Goal: Task Accomplishment & Management: Complete application form

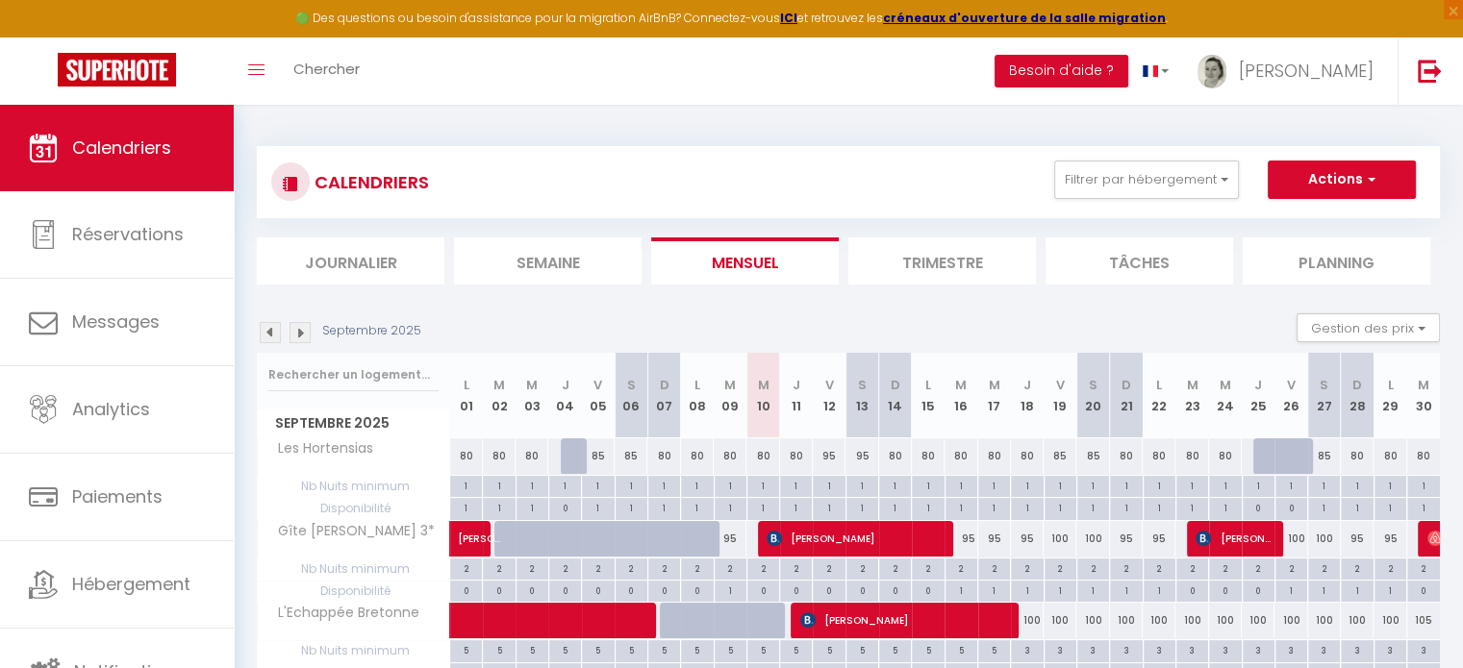
scroll to position [208, 0]
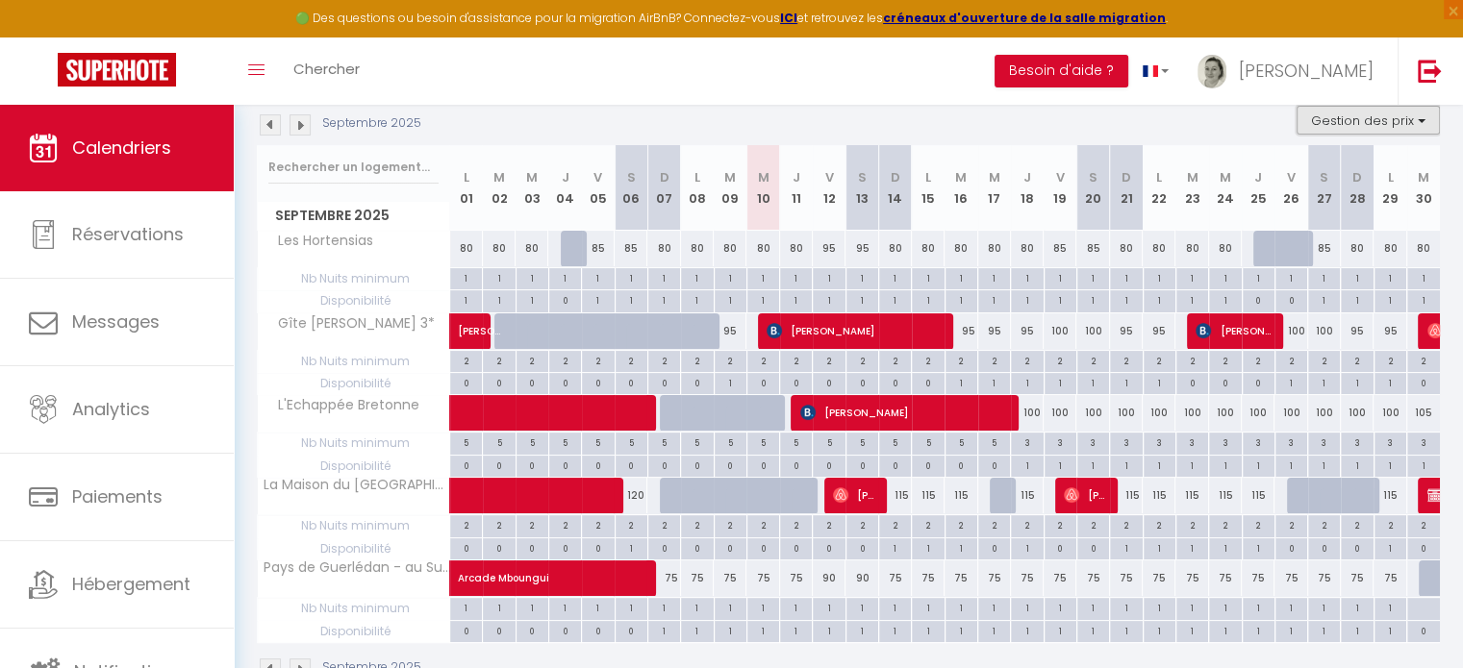
click at [1381, 130] on button "Gestion des prix" at bounding box center [1367, 120] width 143 height 29
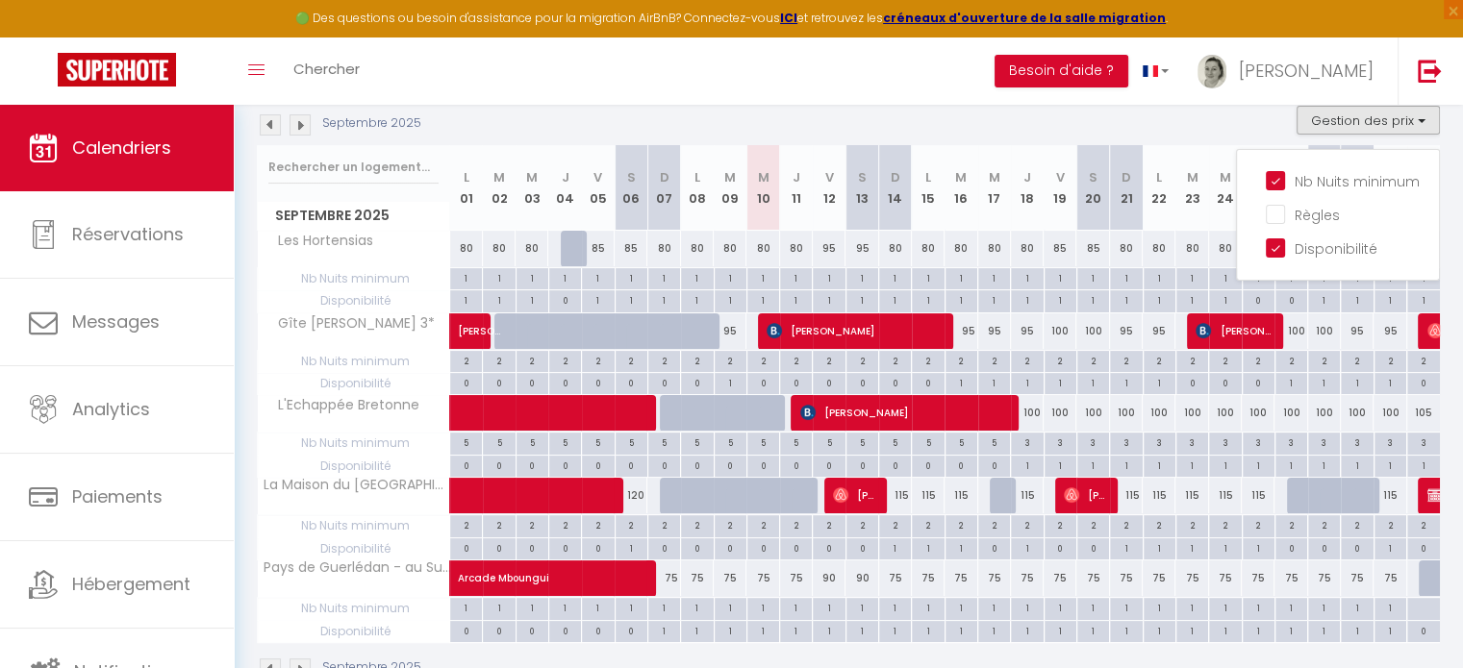
click at [982, 118] on div "Septembre 2025 Gestion des prix Nb Nuits minimum Règles Disponibilité" at bounding box center [848, 125] width 1183 height 39
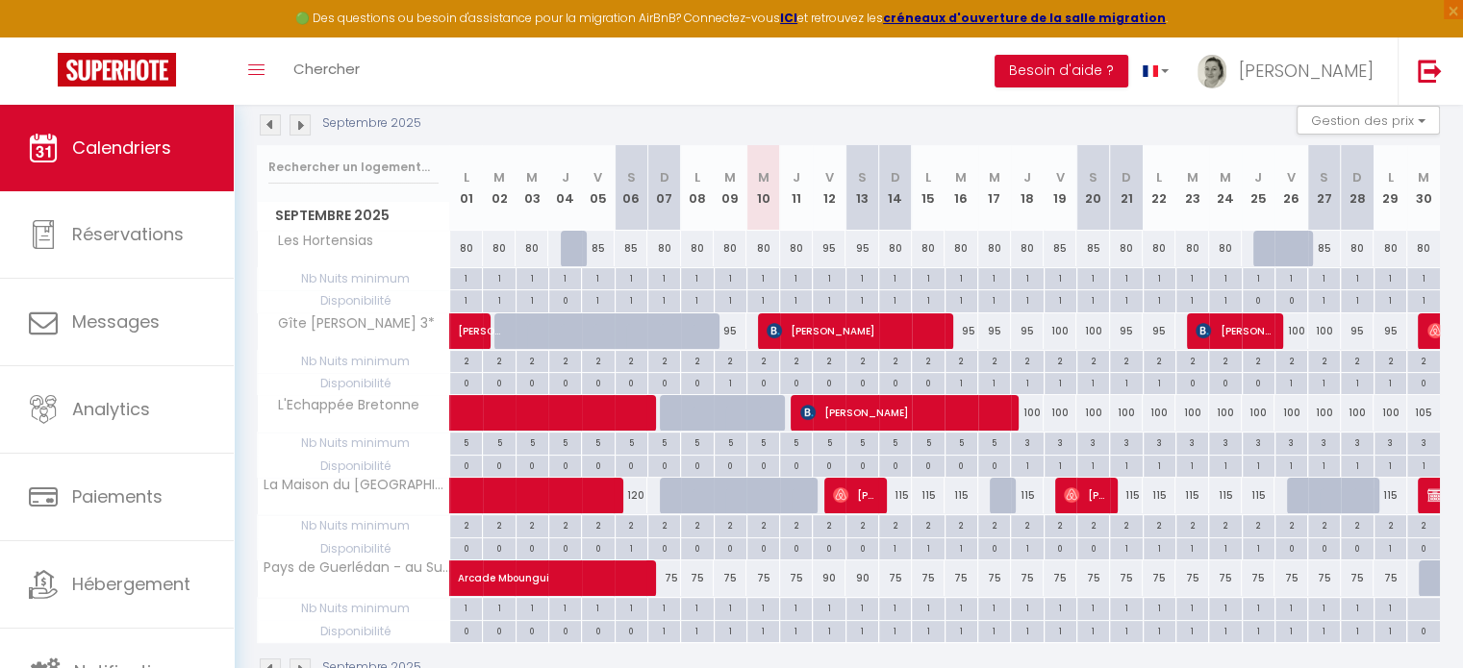
click at [961, 324] on div "95" at bounding box center [960, 332] width 33 height 36
type input "95"
select select "1"
type input "[DATE]"
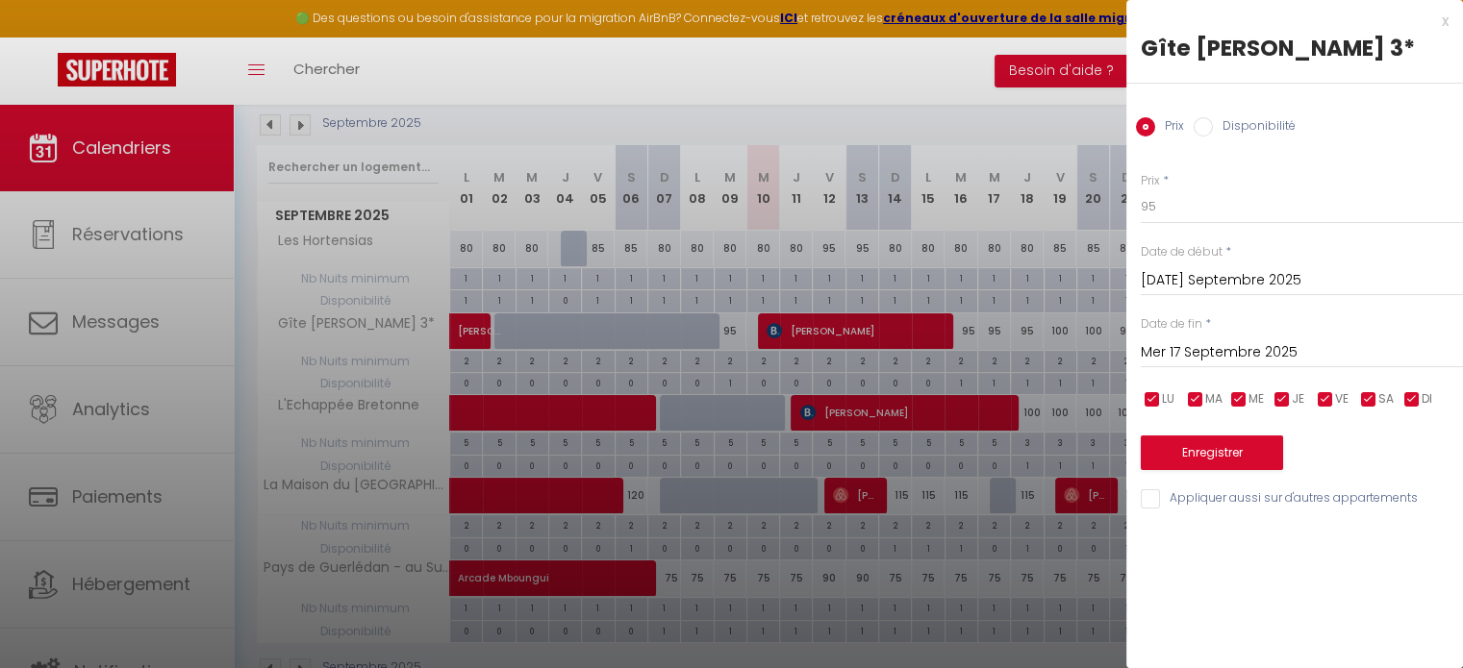
click at [1275, 346] on input "Mer 17 Septembre 2025" at bounding box center [1302, 352] width 322 height 25
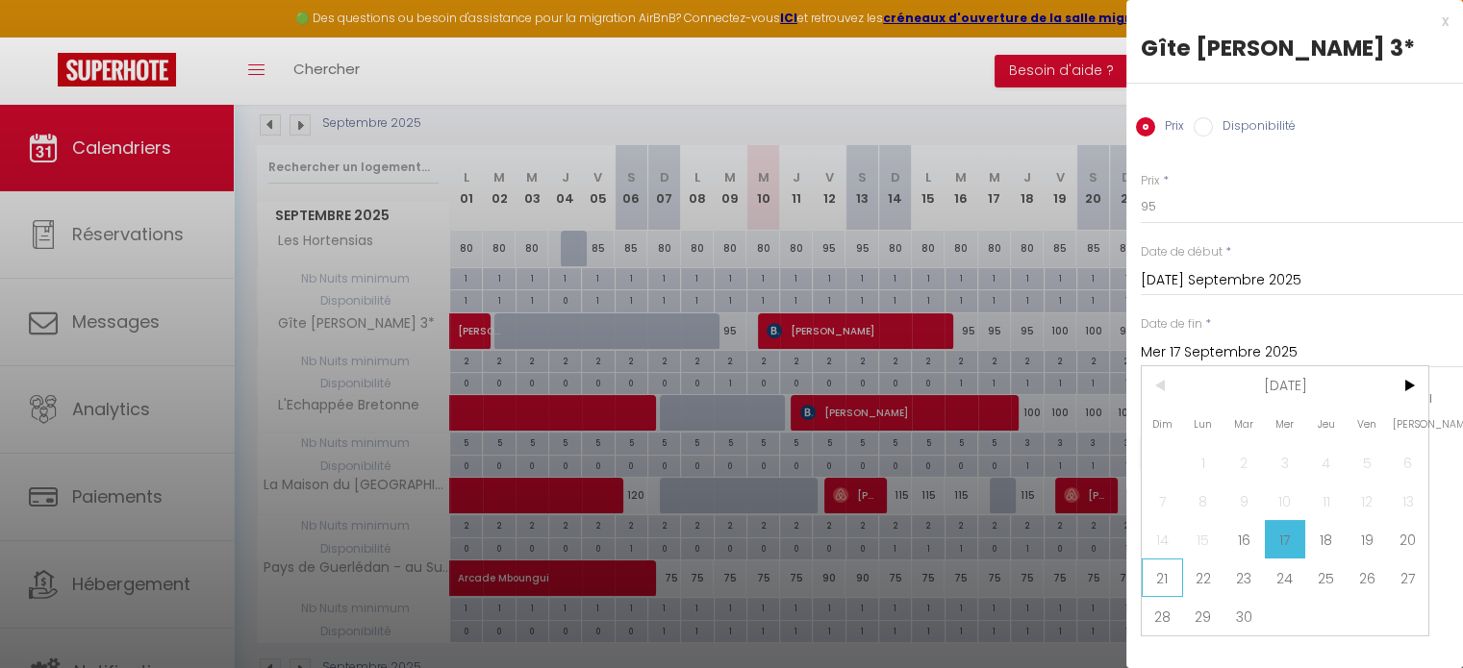
click at [1160, 581] on span "21" at bounding box center [1162, 578] width 41 height 38
type input "Dim 21 Septembre 2025"
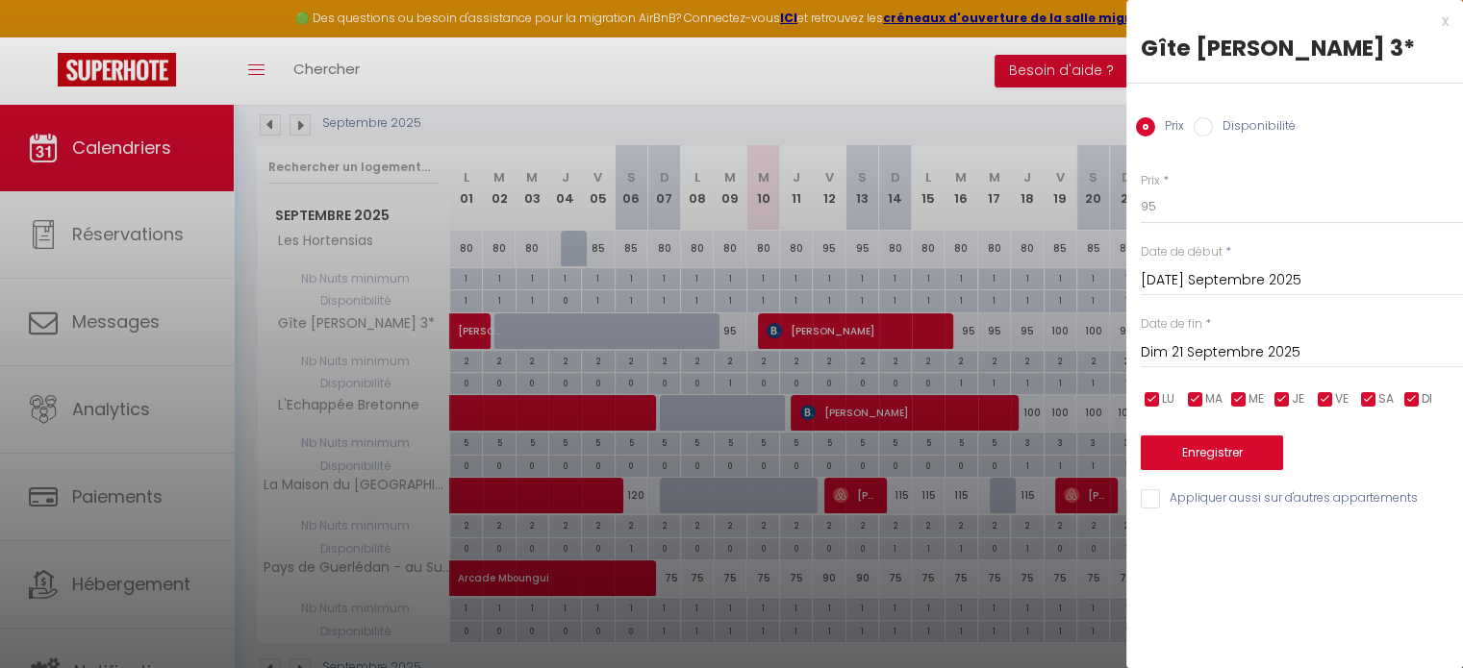
click at [1193, 124] on input "Disponibilité" at bounding box center [1202, 126] width 19 height 19
radio input "true"
radio input "false"
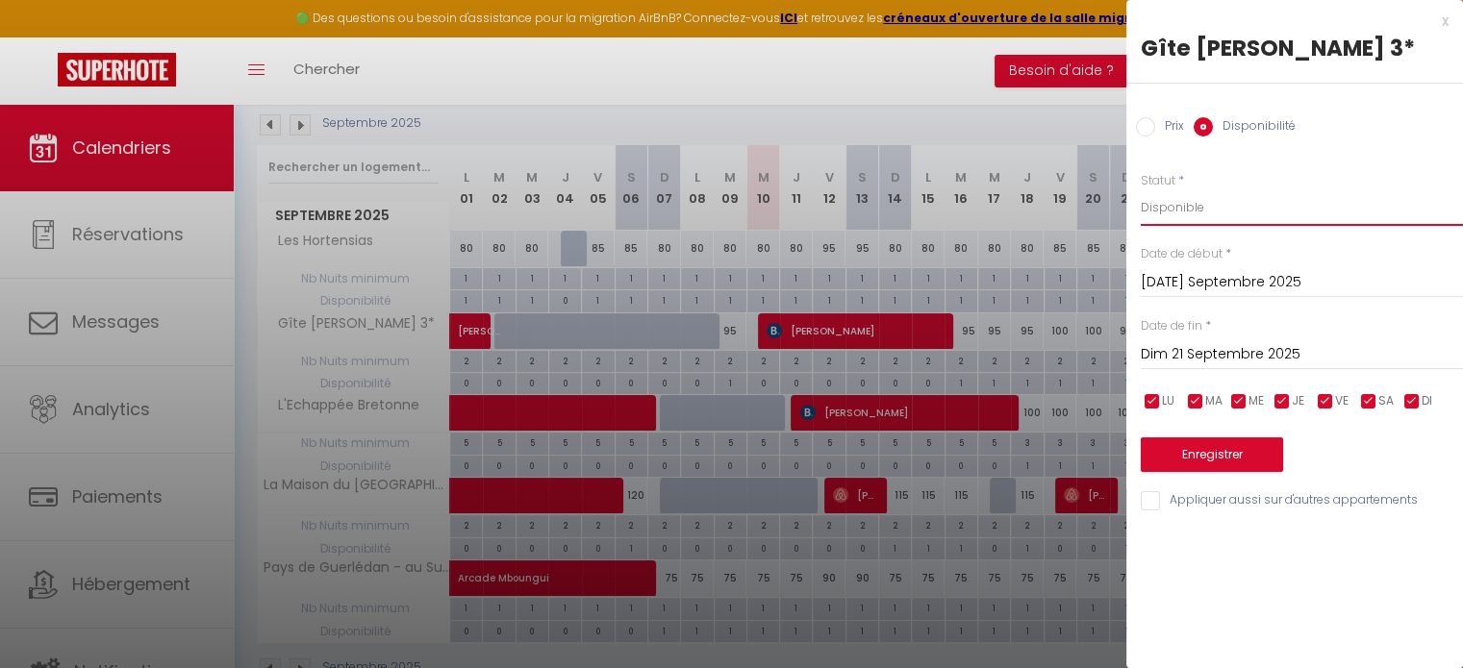
click at [1197, 213] on select "Disponible Indisponible" at bounding box center [1302, 207] width 322 height 37
select select "0"
click at [1141, 189] on select "Disponible Indisponible" at bounding box center [1302, 207] width 322 height 37
click at [1249, 453] on button "Enregistrer" at bounding box center [1212, 455] width 142 height 35
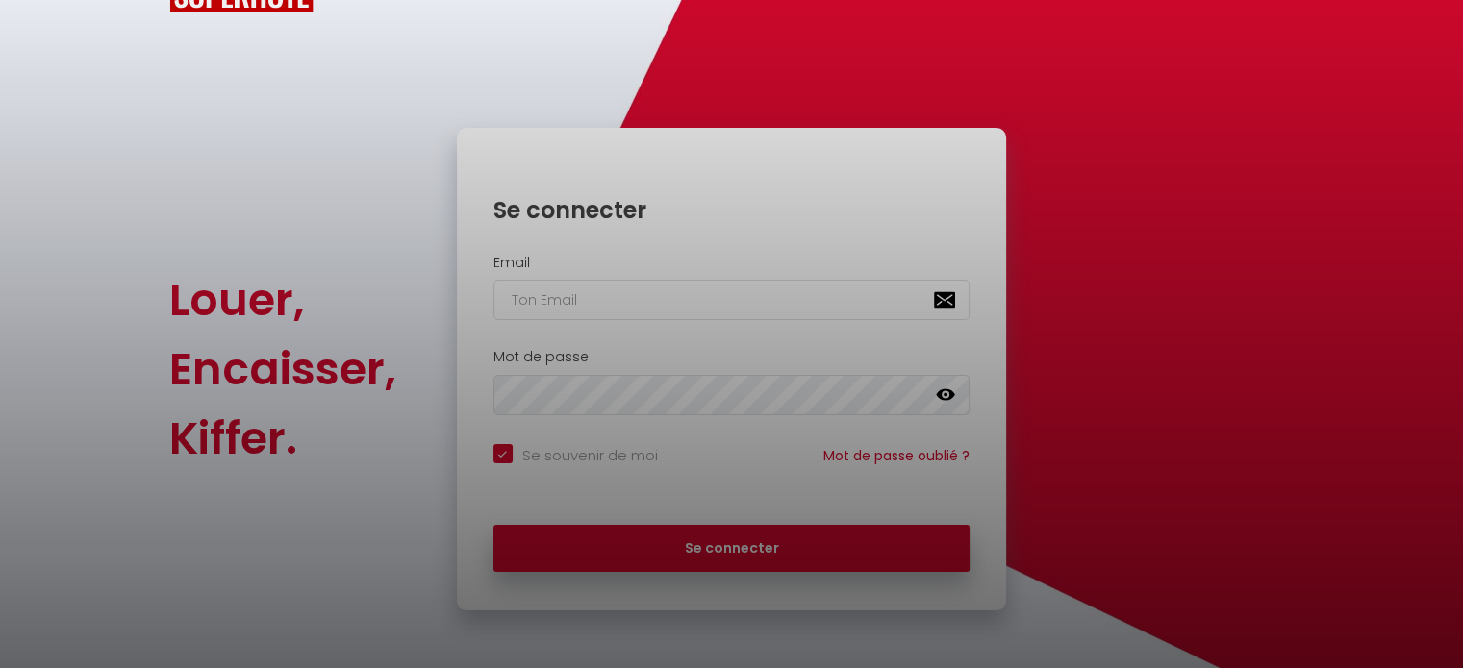
scroll to position [77, 0]
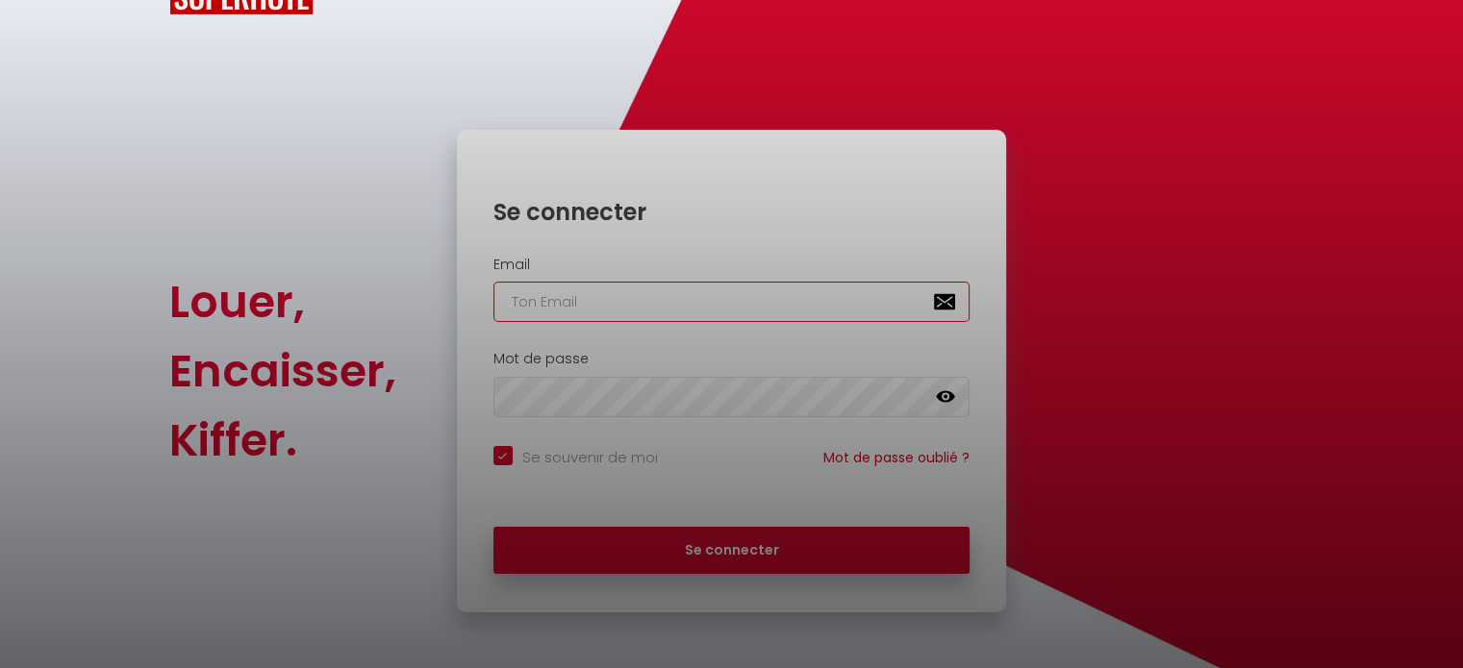
type input "[EMAIL_ADDRESS][DOMAIN_NAME]"
checkbox input "true"
click at [833, 549] on div at bounding box center [731, 334] width 1463 height 668
click at [741, 547] on div at bounding box center [731, 334] width 1463 height 668
click at [776, 550] on div at bounding box center [731, 334] width 1463 height 668
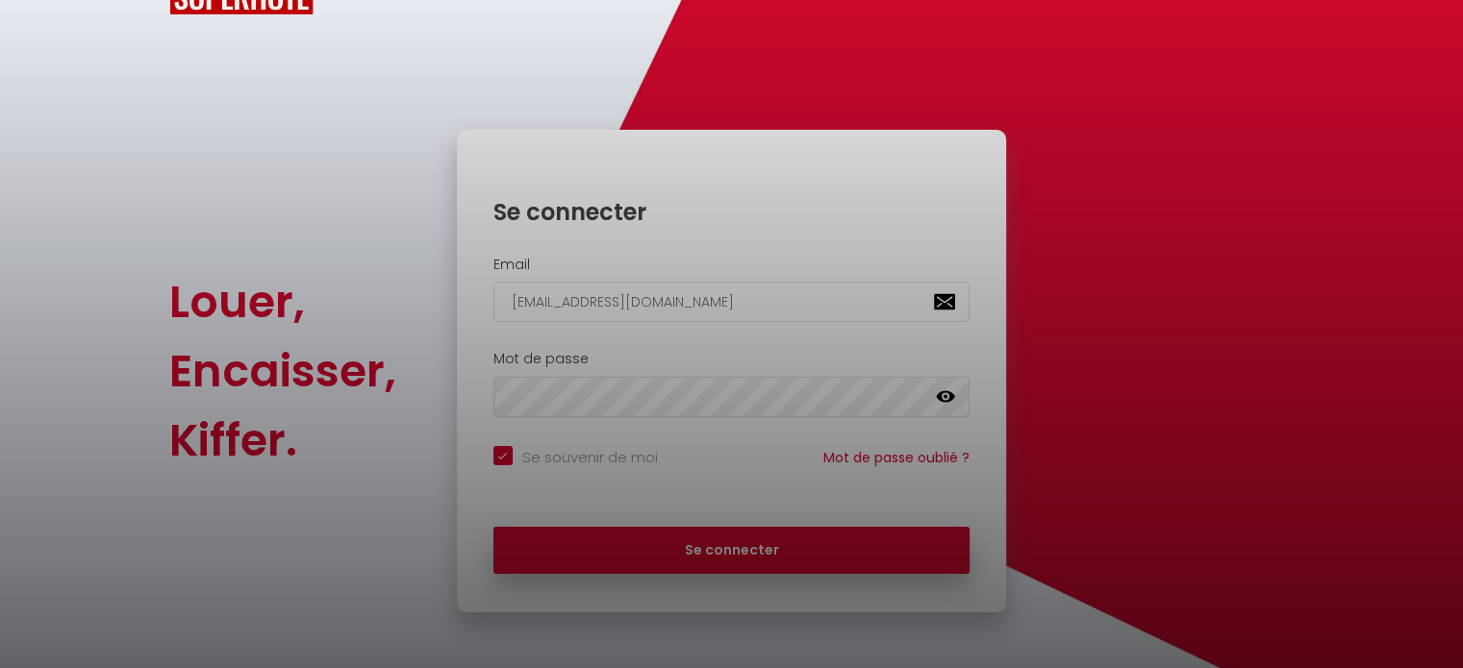
scroll to position [0, 0]
click at [813, 213] on div at bounding box center [731, 334] width 1463 height 668
click at [679, 550] on div at bounding box center [731, 334] width 1463 height 668
click at [776, 157] on div at bounding box center [731, 334] width 1463 height 668
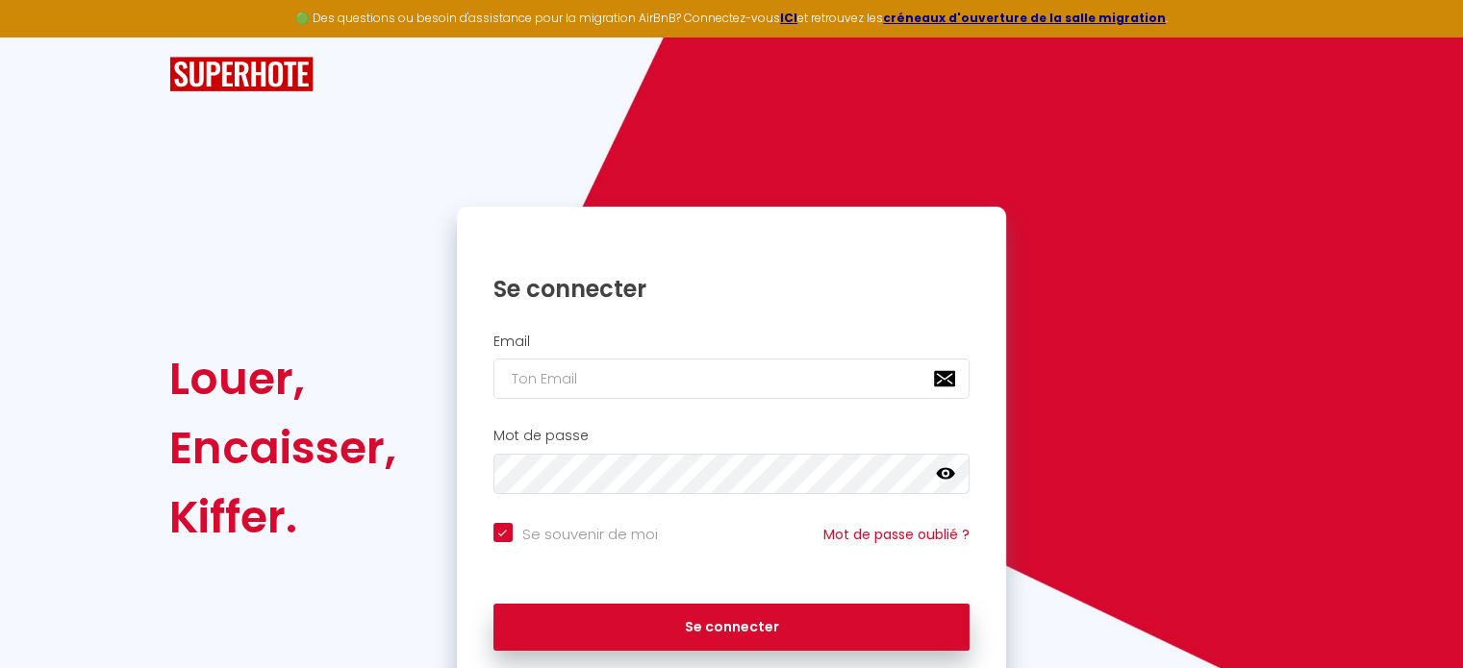
checkbox input "true"
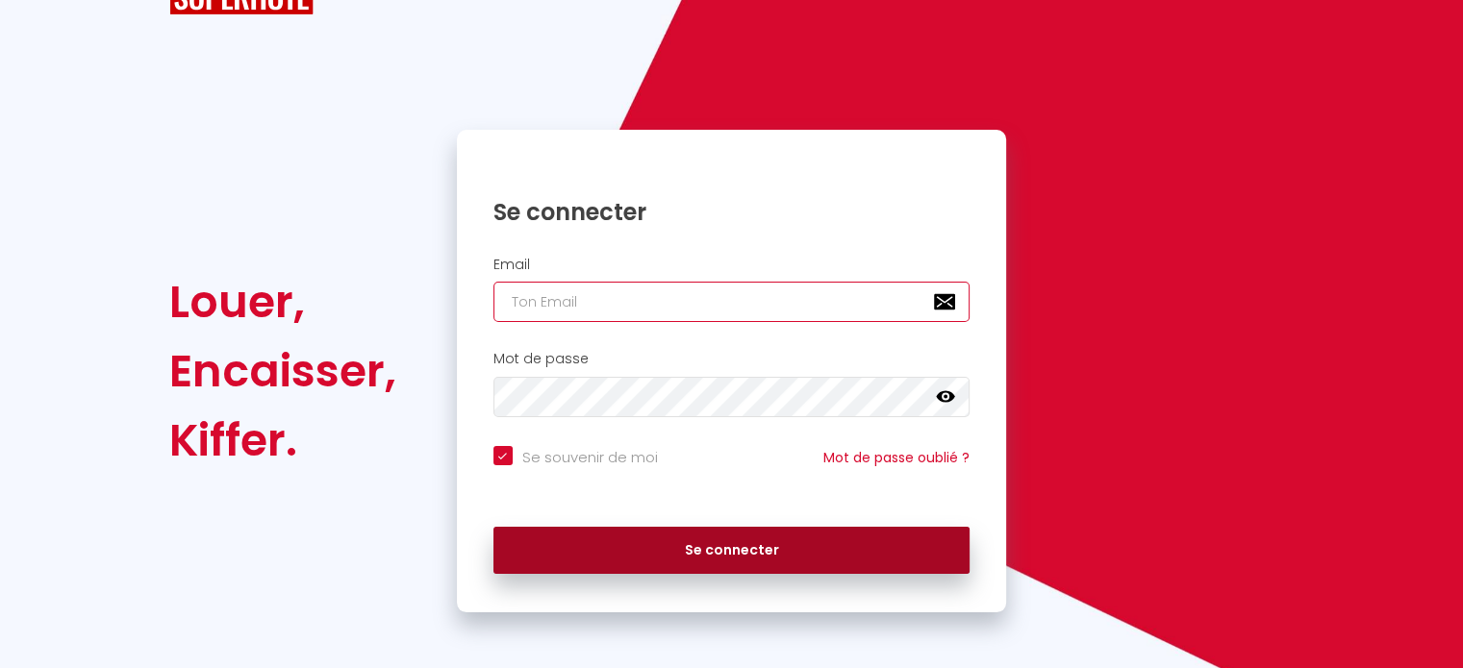
type input "[EMAIL_ADDRESS][DOMAIN_NAME]"
click at [701, 539] on button "Se connecter" at bounding box center [731, 551] width 477 height 48
checkbox input "true"
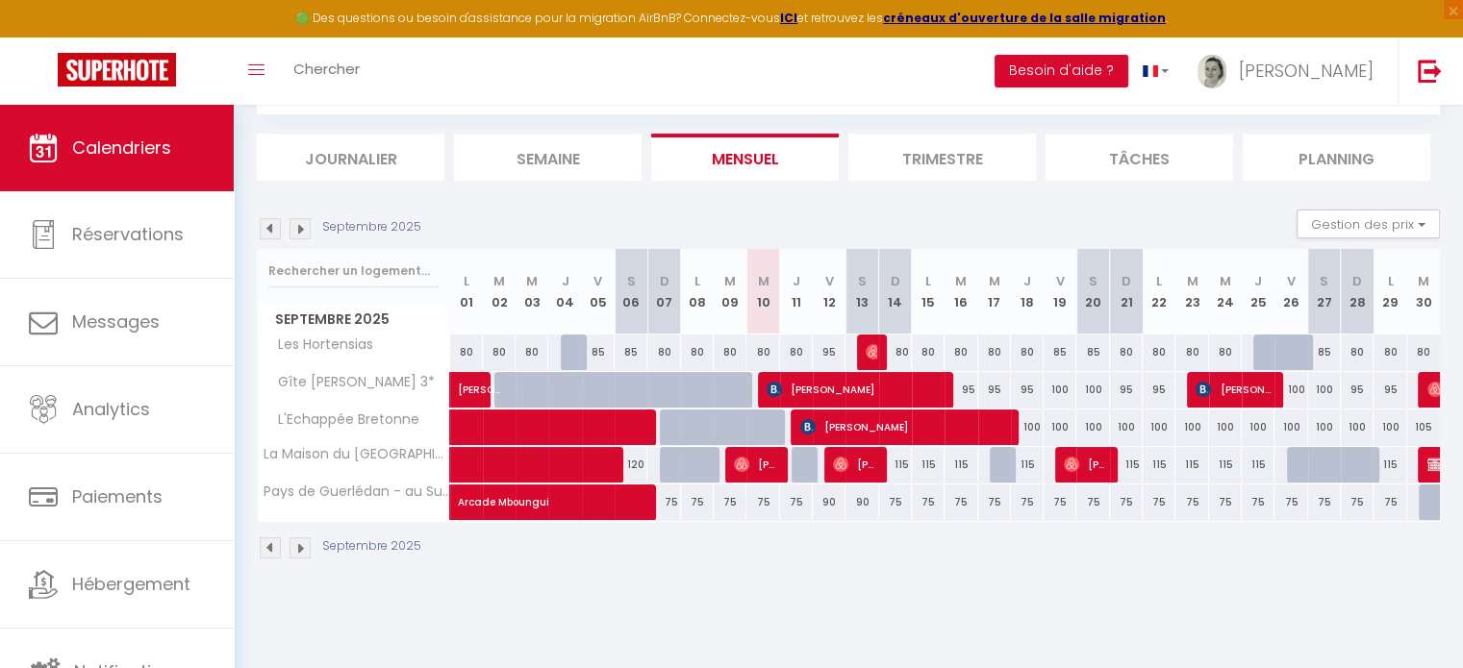
click at [962, 387] on div "95" at bounding box center [960, 390] width 33 height 36
type input "95"
type input "[DATE]"
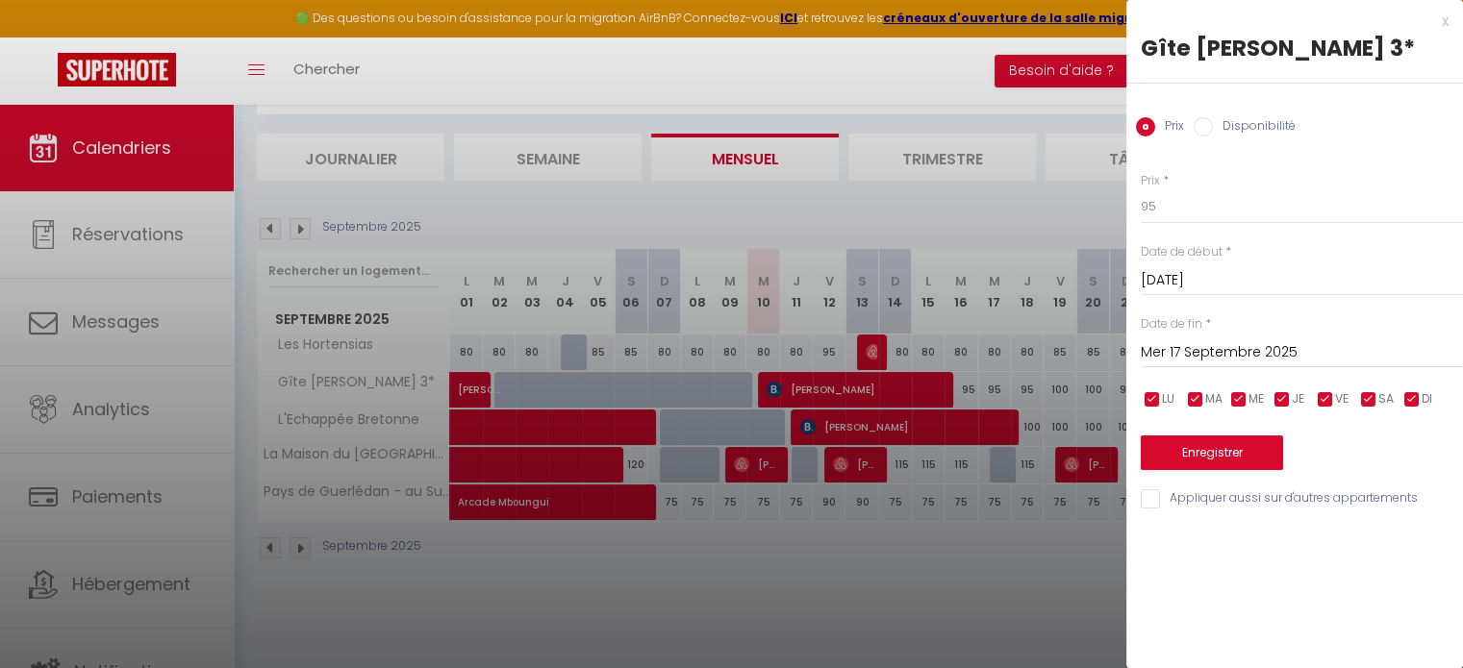
click at [1230, 341] on input "Mer 17 Septembre 2025" at bounding box center [1302, 352] width 322 height 25
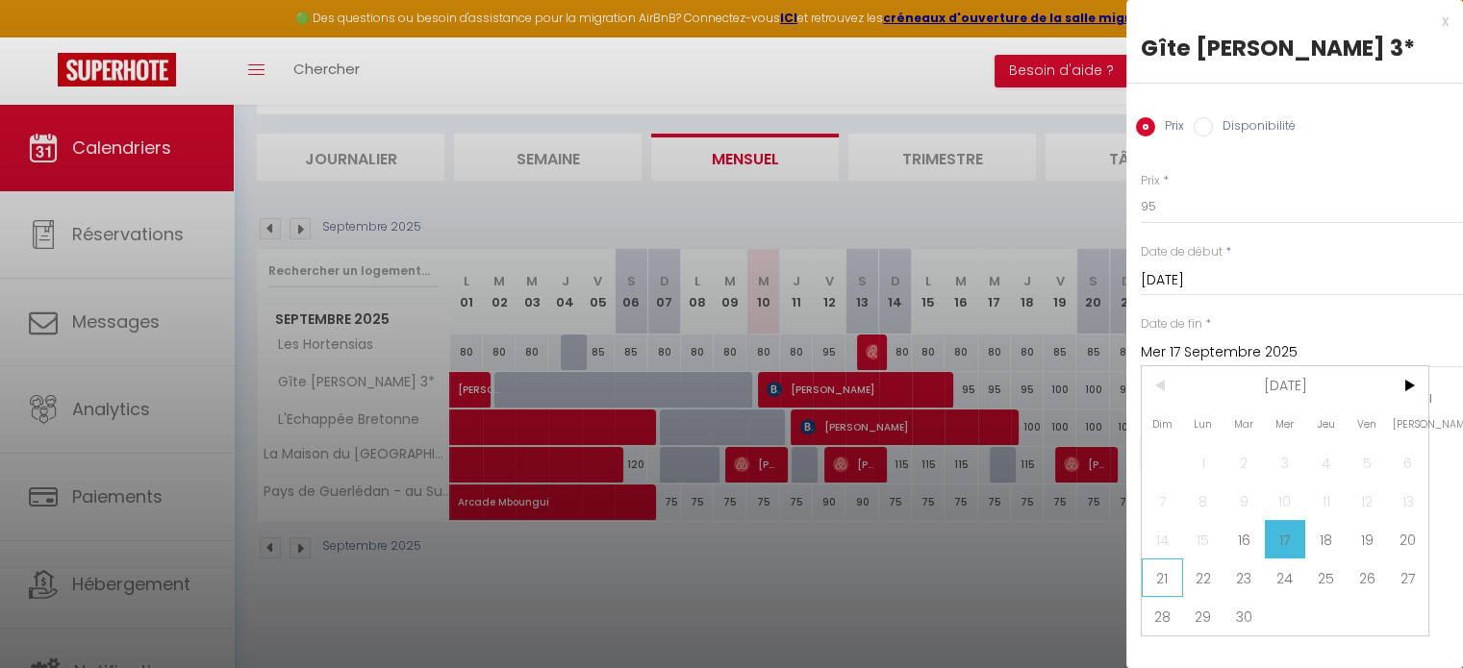
click at [1172, 569] on span "21" at bounding box center [1162, 578] width 41 height 38
type input "Dim 21 Septembre 2025"
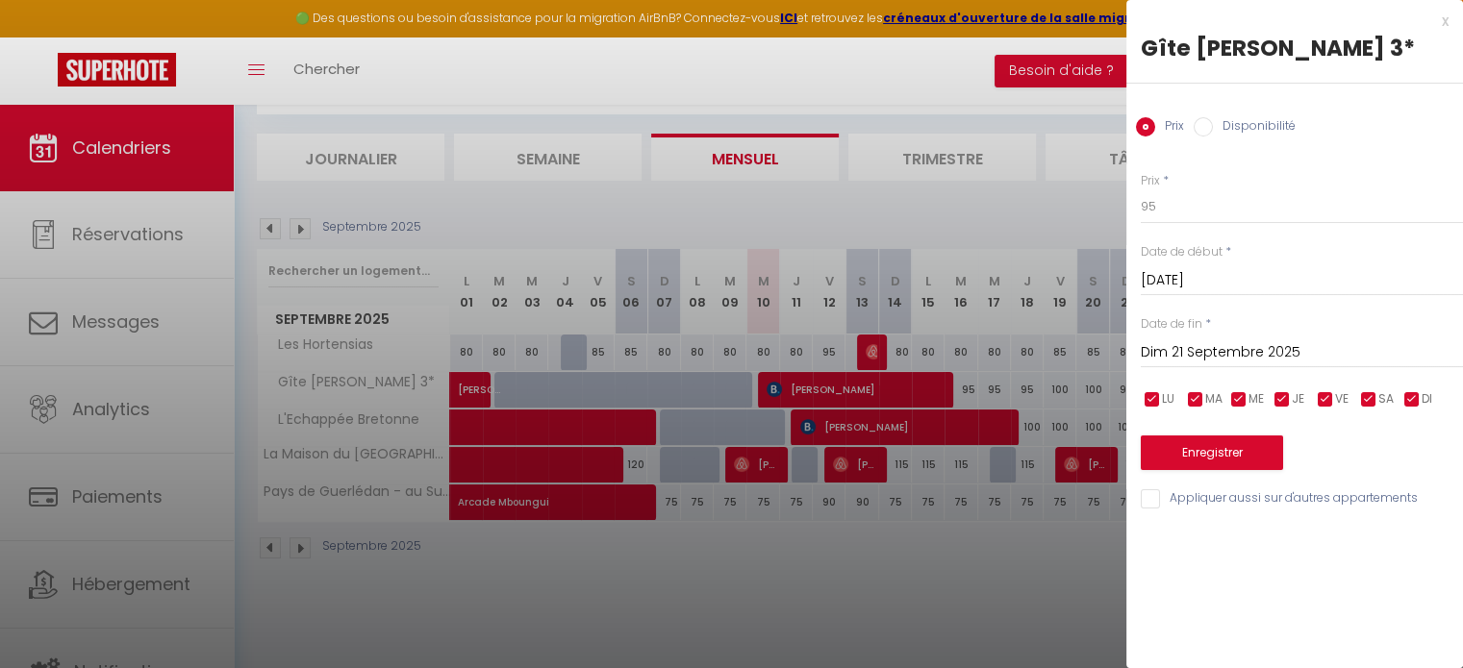
click at [1224, 122] on label "Disponibilité" at bounding box center [1254, 127] width 83 height 21
click at [1213, 122] on input "Disponibilité" at bounding box center [1202, 126] width 19 height 19
radio input "true"
radio input "false"
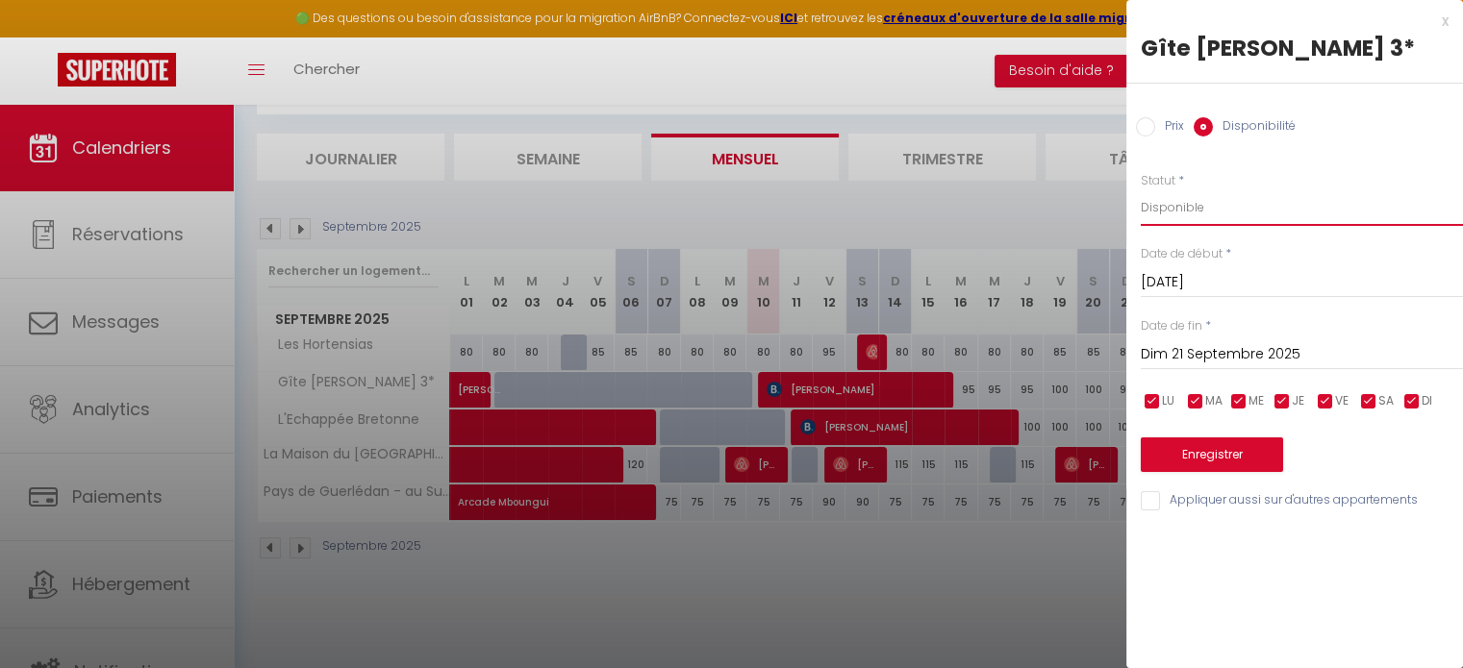
click at [1217, 214] on select "Disponible Indisponible" at bounding box center [1302, 207] width 322 height 37
select select "0"
click at [1141, 189] on select "Disponible Indisponible" at bounding box center [1302, 207] width 322 height 37
click at [1238, 464] on button "Enregistrer" at bounding box center [1212, 455] width 142 height 35
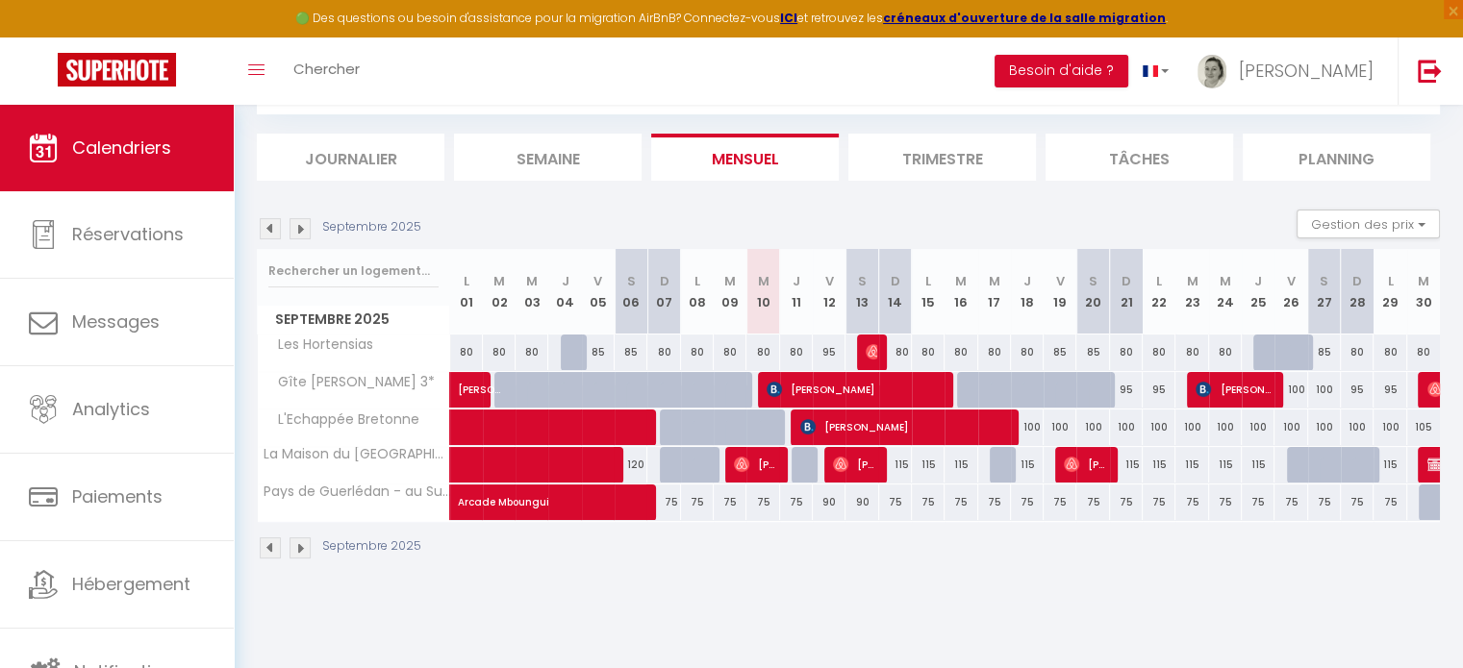
click at [858, 499] on div "90" at bounding box center [861, 503] width 33 height 36
select select "1"
type input "[DATE]"
type input "Dim 14 Septembre 2025"
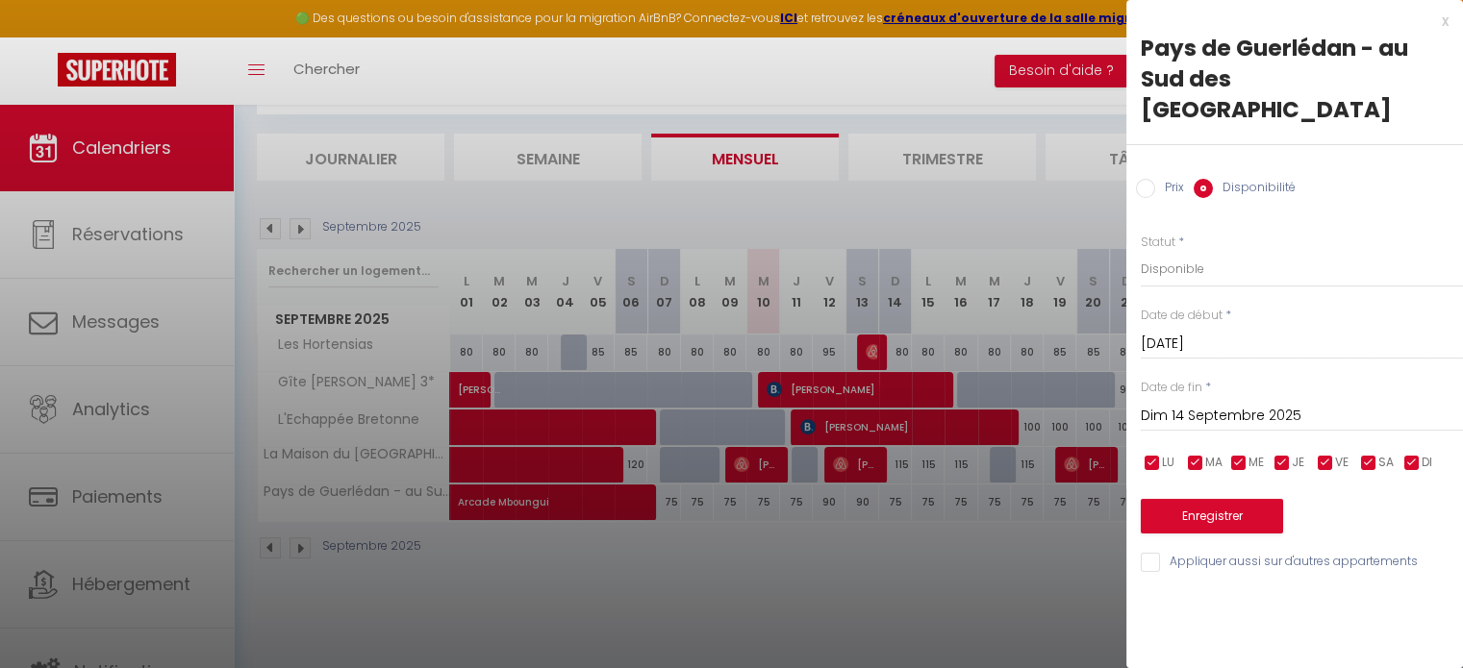
click at [1148, 179] on input "Prix" at bounding box center [1145, 188] width 19 height 19
radio input "true"
radio input "false"
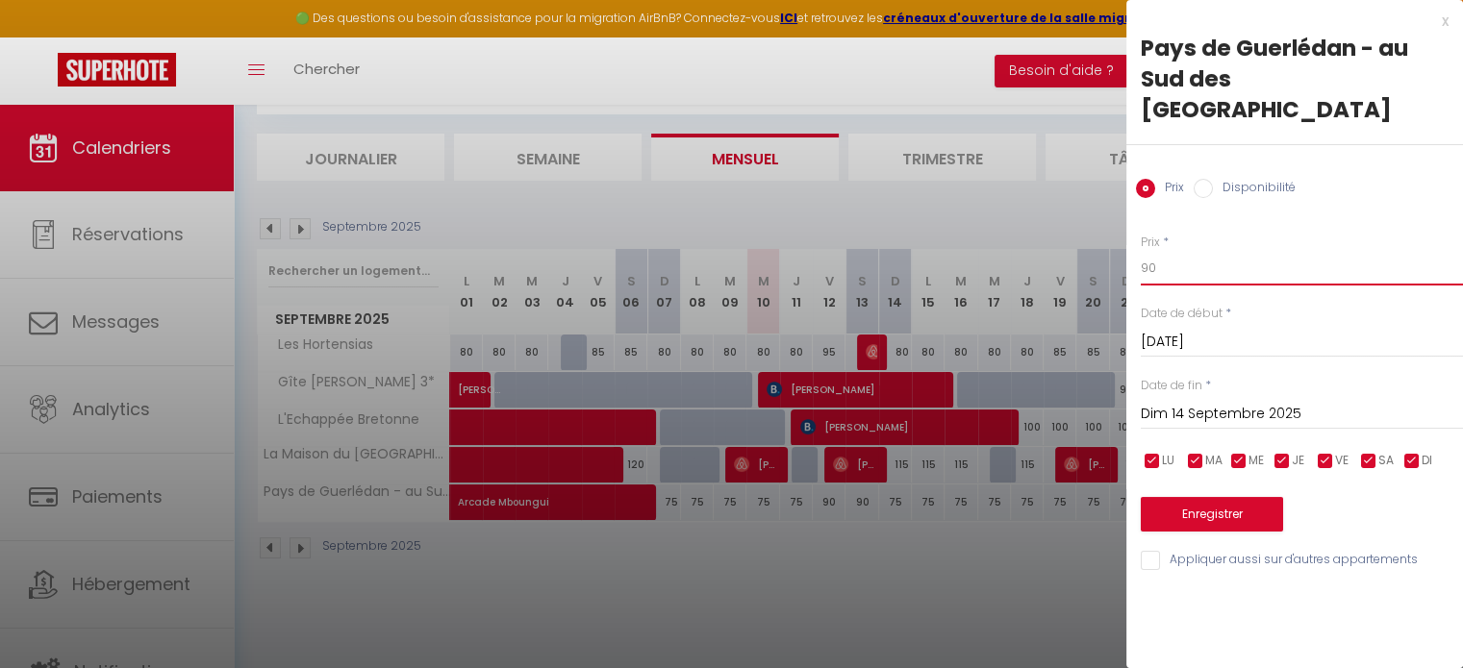
click at [1153, 251] on input "90" at bounding box center [1302, 268] width 322 height 35
type input "9"
type input "75"
click at [1208, 497] on button "Enregistrer" at bounding box center [1212, 514] width 142 height 35
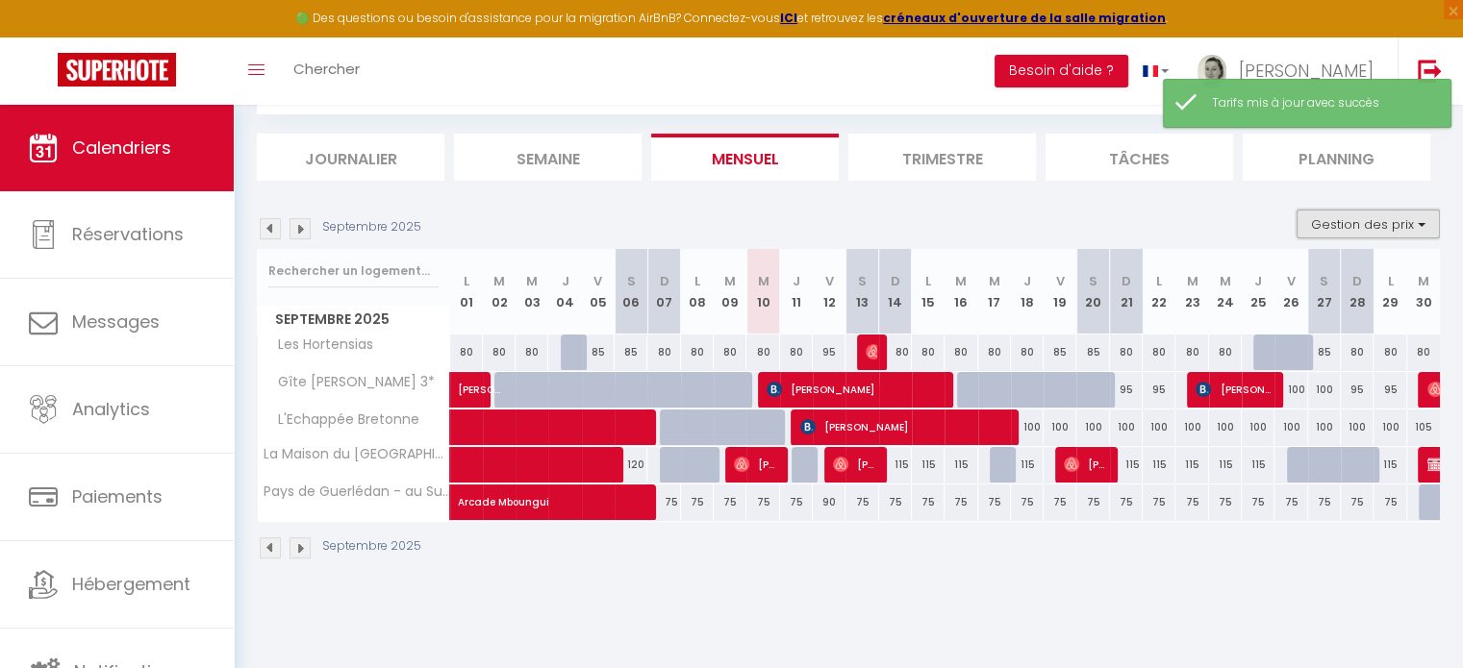
click at [1373, 220] on button "Gestion des prix" at bounding box center [1367, 224] width 143 height 29
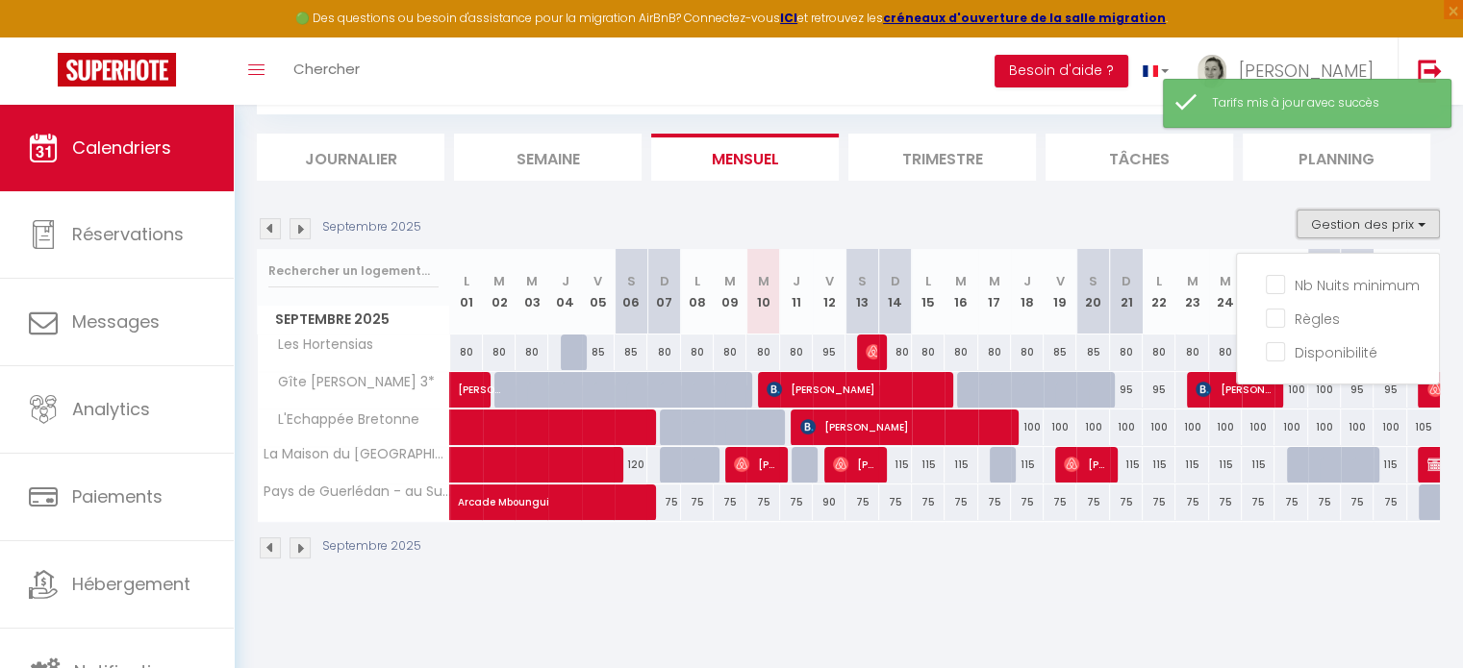
click at [1374, 222] on button "Gestion des prix" at bounding box center [1367, 224] width 143 height 29
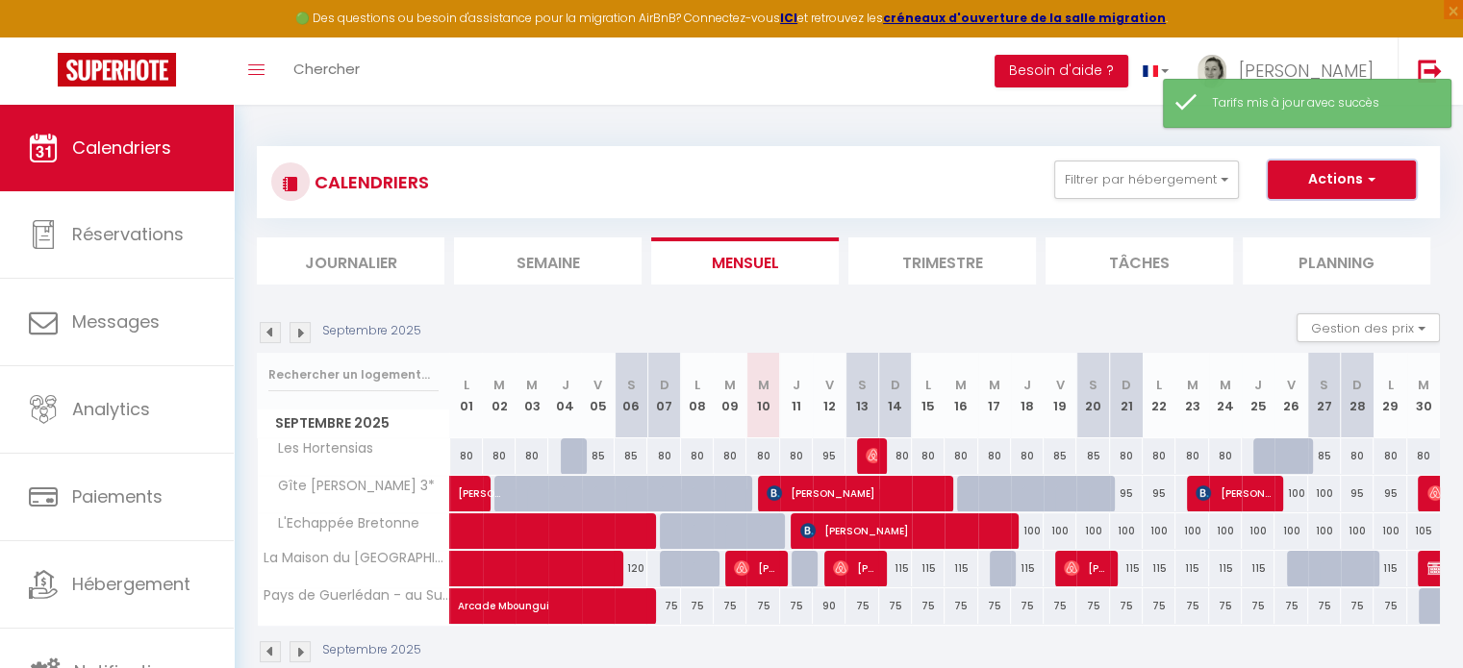
click at [1351, 184] on button "Actions" at bounding box center [1341, 180] width 148 height 38
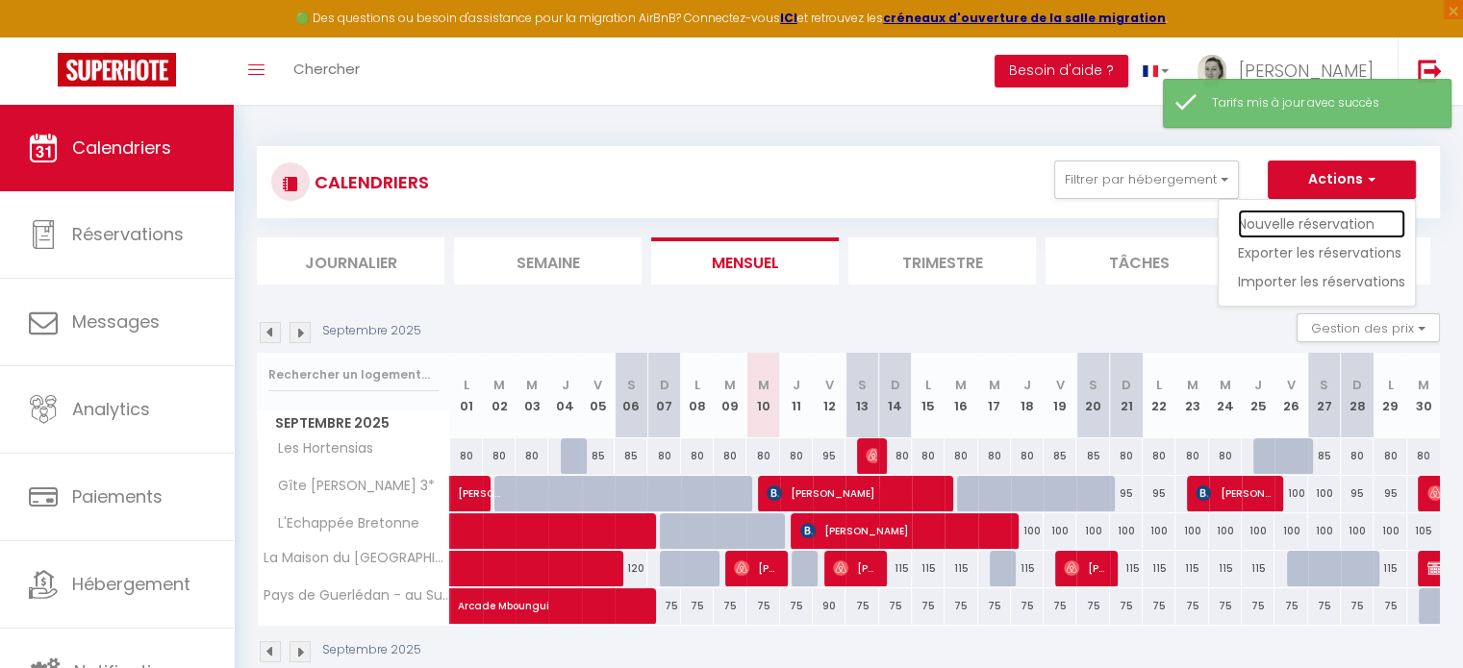
click at [1320, 225] on link "Nouvelle réservation" at bounding box center [1321, 224] width 167 height 29
select select
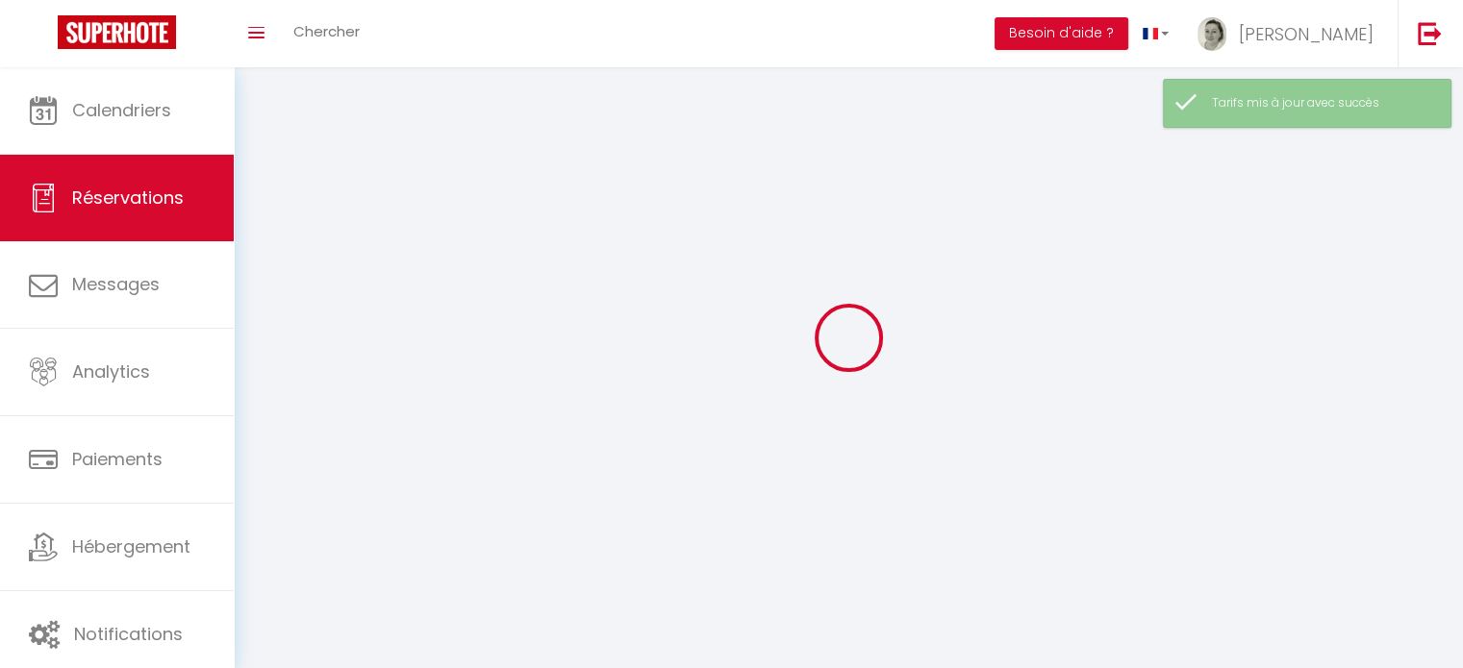
select select
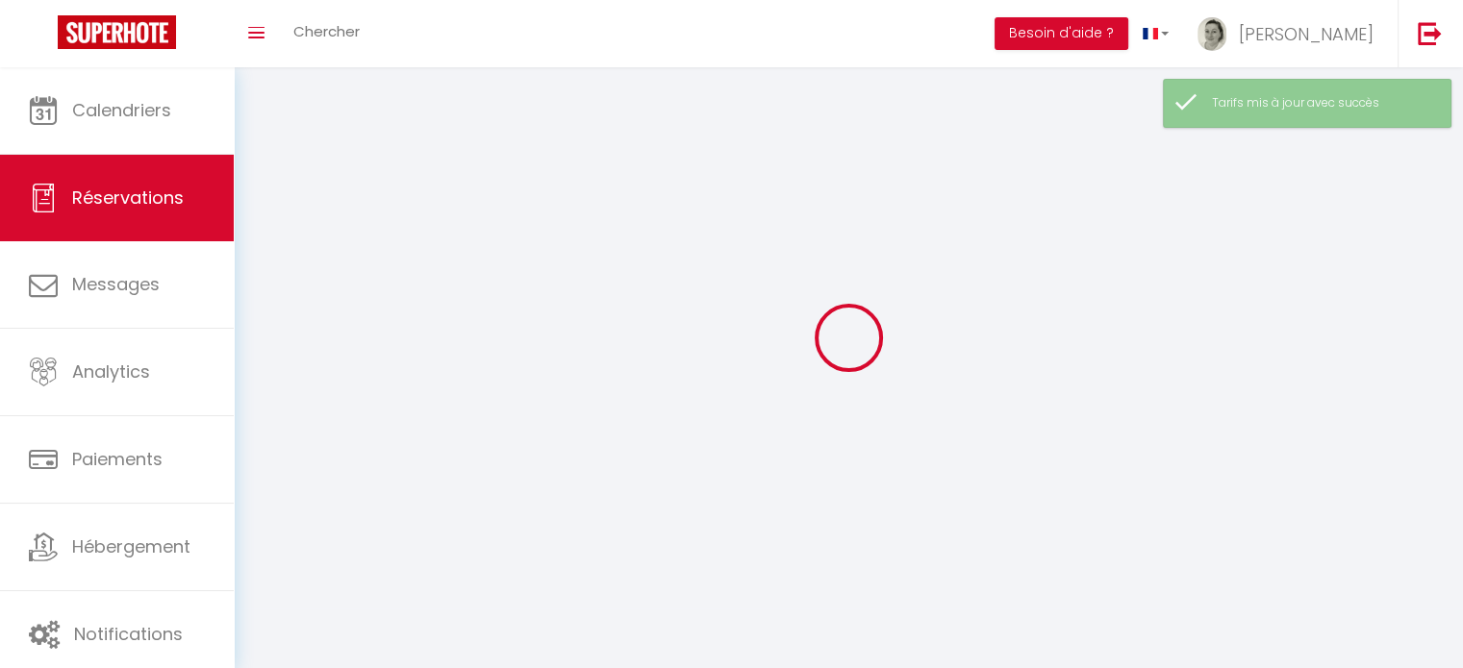
select select
checkbox input "false"
select select
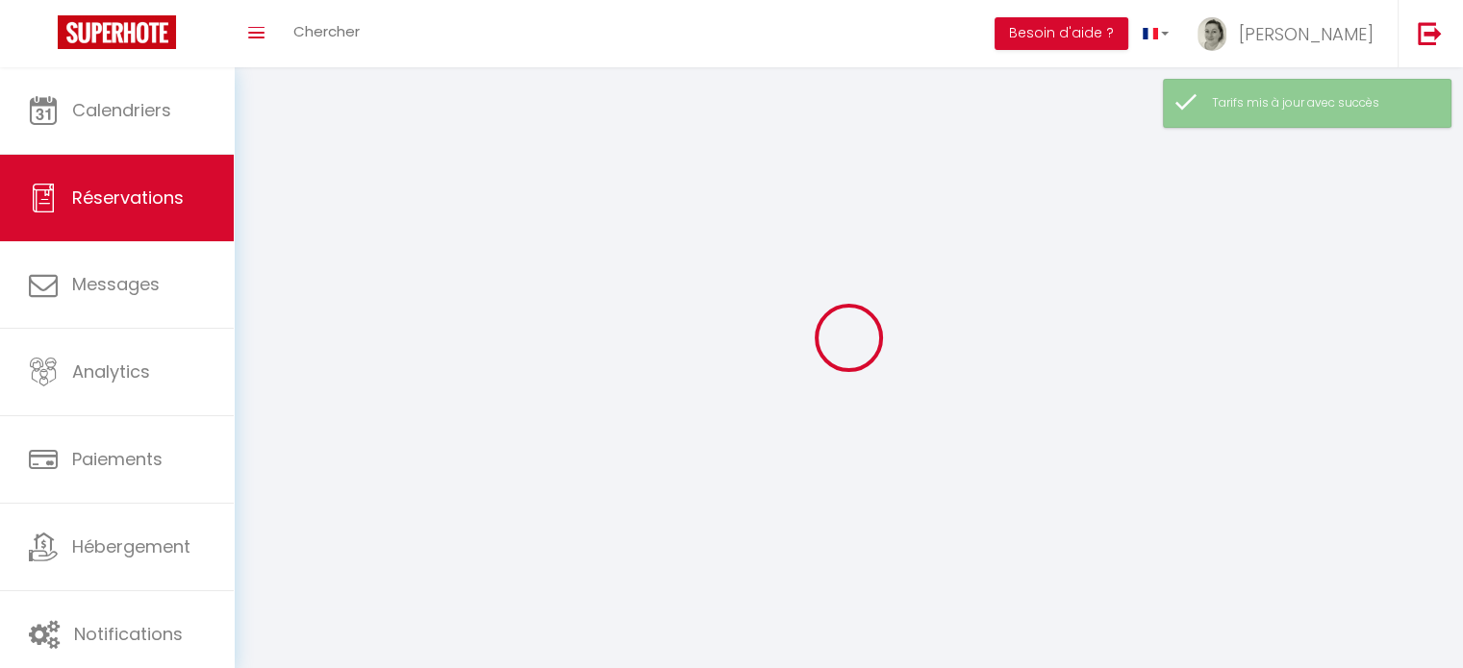
select select
checkbox input "false"
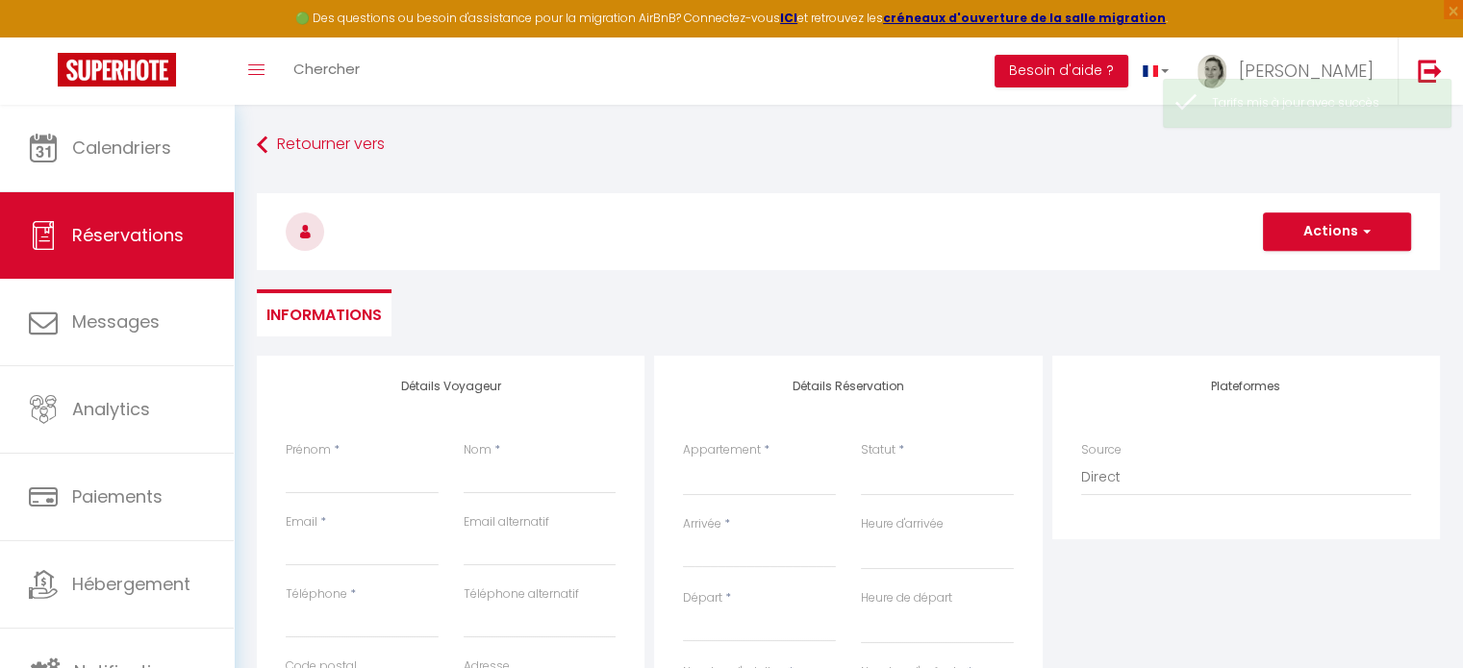
select select
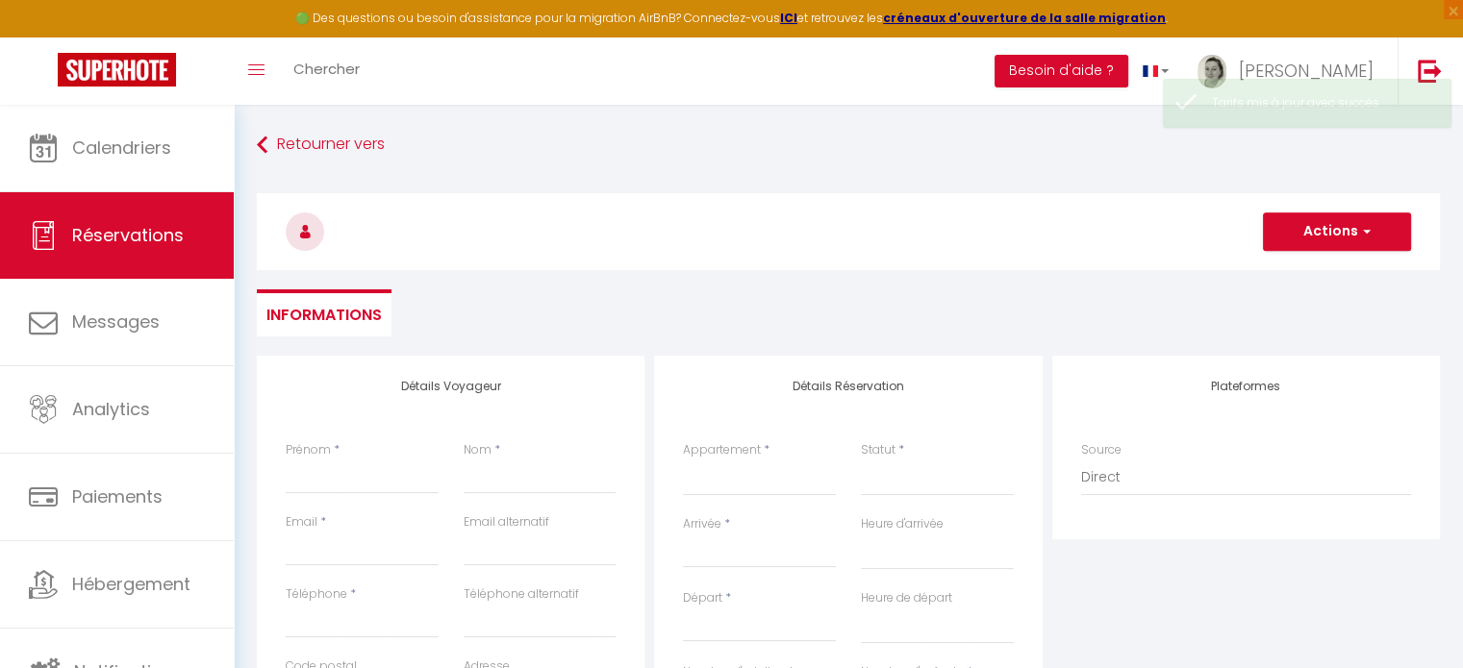
select select
checkbox input "false"
select select
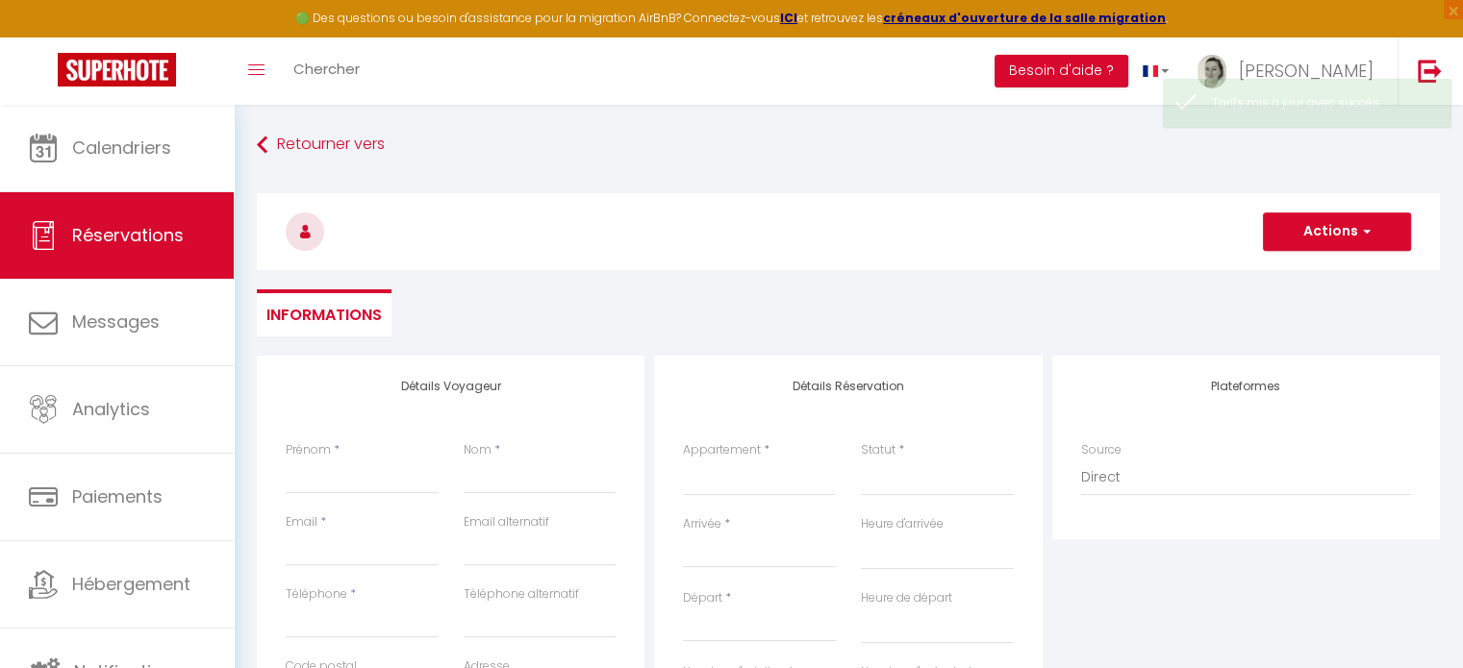
select select
checkbox input "false"
select select
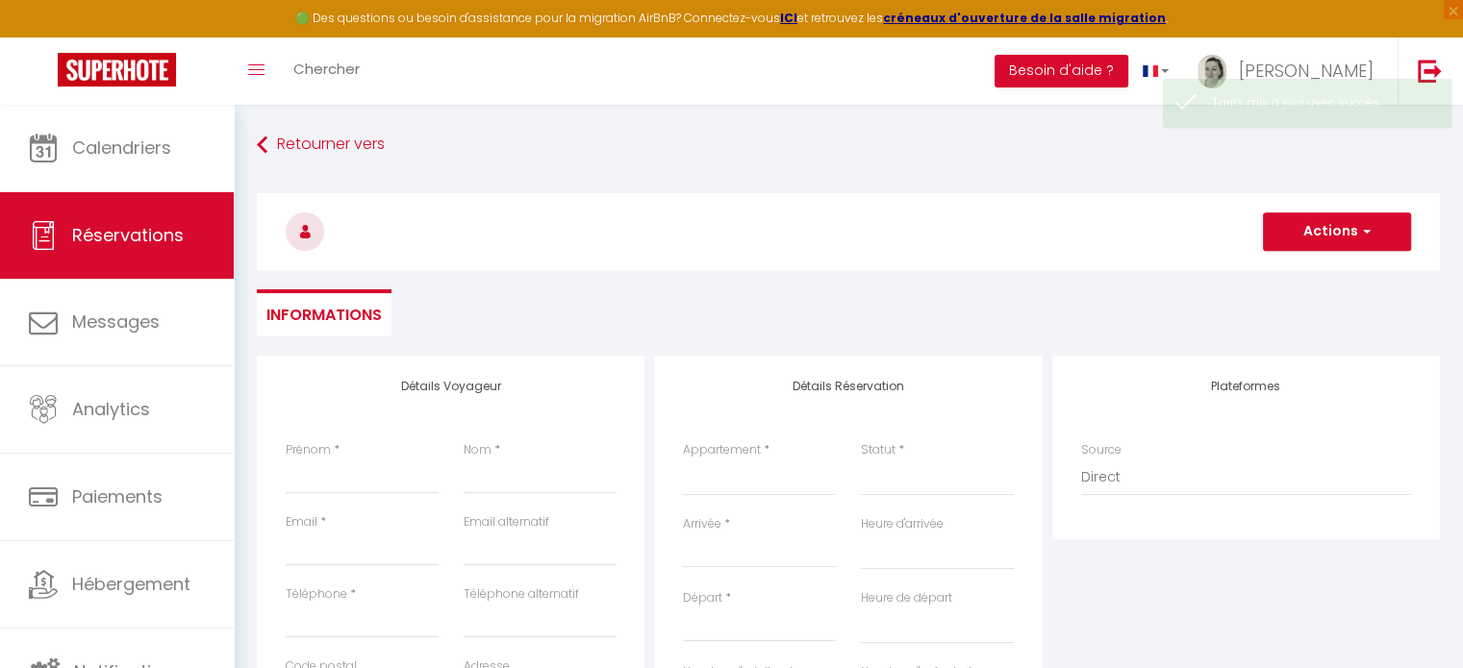
select select
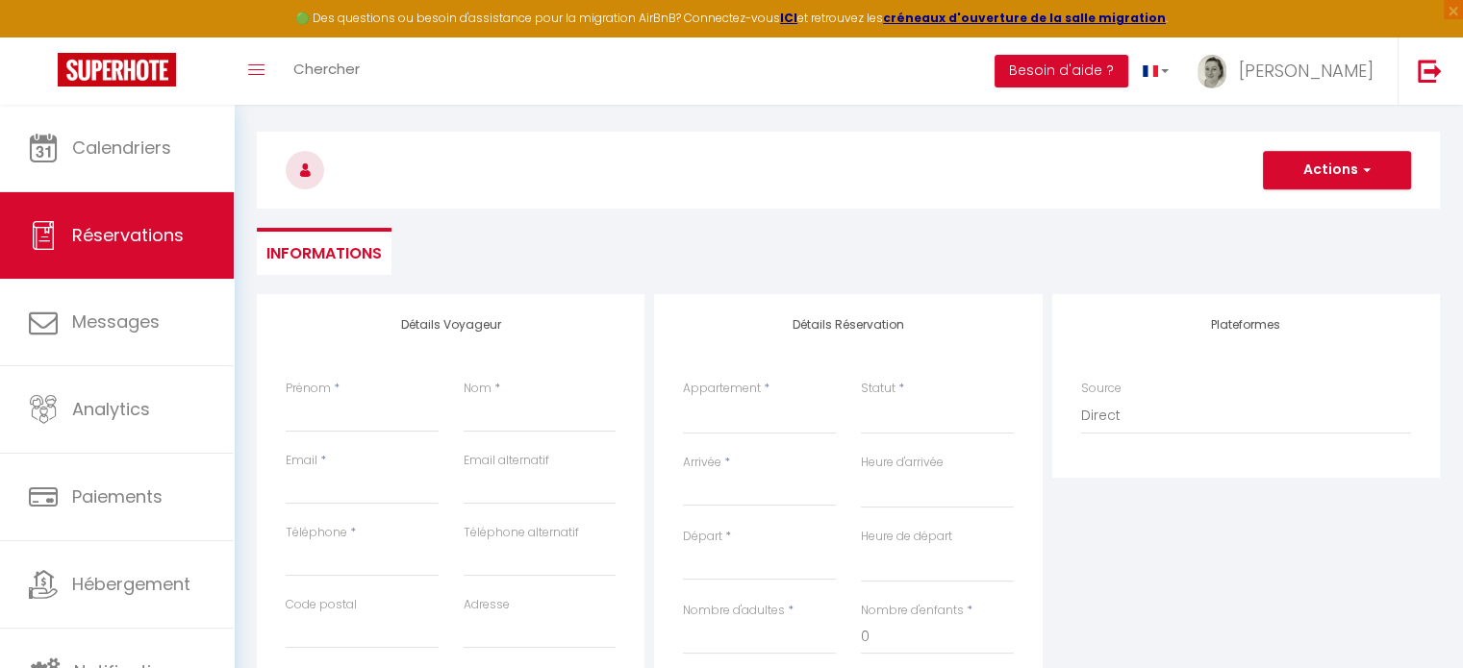
scroll to position [96, 0]
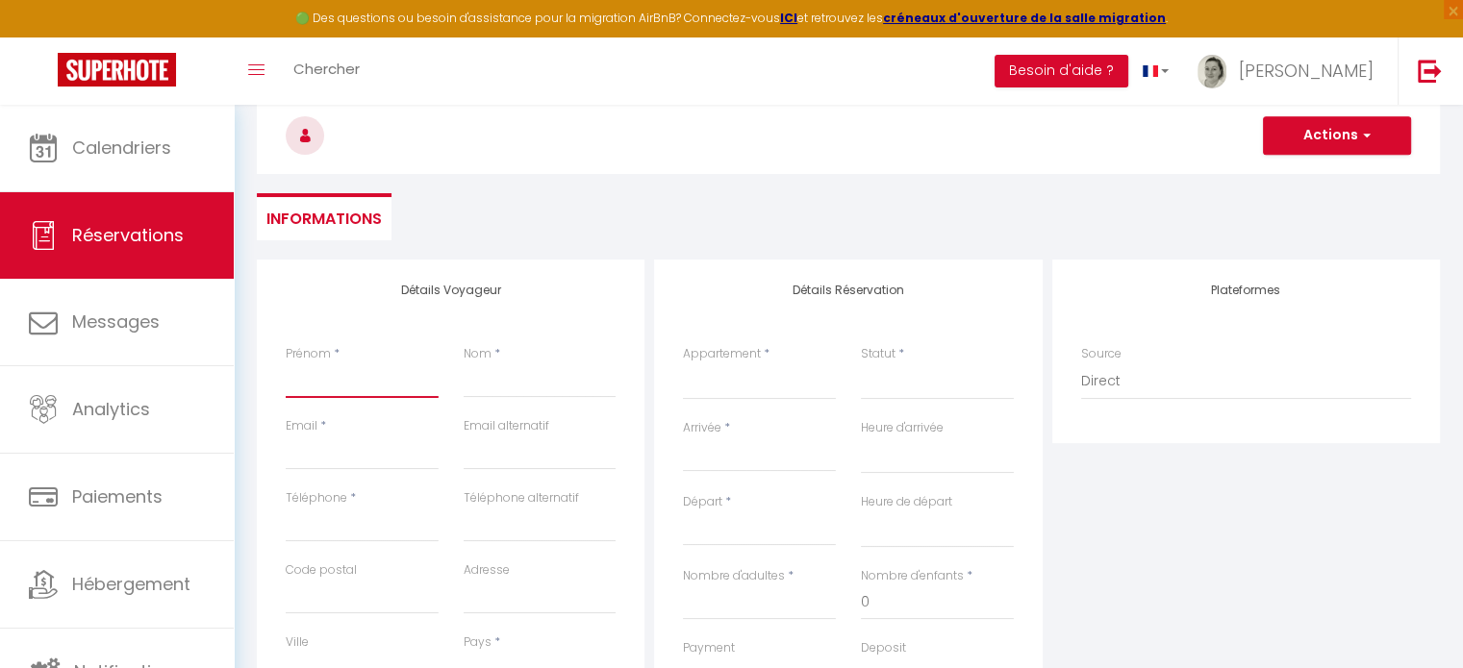
click at [315, 379] on input "Prénom" at bounding box center [362, 381] width 153 height 35
type input "A"
select select
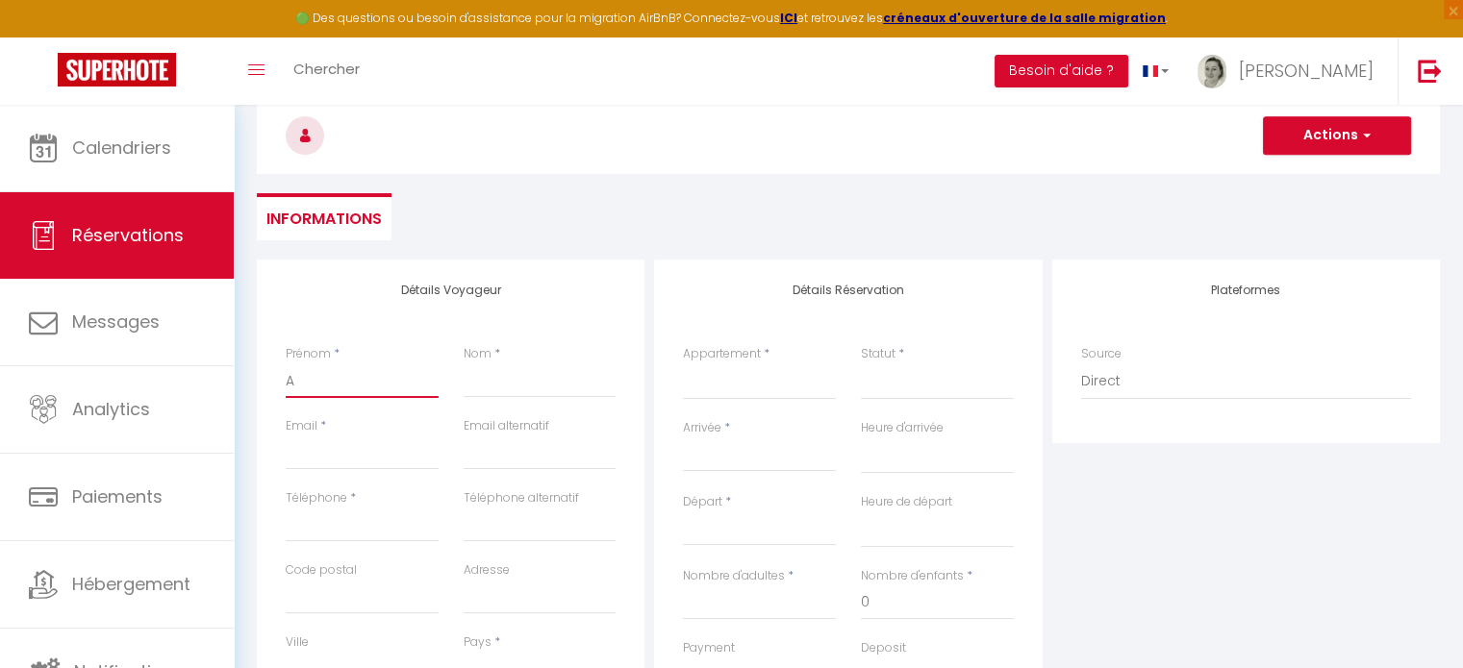
select select
checkbox input "false"
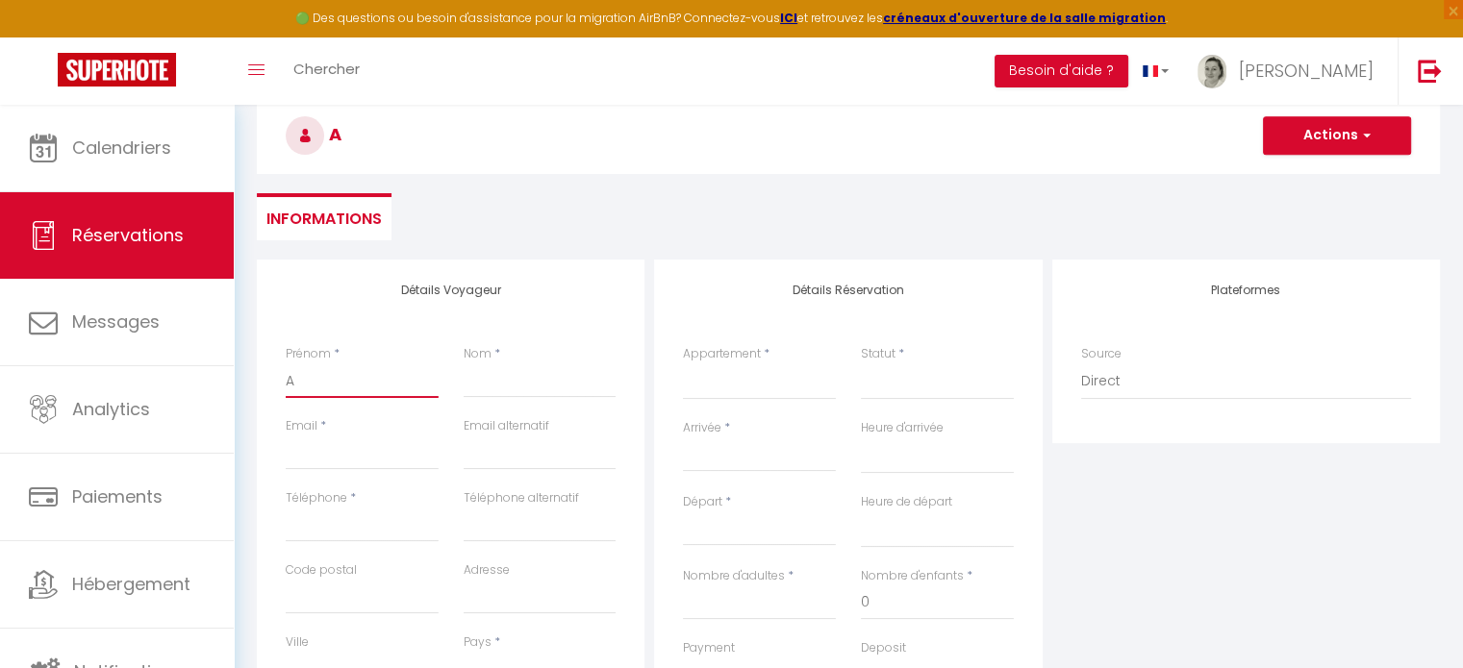
type input "An"
select select
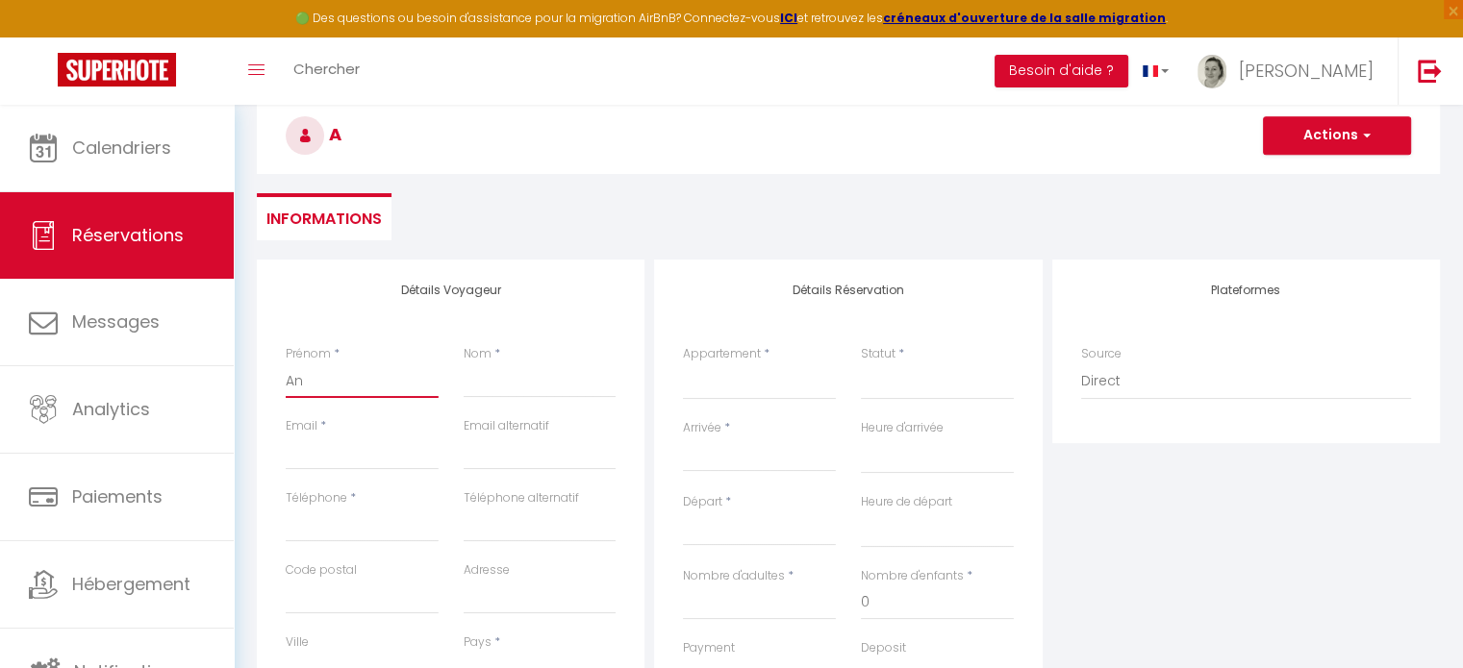
select select
checkbox input "false"
type input "Ann"
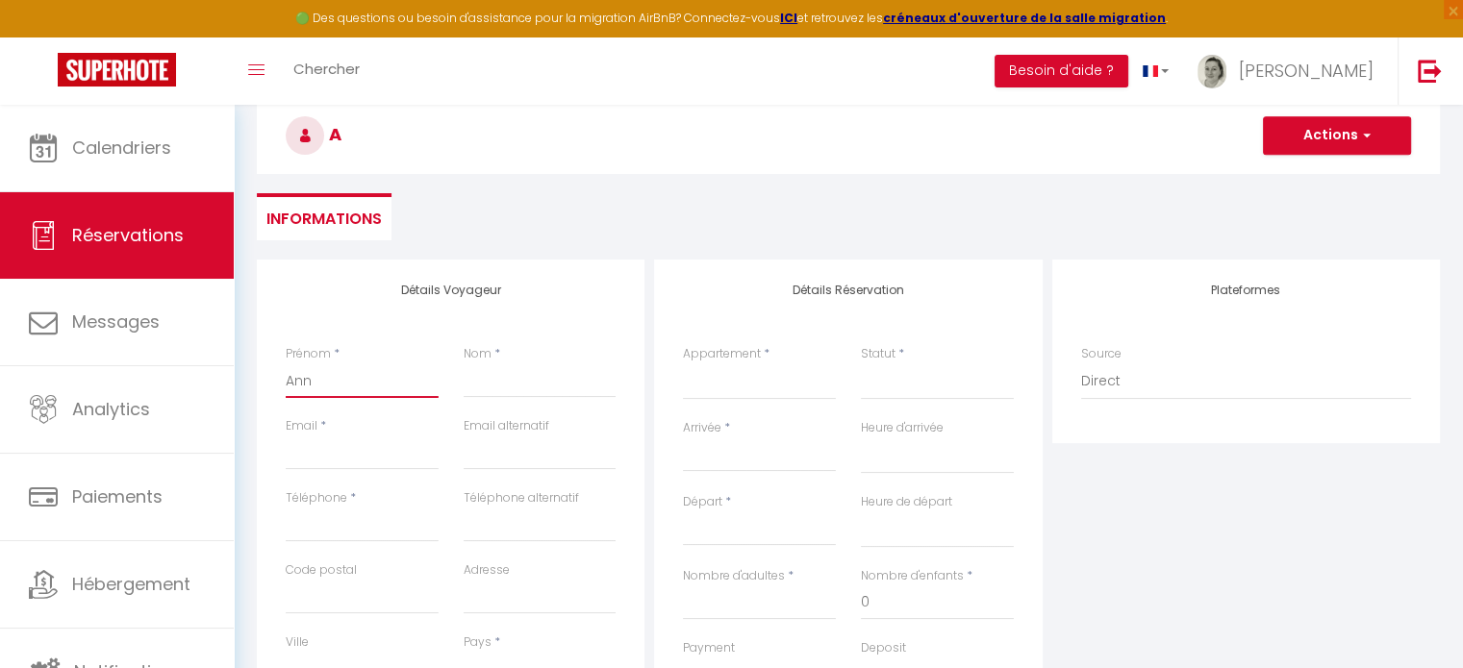
select select
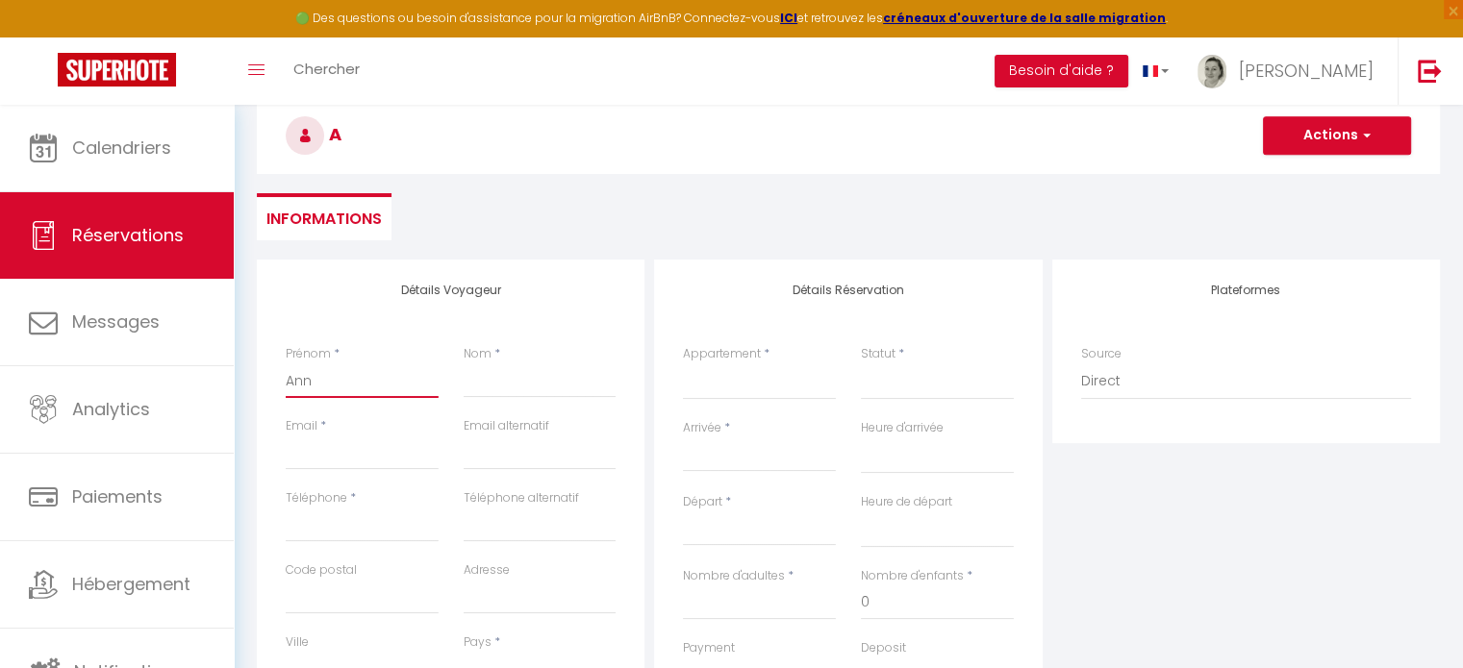
select select
checkbox input "false"
type input "[PERSON_NAME]"
select select
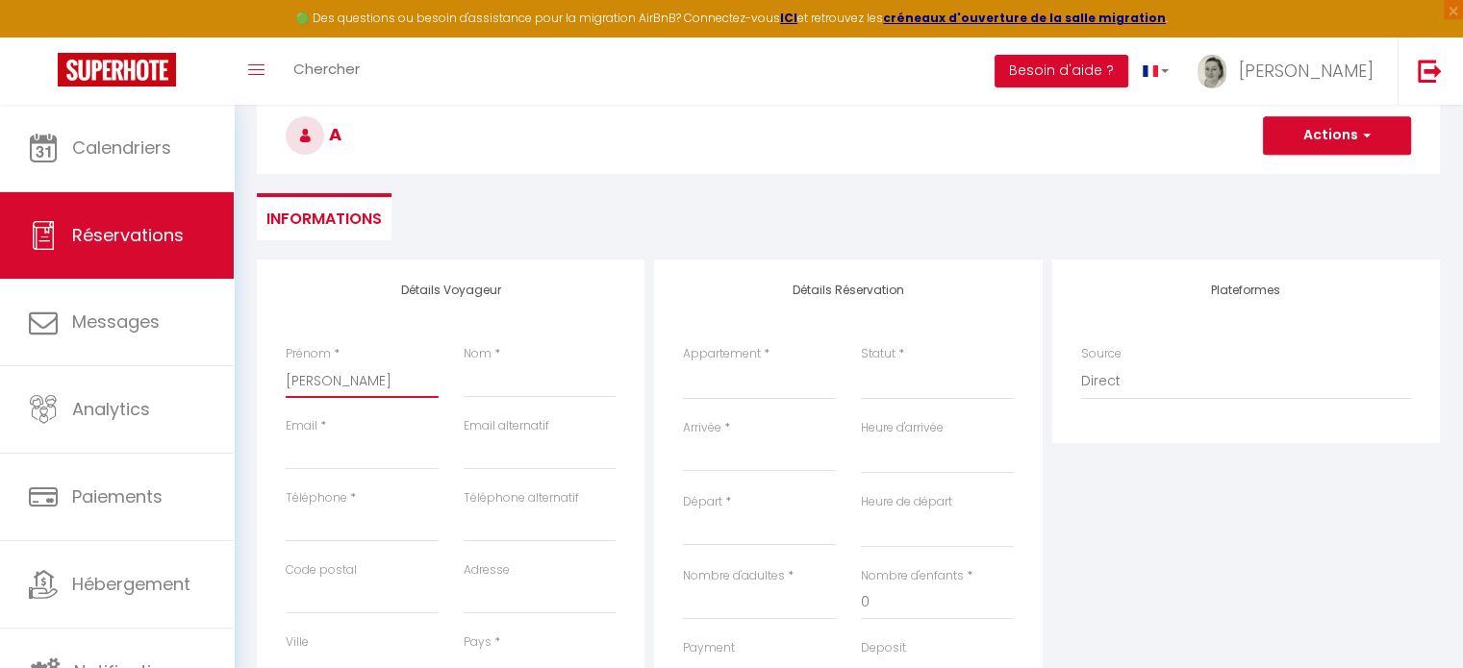
select select
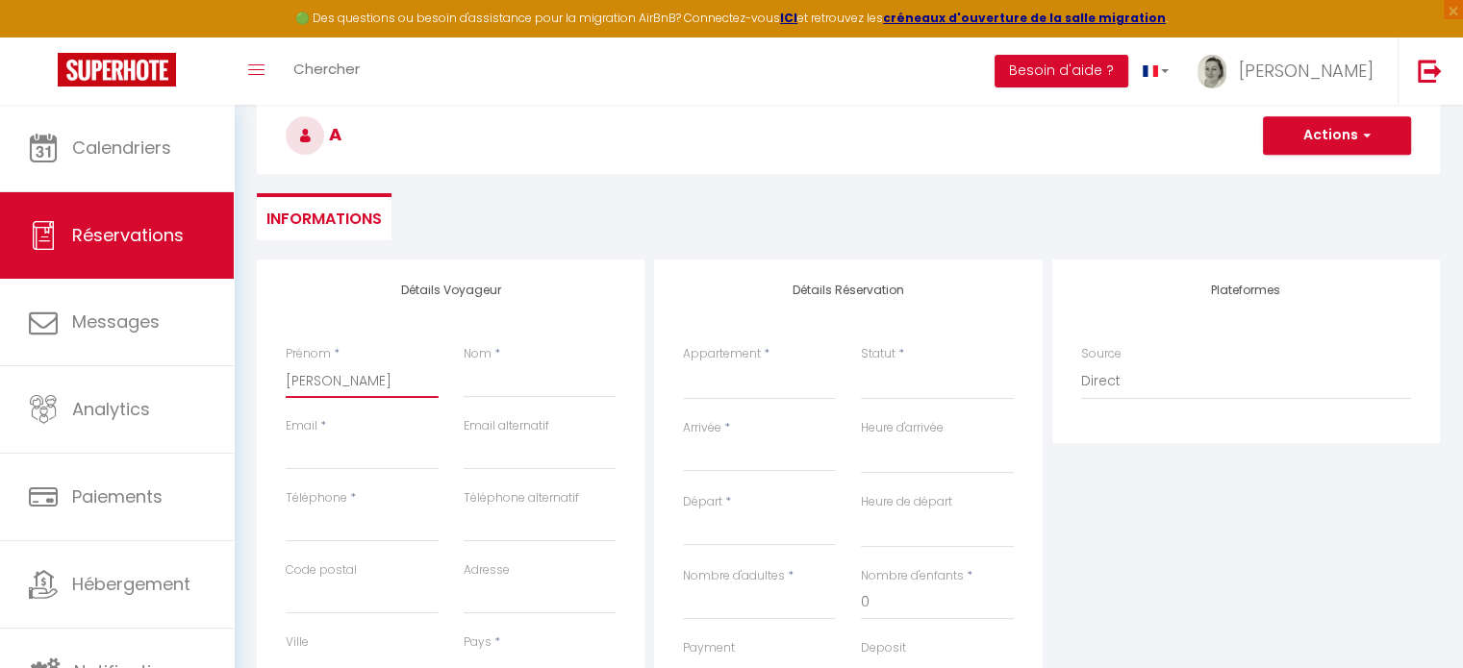
select select
checkbox input "false"
type input "[PERSON_NAME]-"
select select
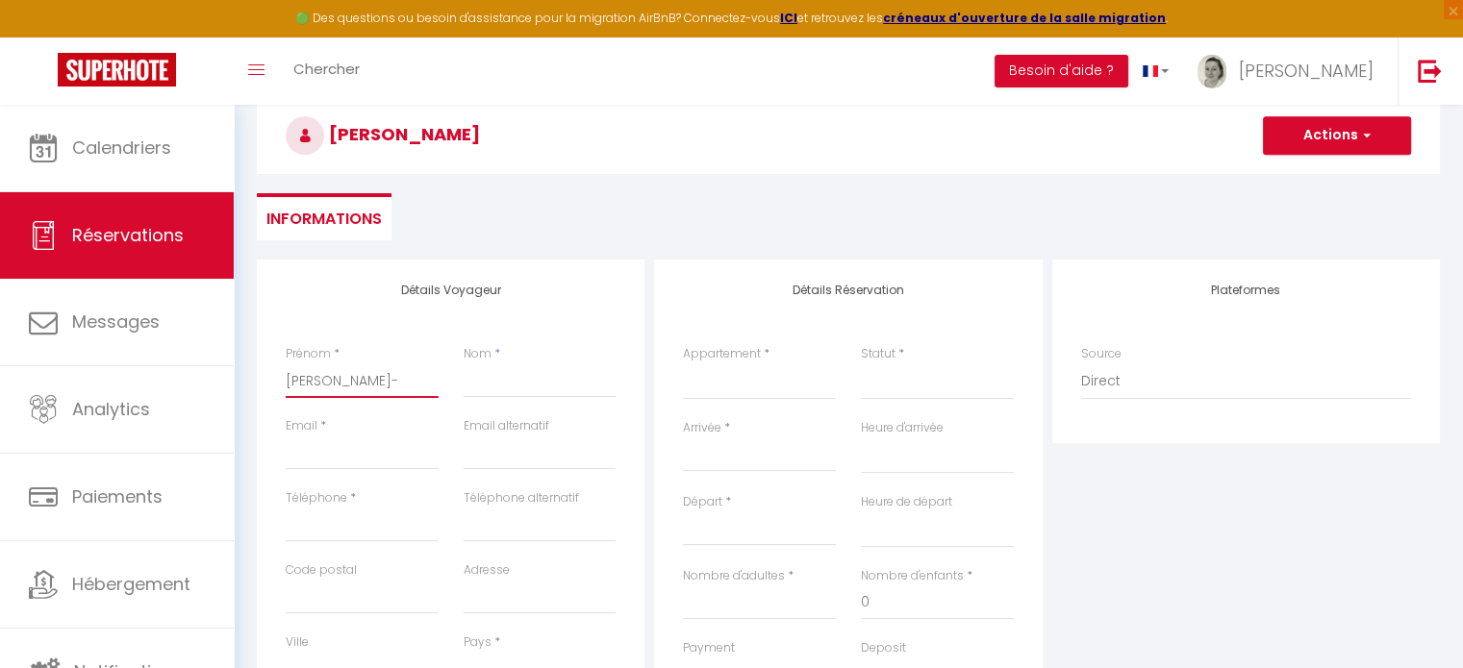
select select
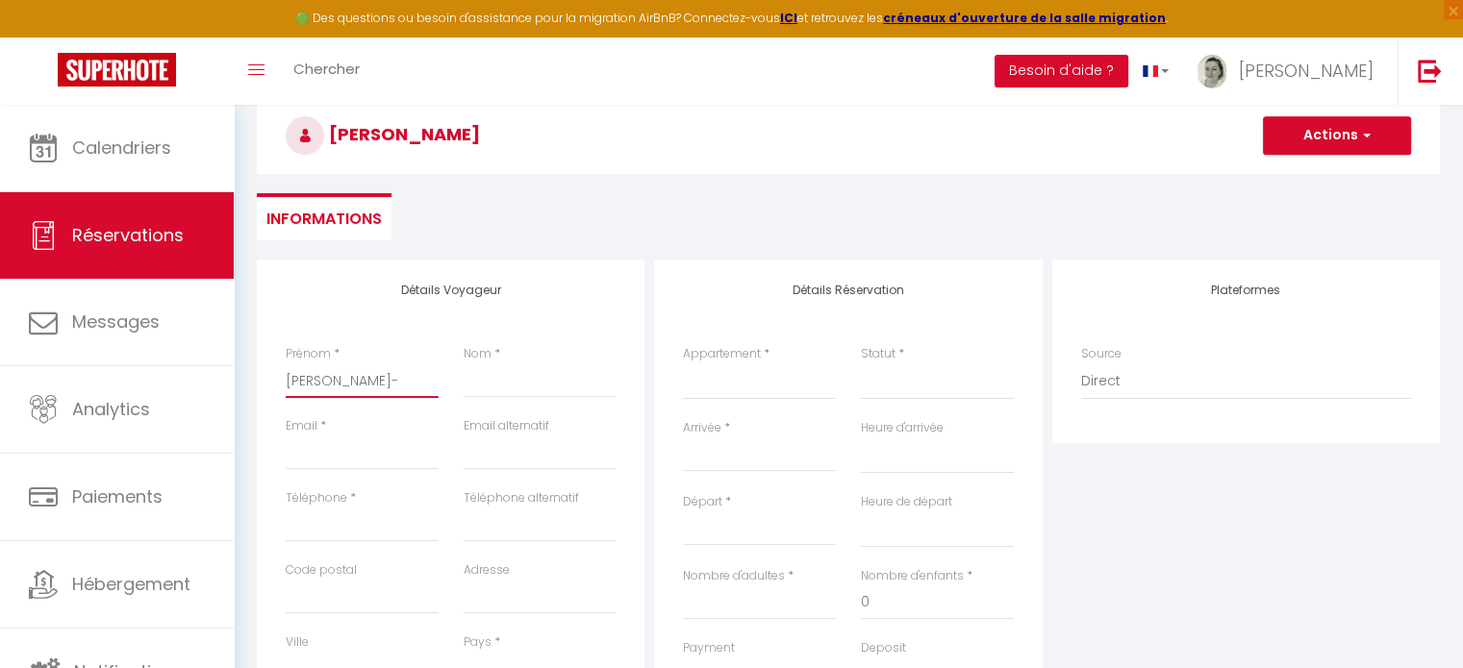
checkbox input "false"
type input "[PERSON_NAME]"
select select
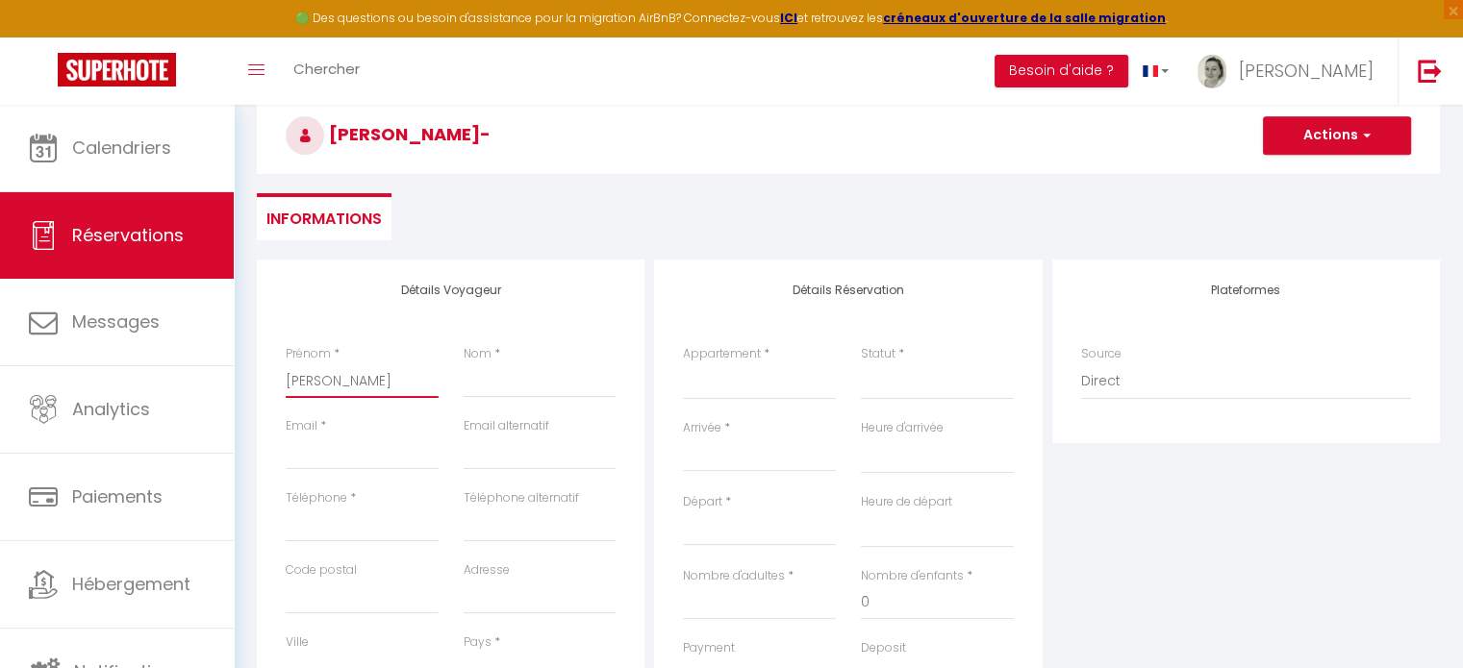
select select
checkbox input "false"
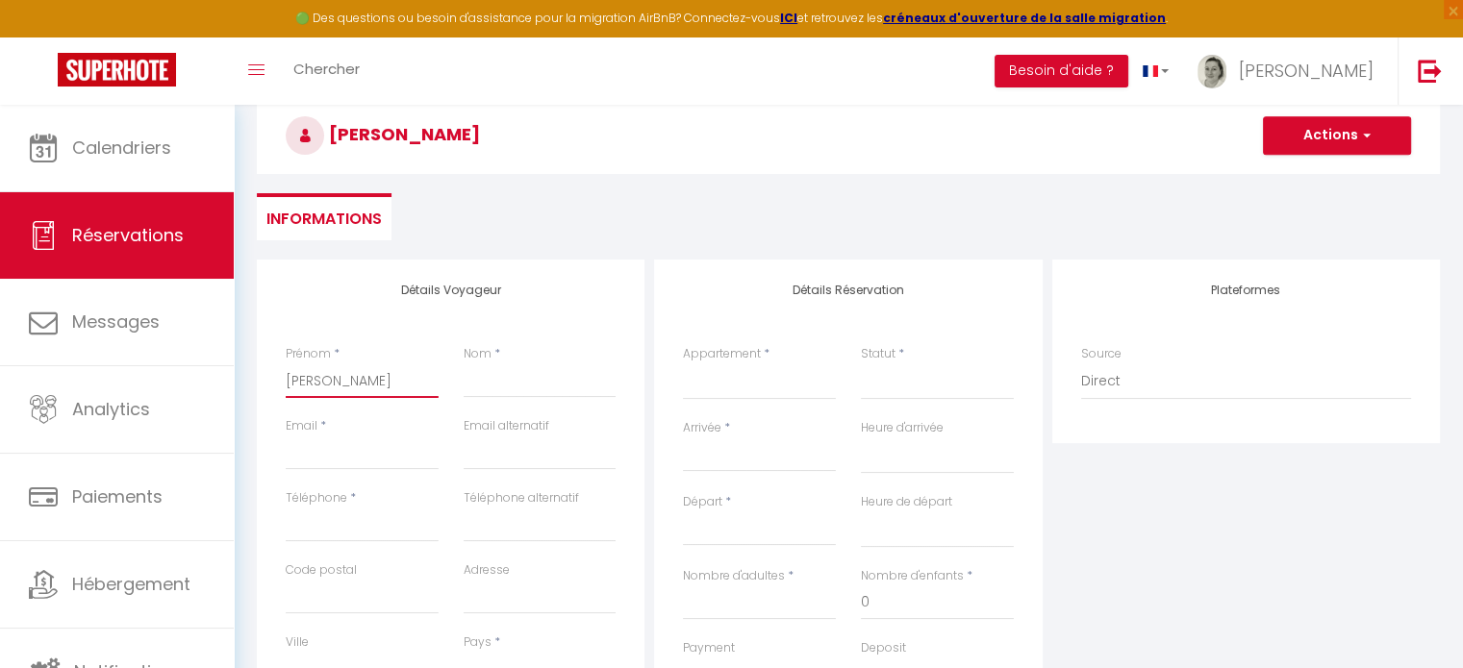
type input "[PERSON_NAME]-"
select select
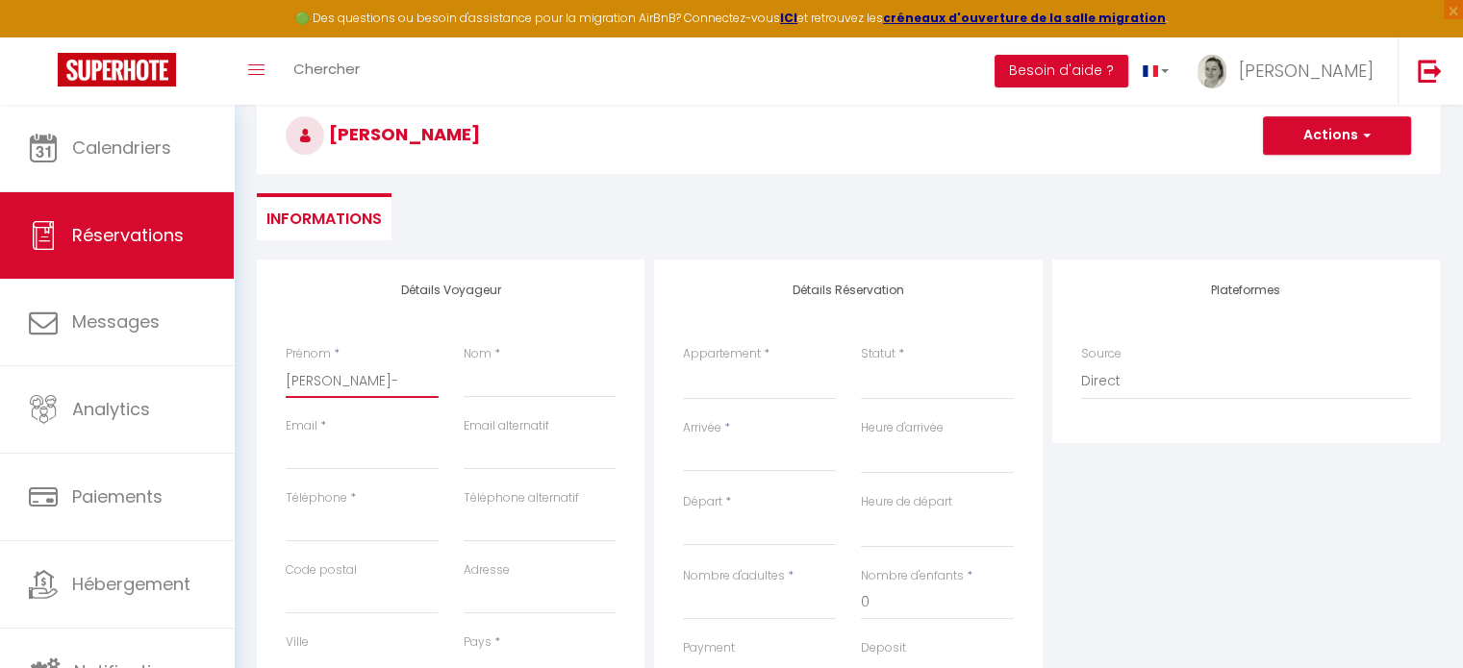
select select
checkbox input "false"
type input "[PERSON_NAME]"
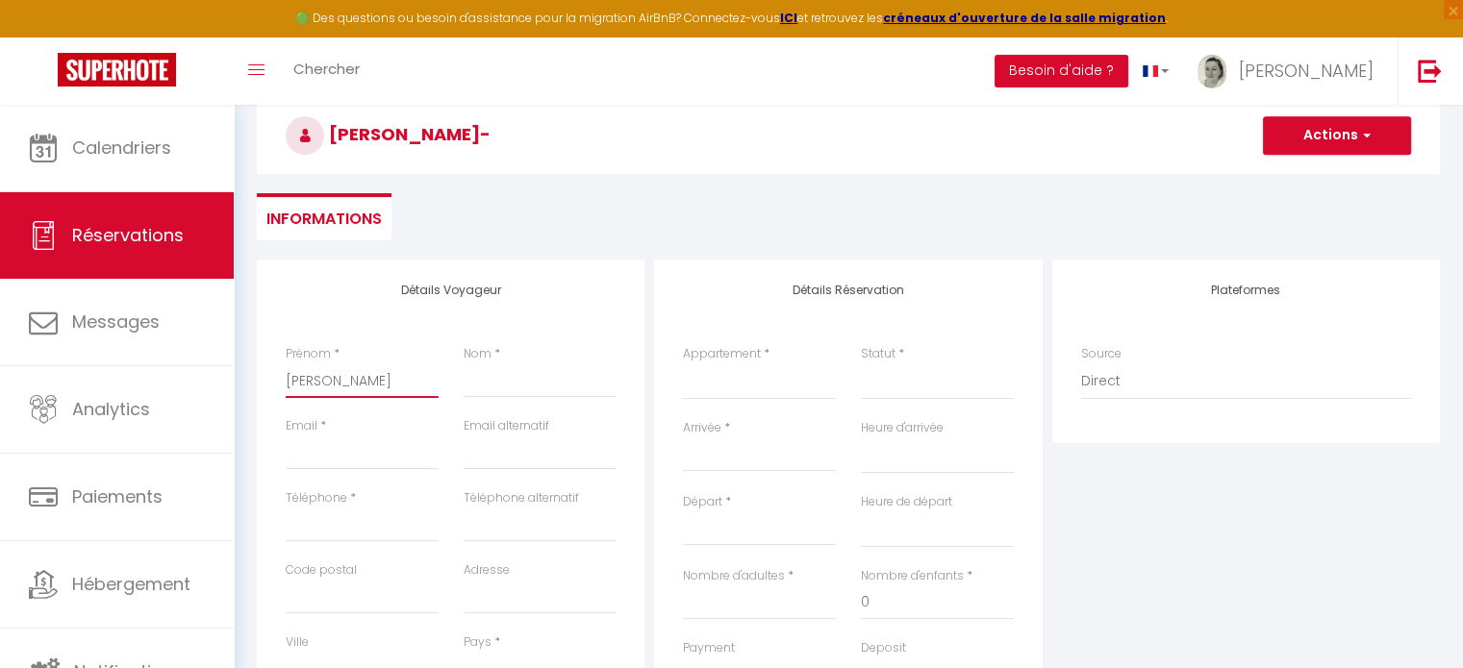
select select
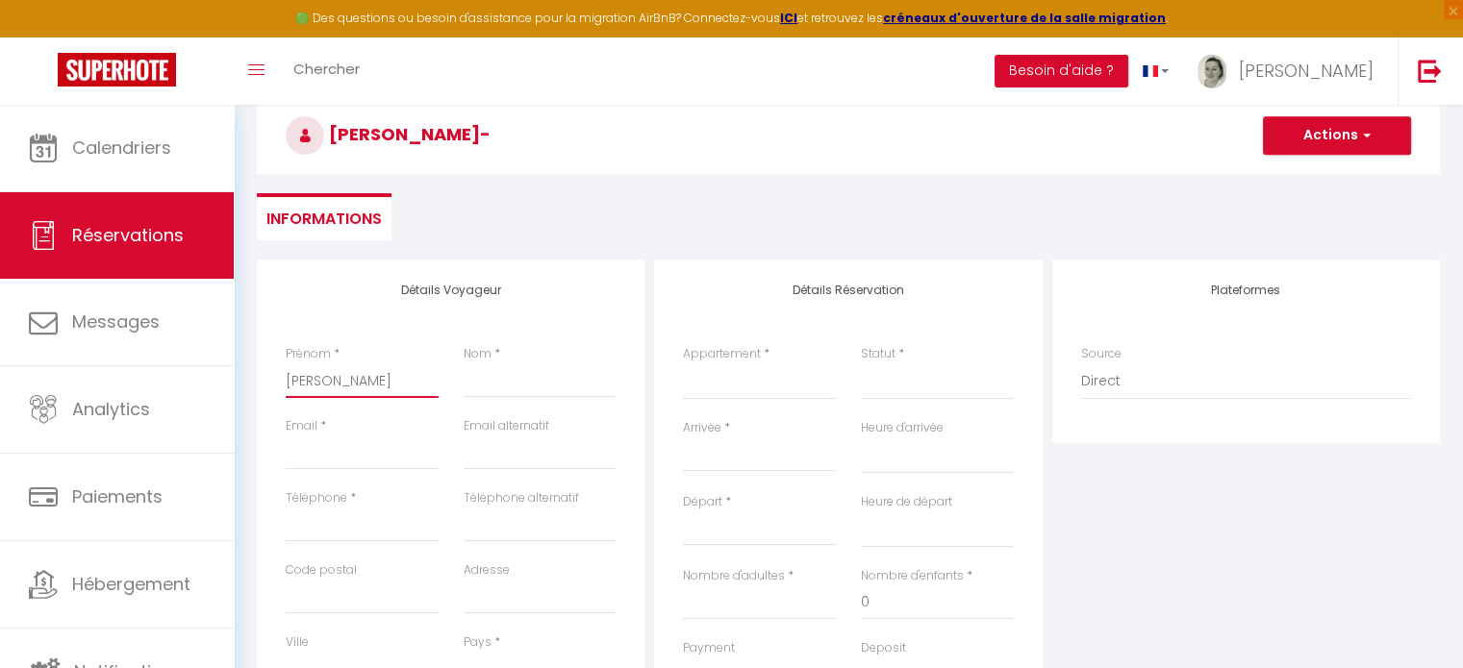
select select
checkbox input "false"
type input "[PERSON_NAME]"
select select
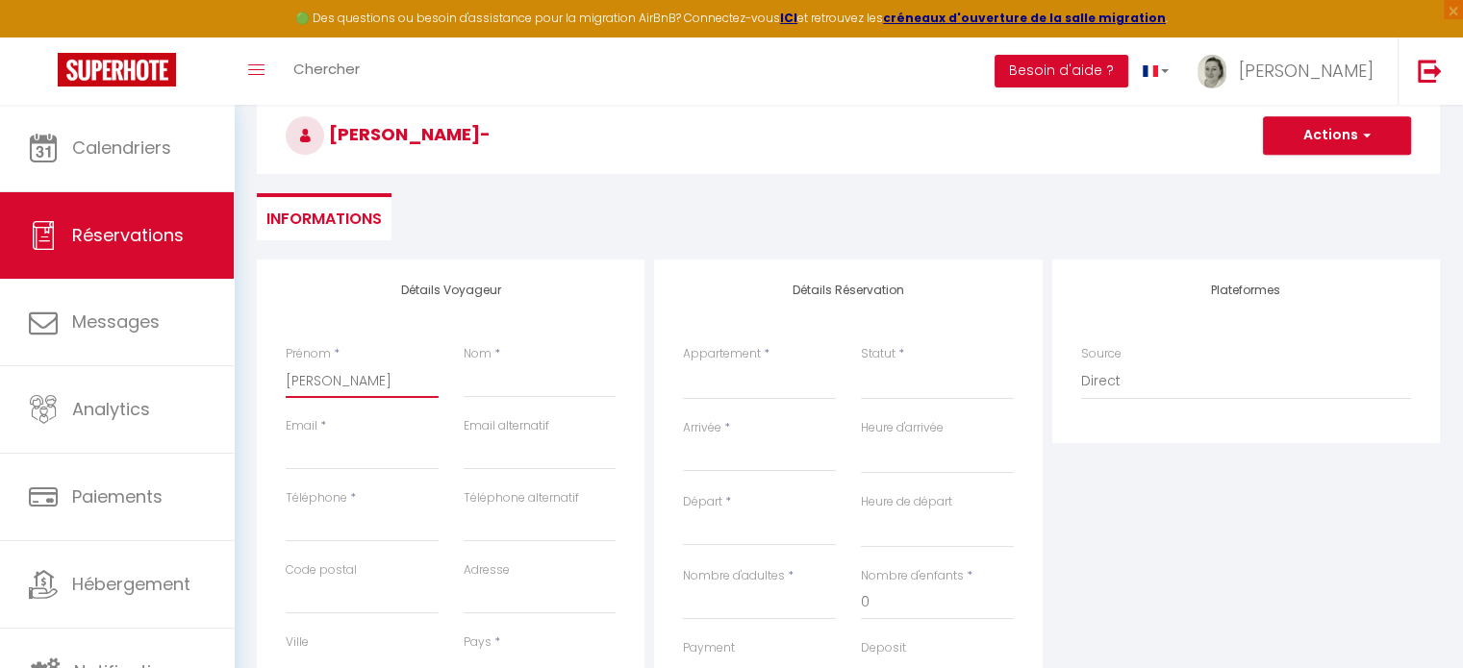
select select
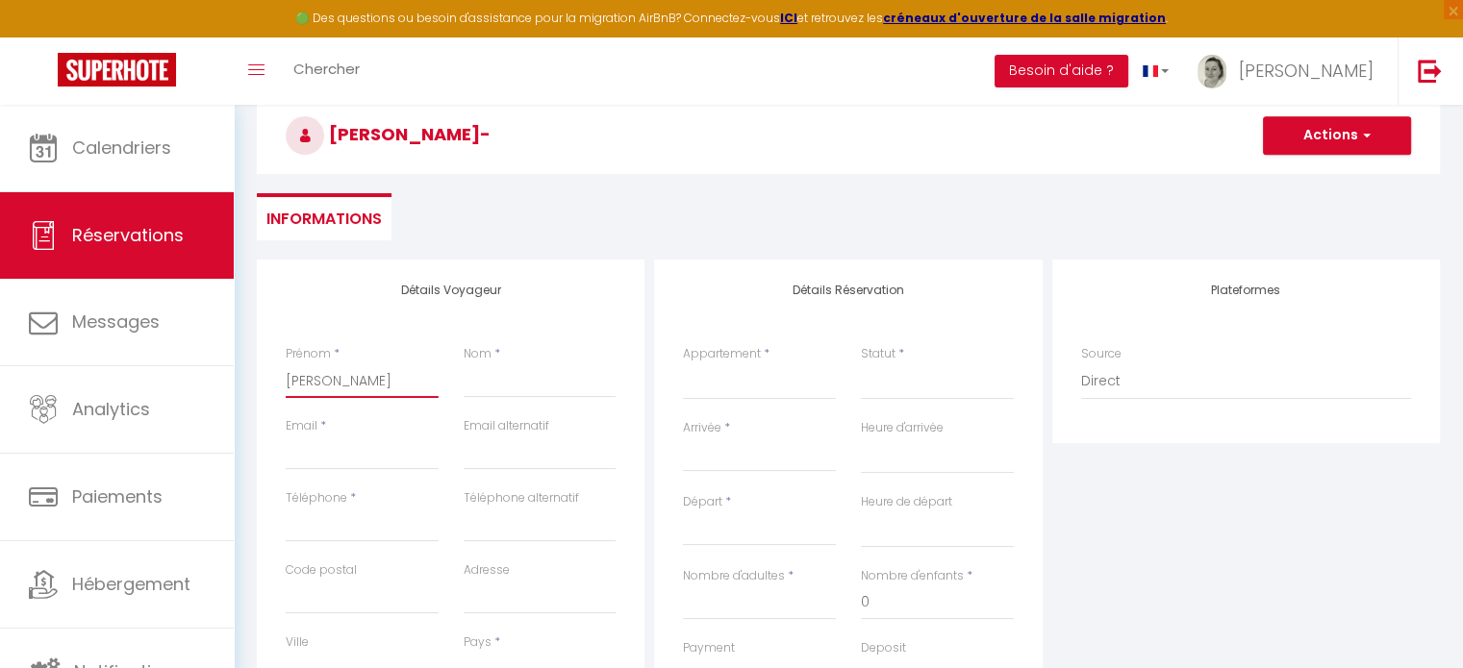
select select
checkbox input "false"
type input "[PERSON_NAME]"
select select
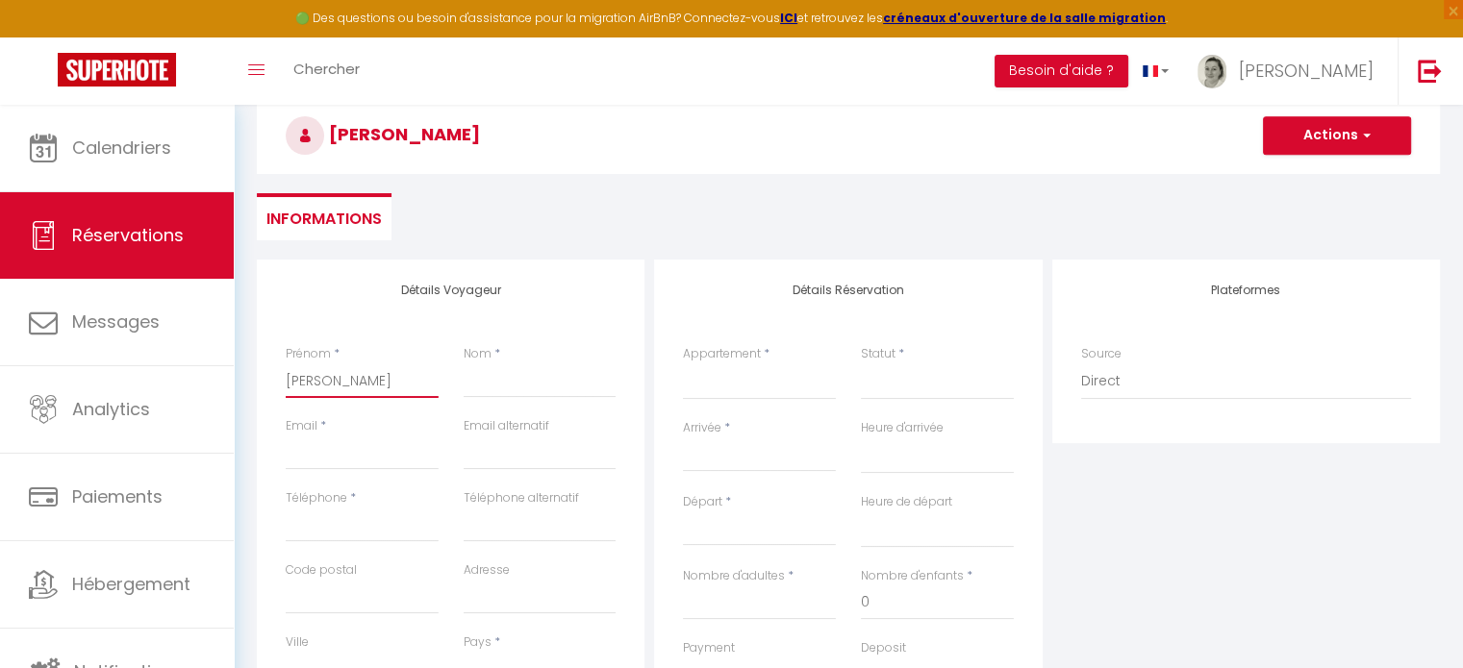
select select
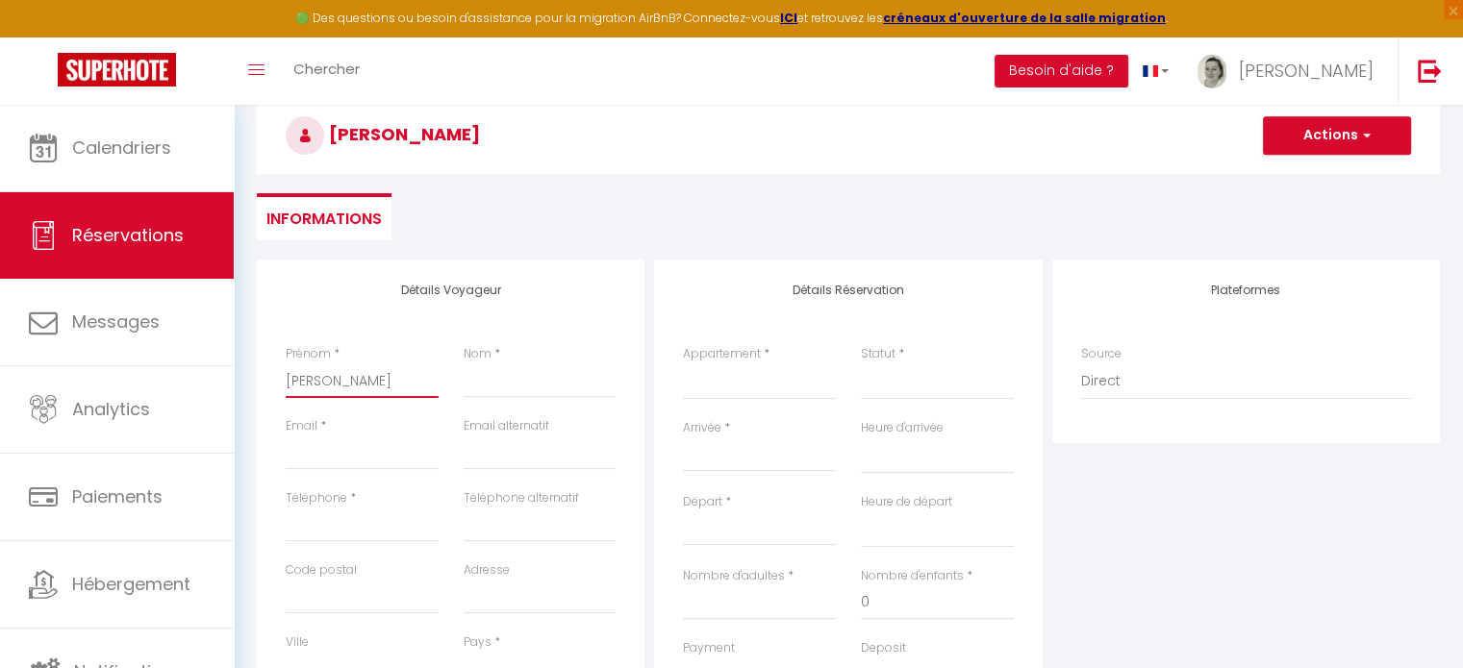
checkbox input "false"
type input "[PERSON_NAME]"
select select
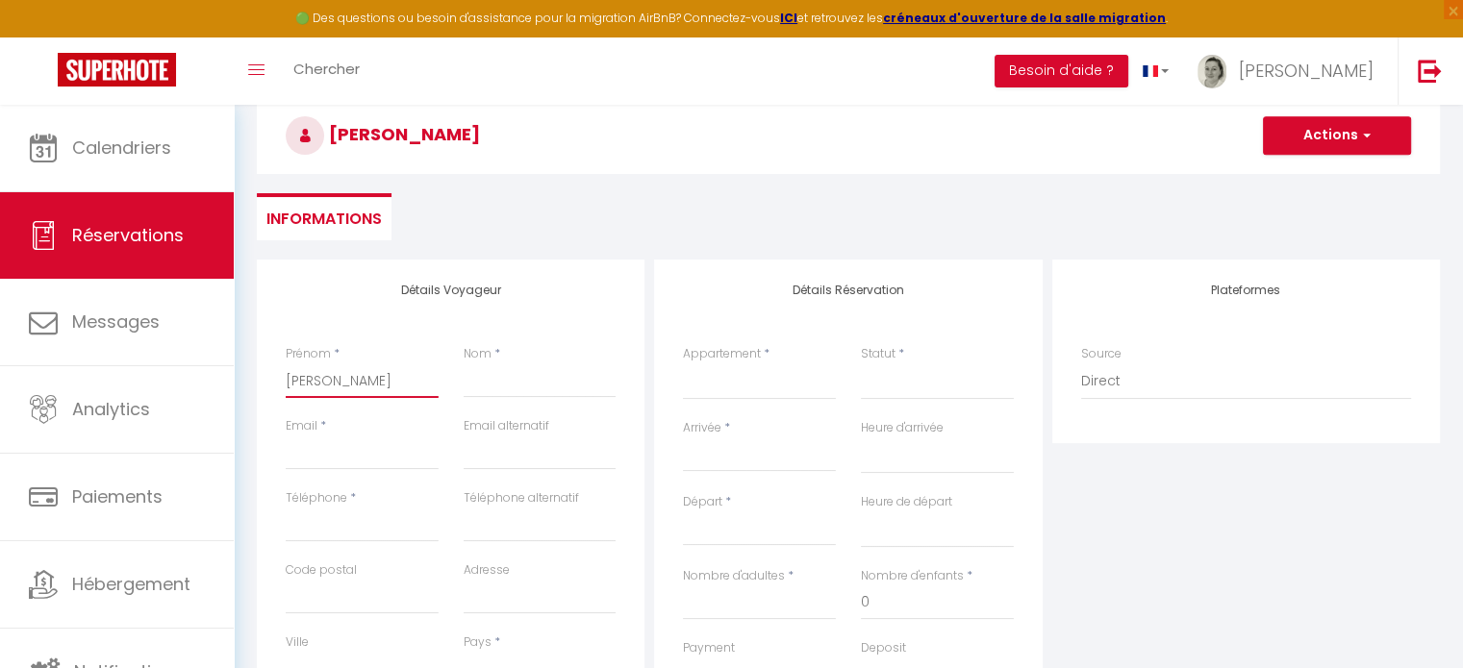
select select
checkbox input "false"
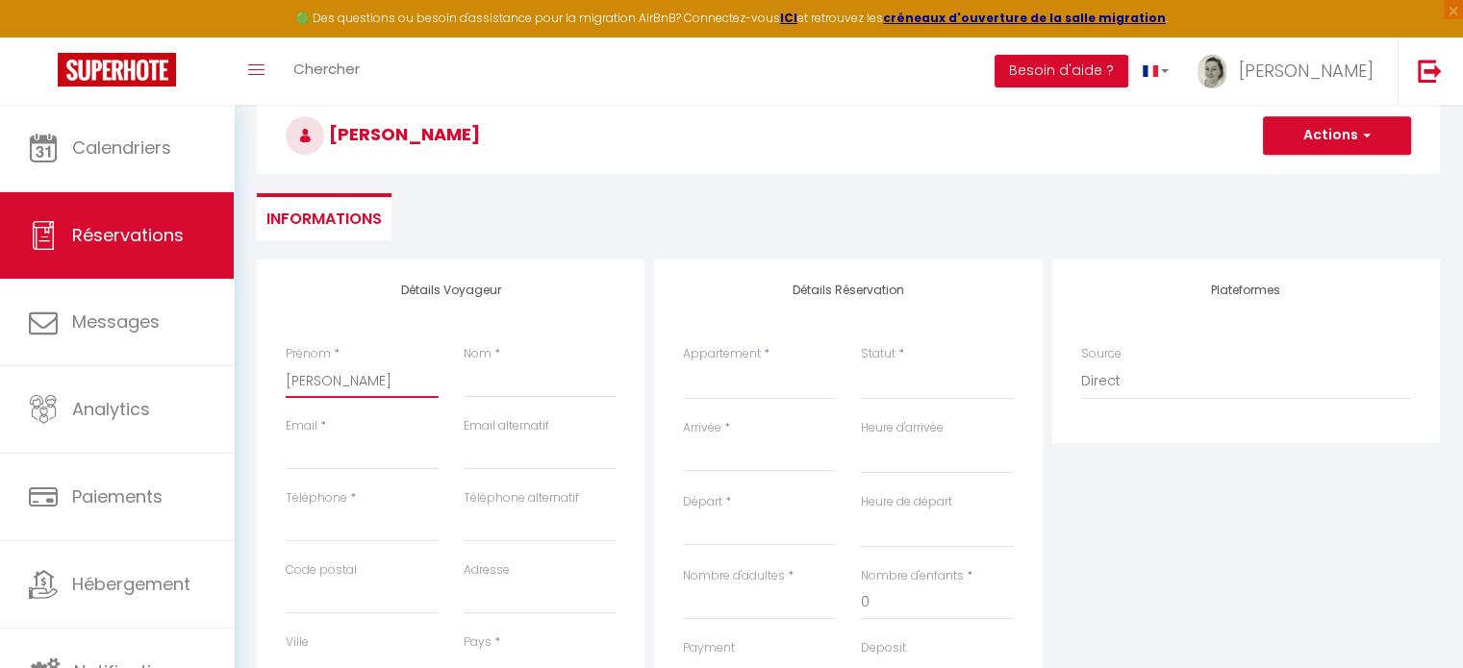
type input "[PERSON_NAME]"
select select
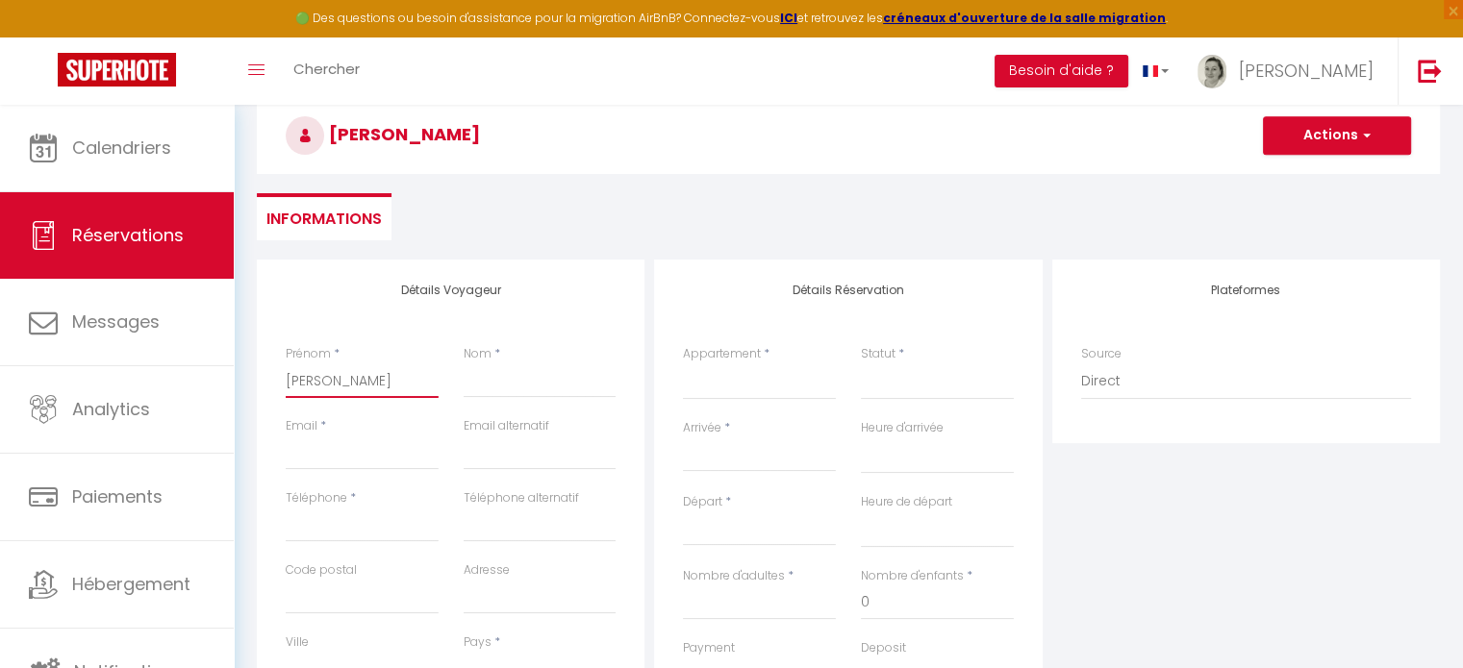
select select
checkbox input "false"
type input "[PERSON_NAME]"
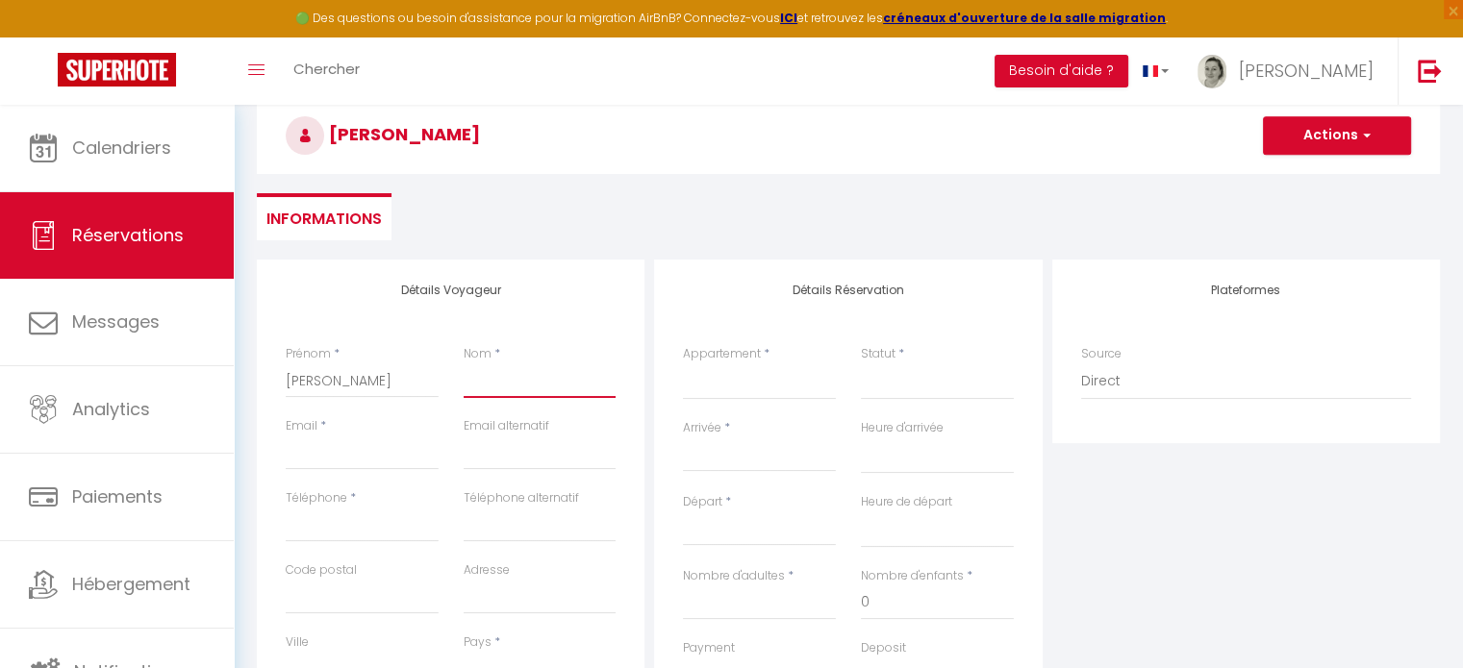
type input "P"
select select
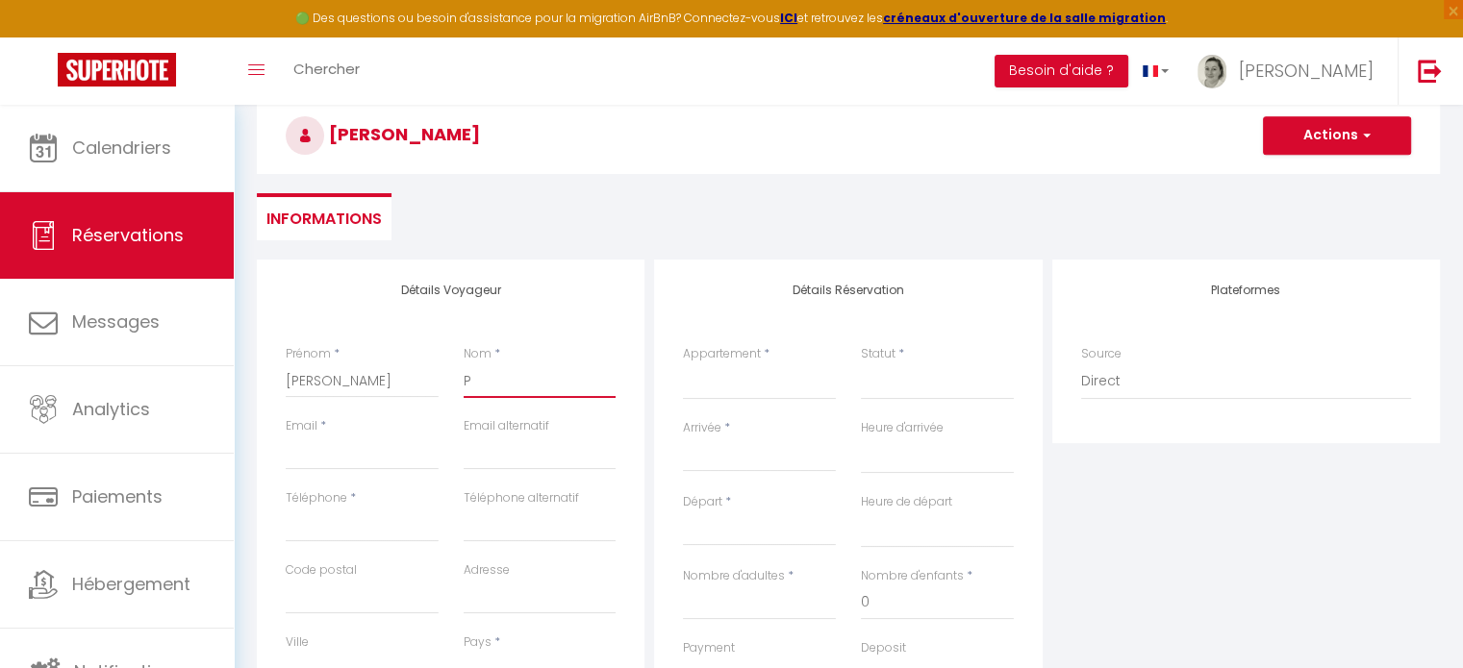
select select
checkbox input "false"
type input "PR"
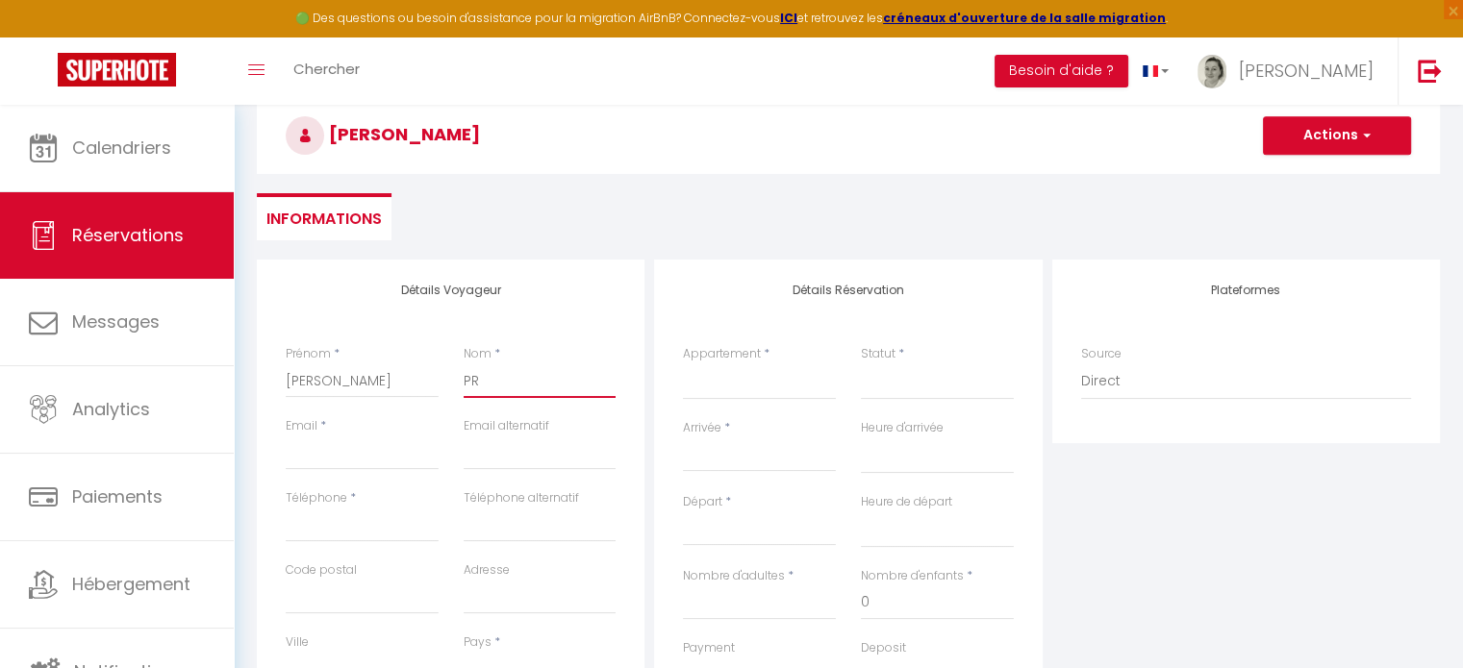
select select
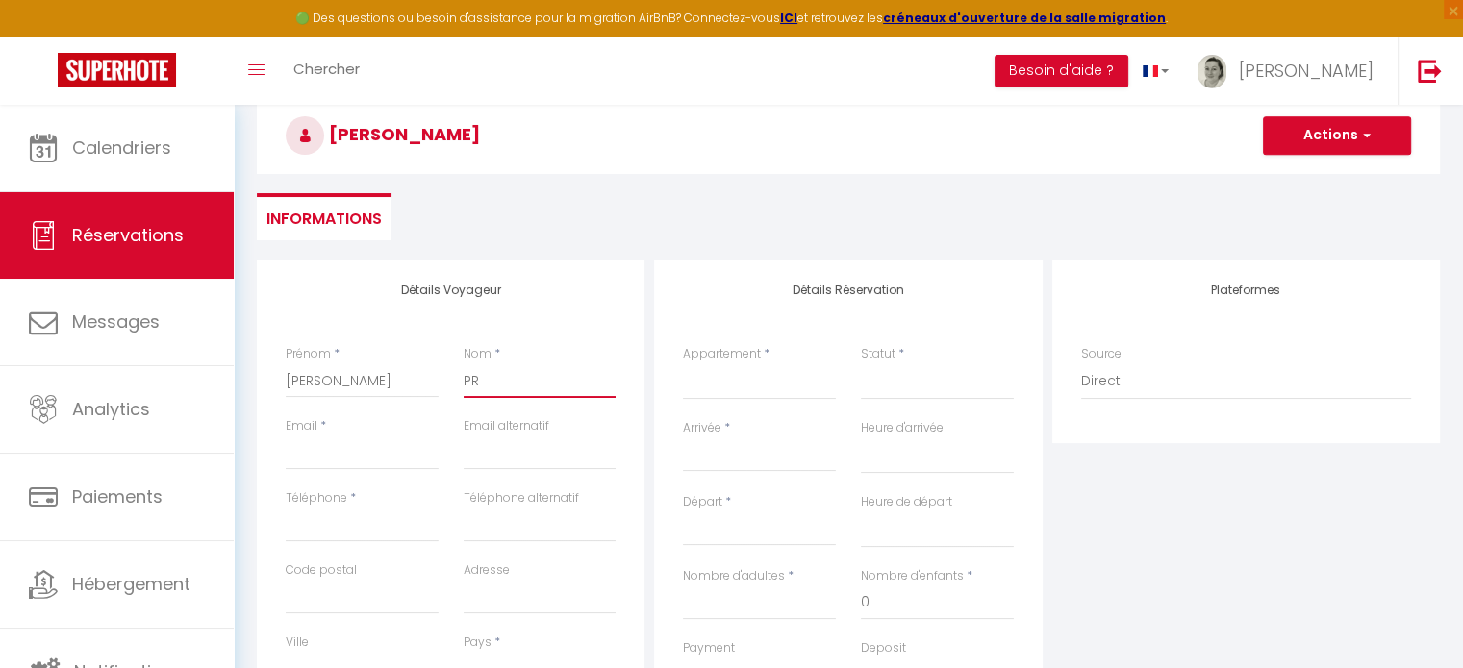
select select
checkbox input "false"
type input "PRI"
select select
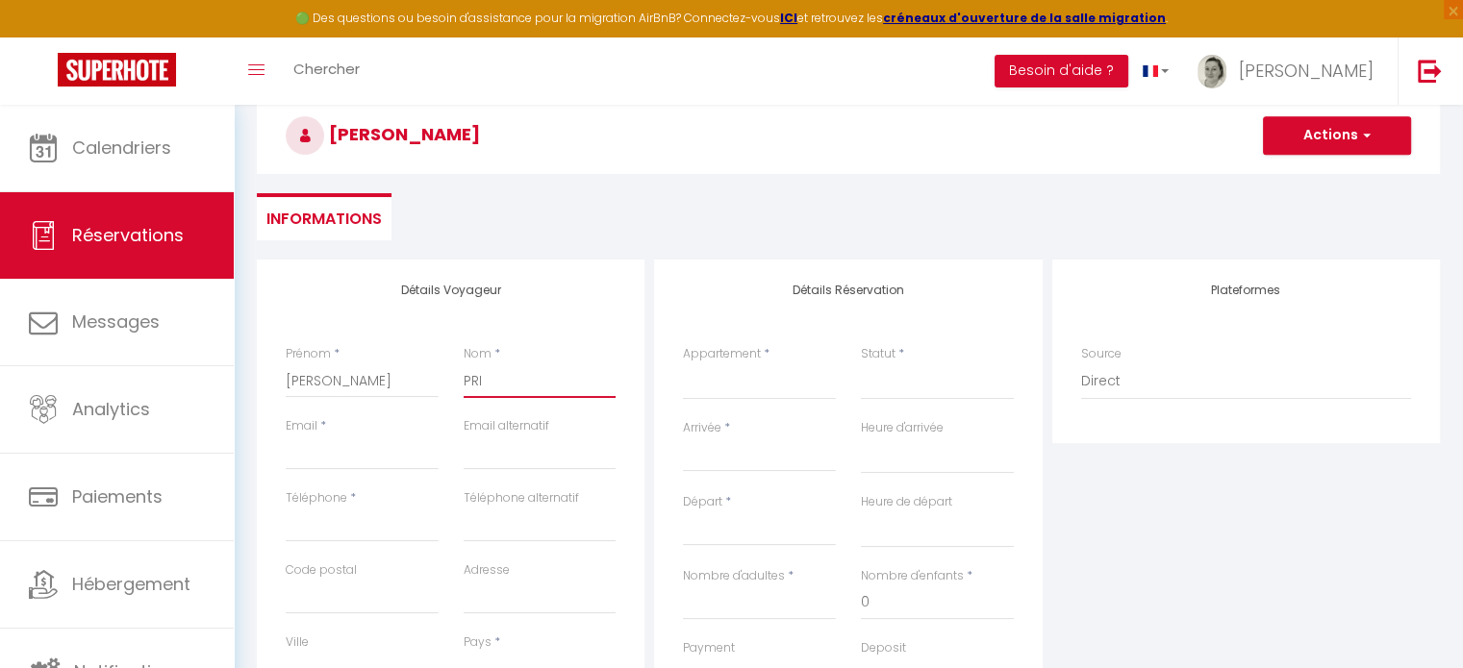
select select
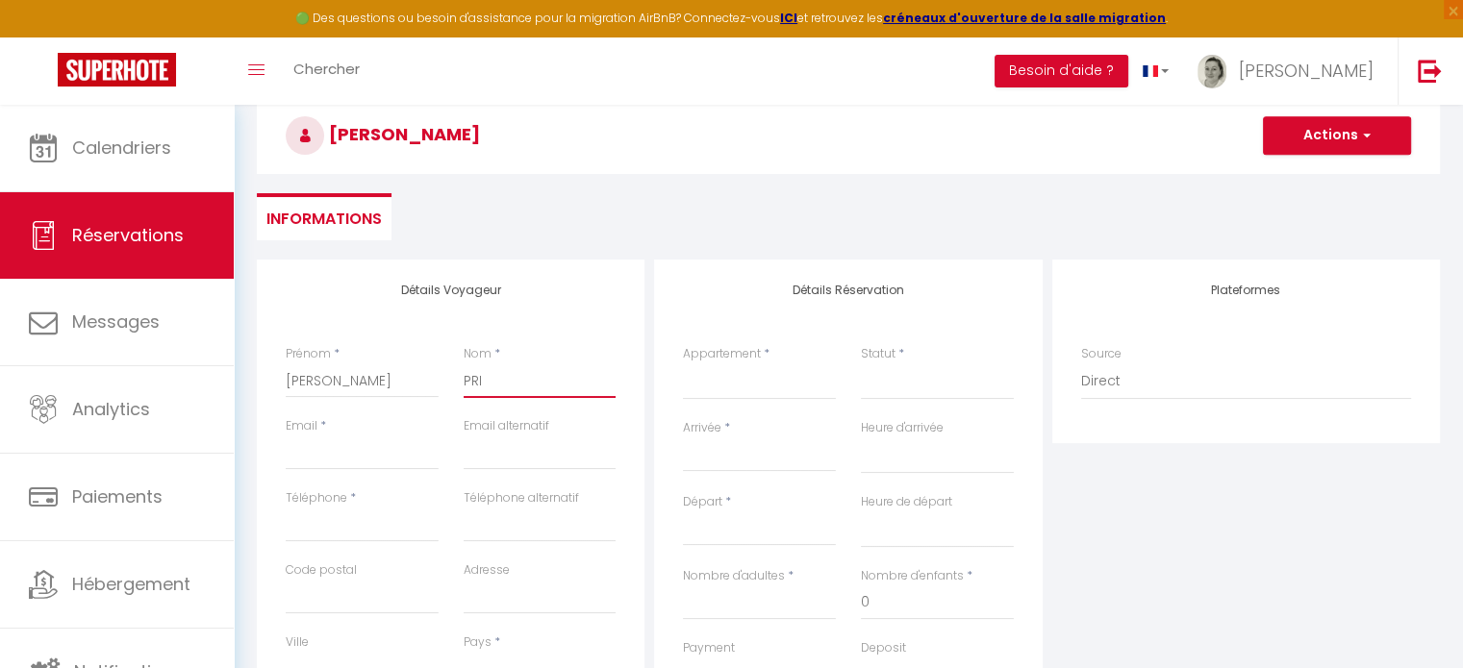
select select
checkbox input "false"
type input "PRIG"
select select
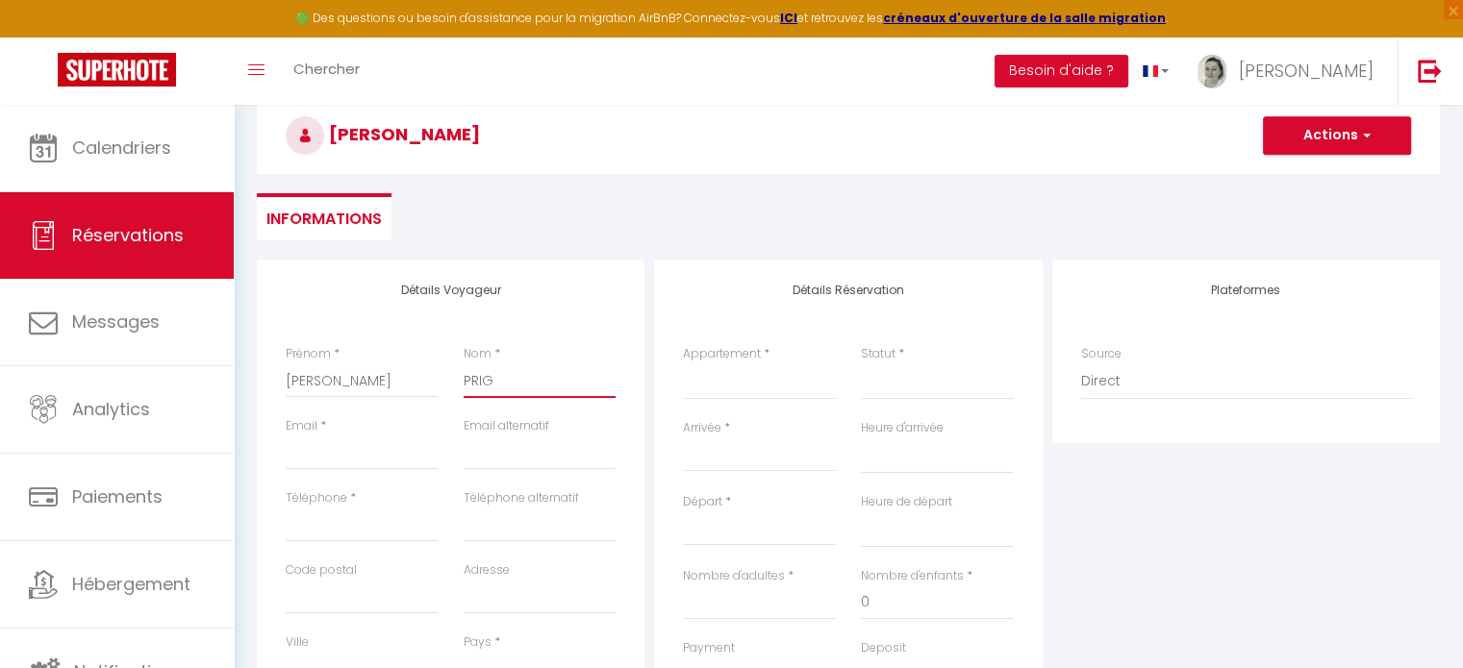
select select
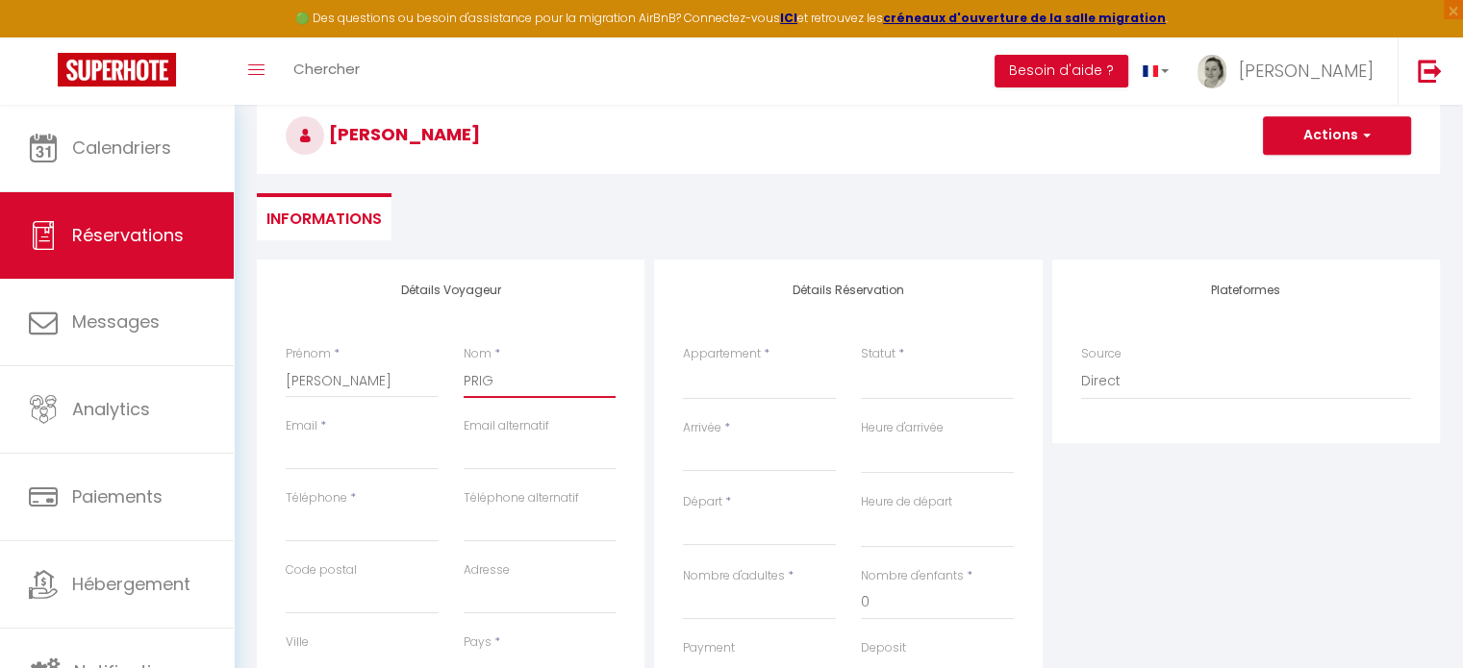
checkbox input "false"
type input "PRIGE"
select select
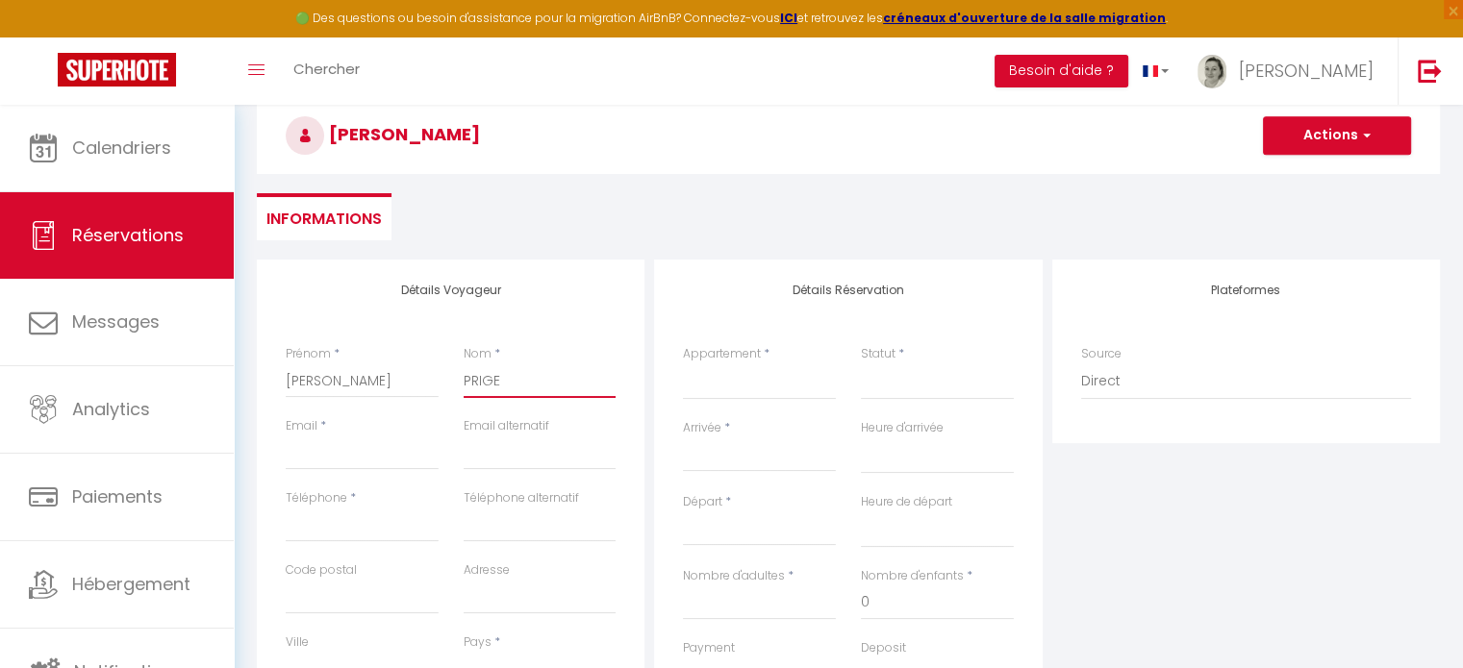
select select
click at [338, 457] on input "Email client" at bounding box center [362, 453] width 153 height 35
click at [316, 518] on input "Téléphone" at bounding box center [362, 525] width 153 height 35
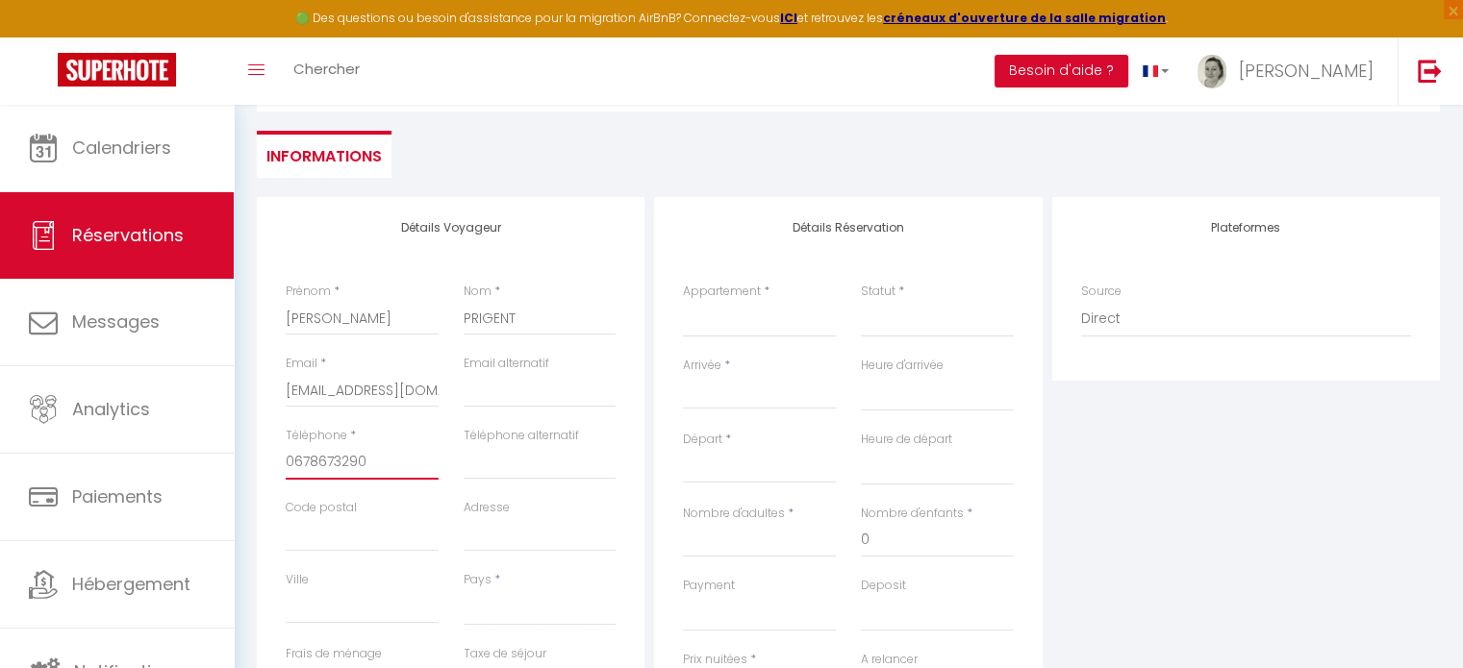
scroll to position [192, 0]
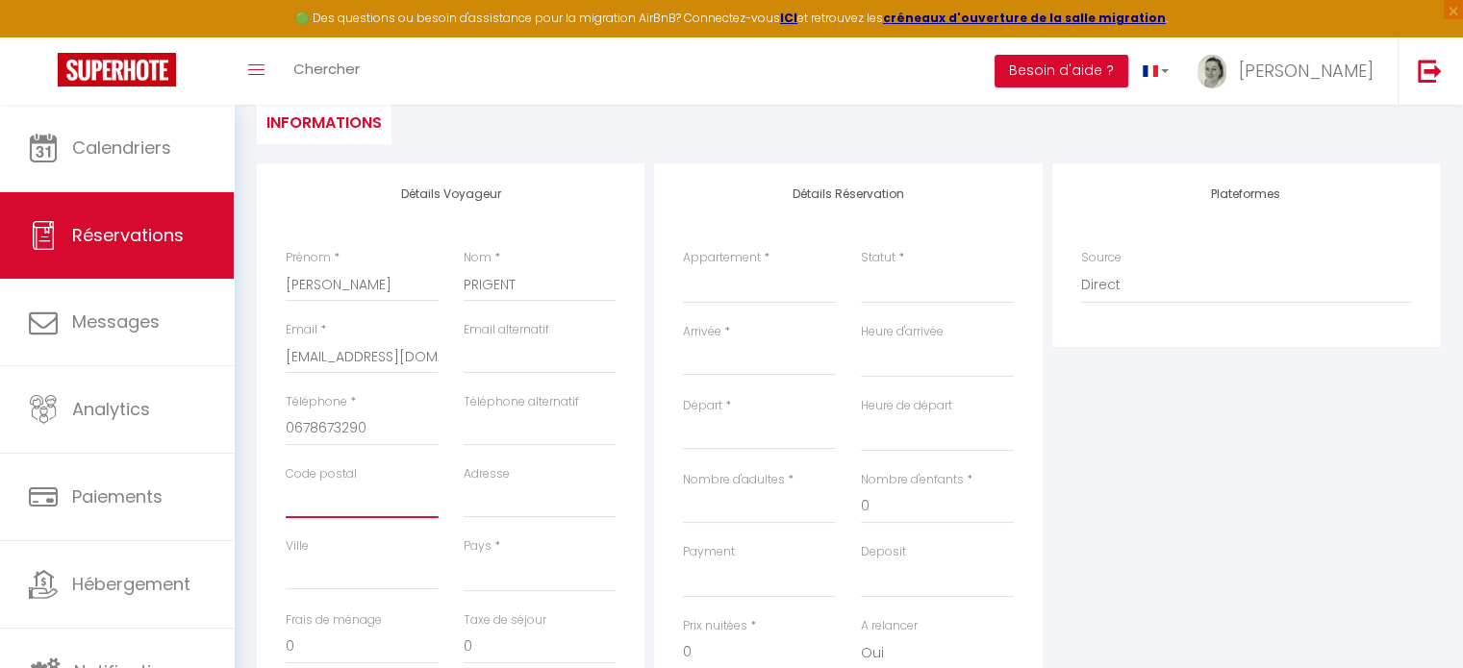
click at [329, 503] on input "Code postal" at bounding box center [362, 501] width 153 height 35
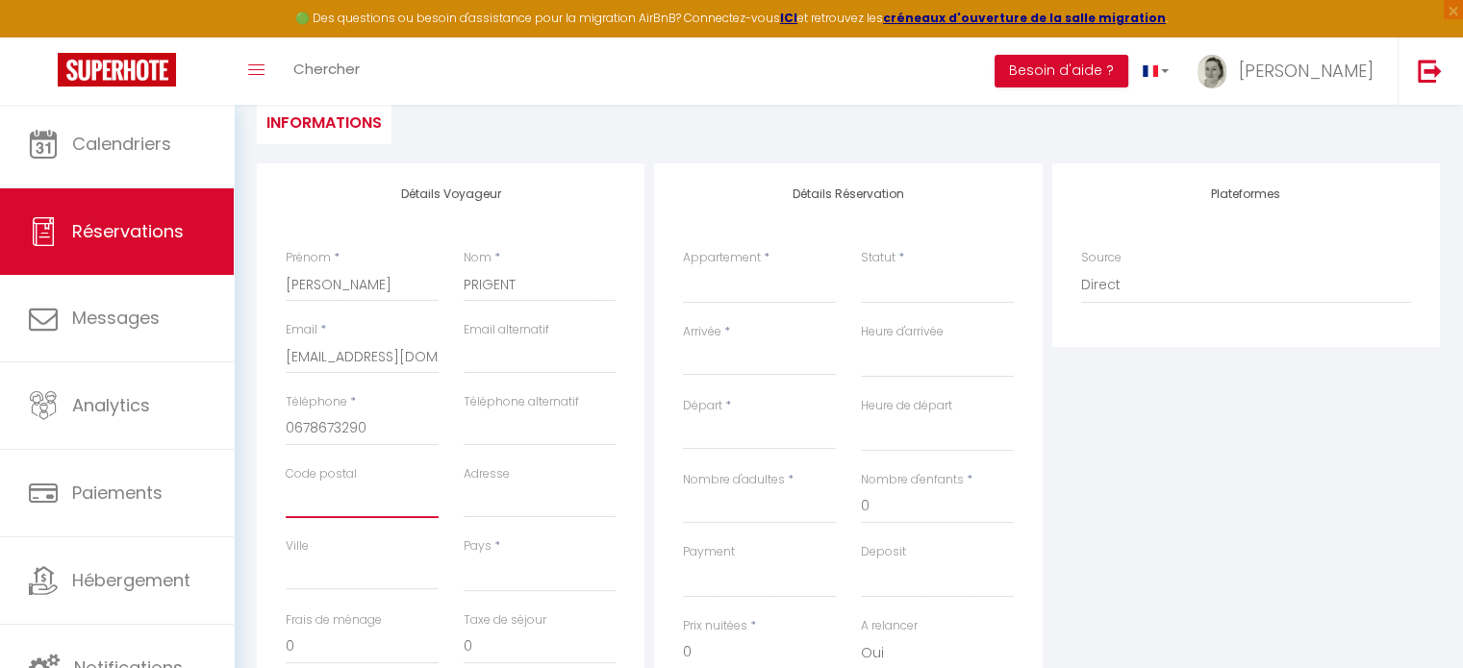
scroll to position [5, 0]
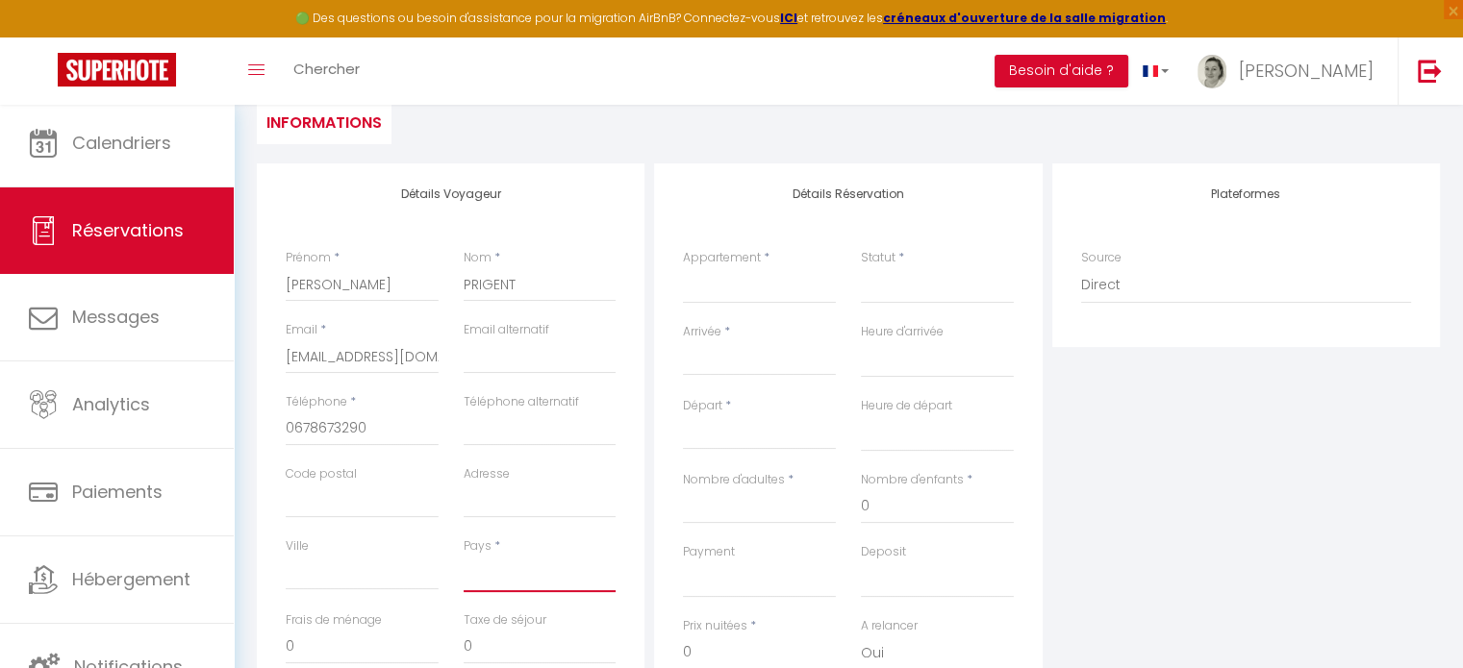
click at [508, 579] on select "[GEOGRAPHIC_DATA] [GEOGRAPHIC_DATA] [GEOGRAPHIC_DATA] [GEOGRAPHIC_DATA] [GEOGRA…" at bounding box center [540, 574] width 153 height 37
click at [464, 556] on select "[GEOGRAPHIC_DATA] [GEOGRAPHIC_DATA] [GEOGRAPHIC_DATA] [GEOGRAPHIC_DATA] [GEOGRA…" at bounding box center [540, 574] width 153 height 37
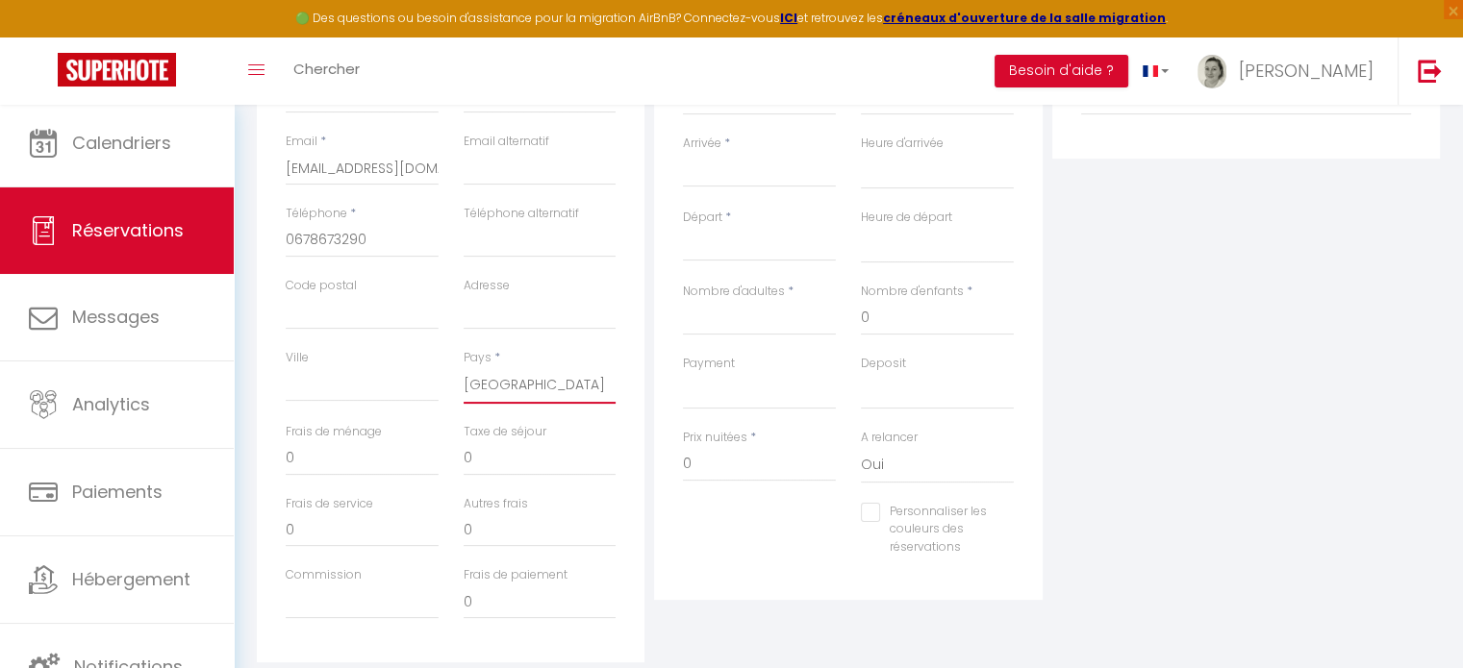
scroll to position [385, 0]
click at [365, 464] on input "0" at bounding box center [362, 455] width 153 height 35
click at [710, 459] on input "0" at bounding box center [759, 460] width 153 height 35
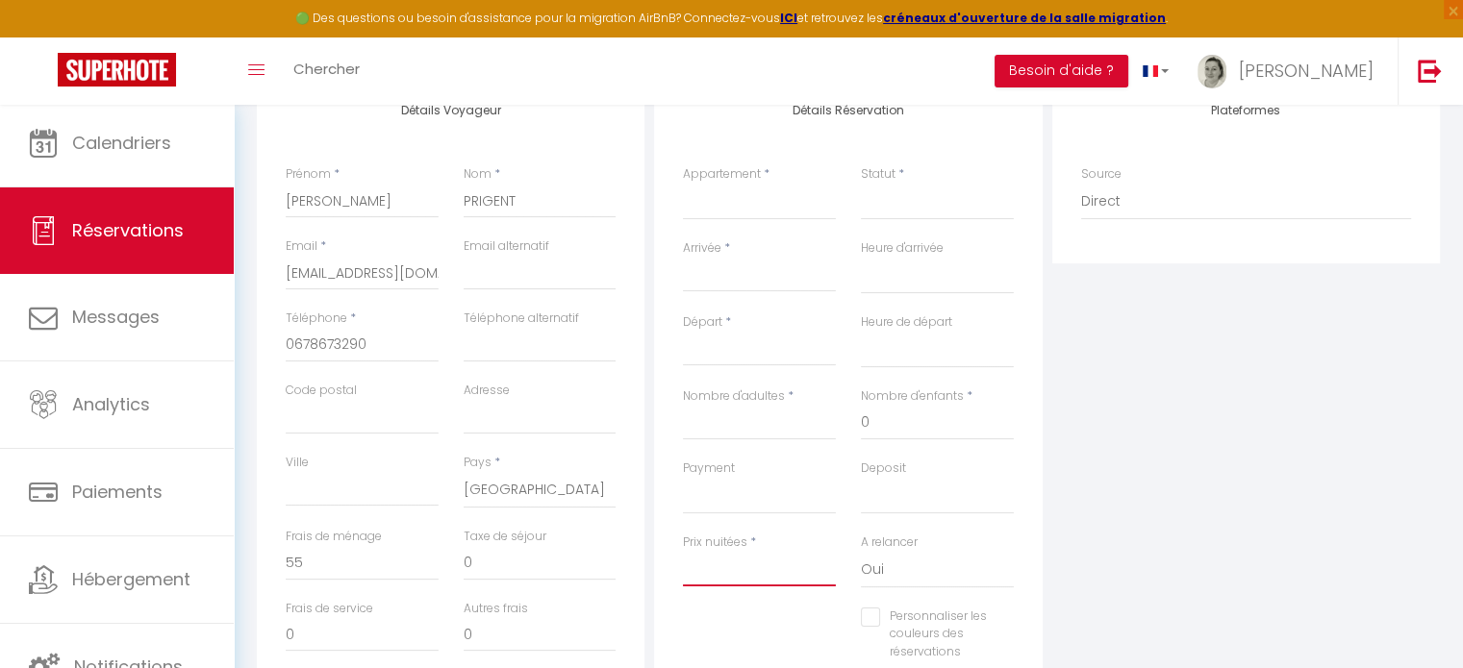
scroll to position [192, 0]
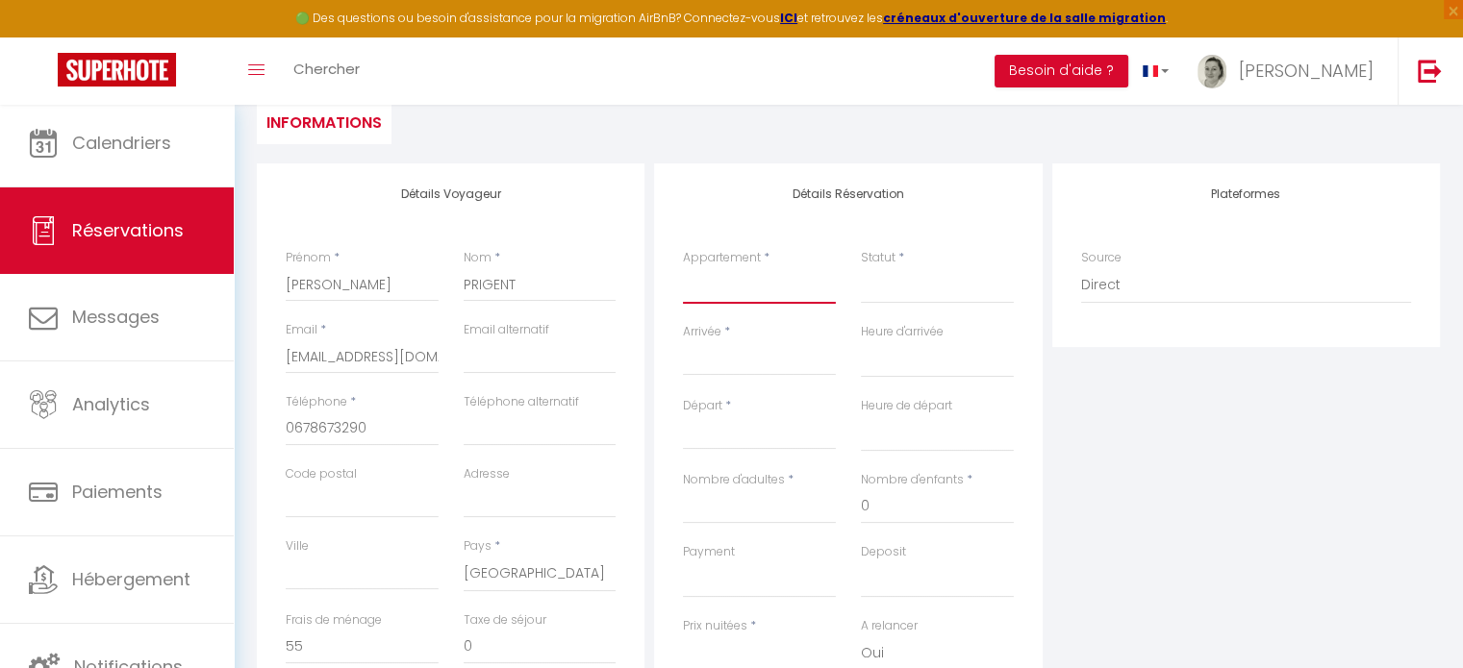
click at [746, 283] on select "Pays de Guerlédan - au Sud des [GEOGRAPHIC_DATA] Gîte [PERSON_NAME] 3* La Maiso…" at bounding box center [759, 285] width 153 height 37
click at [683, 267] on select "Pays de Guerlédan - au Sud des [GEOGRAPHIC_DATA] Gîte [PERSON_NAME] 3* La Maiso…" at bounding box center [759, 285] width 153 height 37
click at [879, 289] on select "Confirmé Non Confirmé [PERSON_NAME] par le voyageur No Show Request" at bounding box center [937, 285] width 153 height 37
click at [936, 290] on select "Confirmé Non Confirmé [PERSON_NAME] par le voyageur No Show Request" at bounding box center [937, 285] width 153 height 37
click at [981, 281] on select "Confirmé Non Confirmé [PERSON_NAME] par le voyageur No Show Request" at bounding box center [937, 285] width 153 height 37
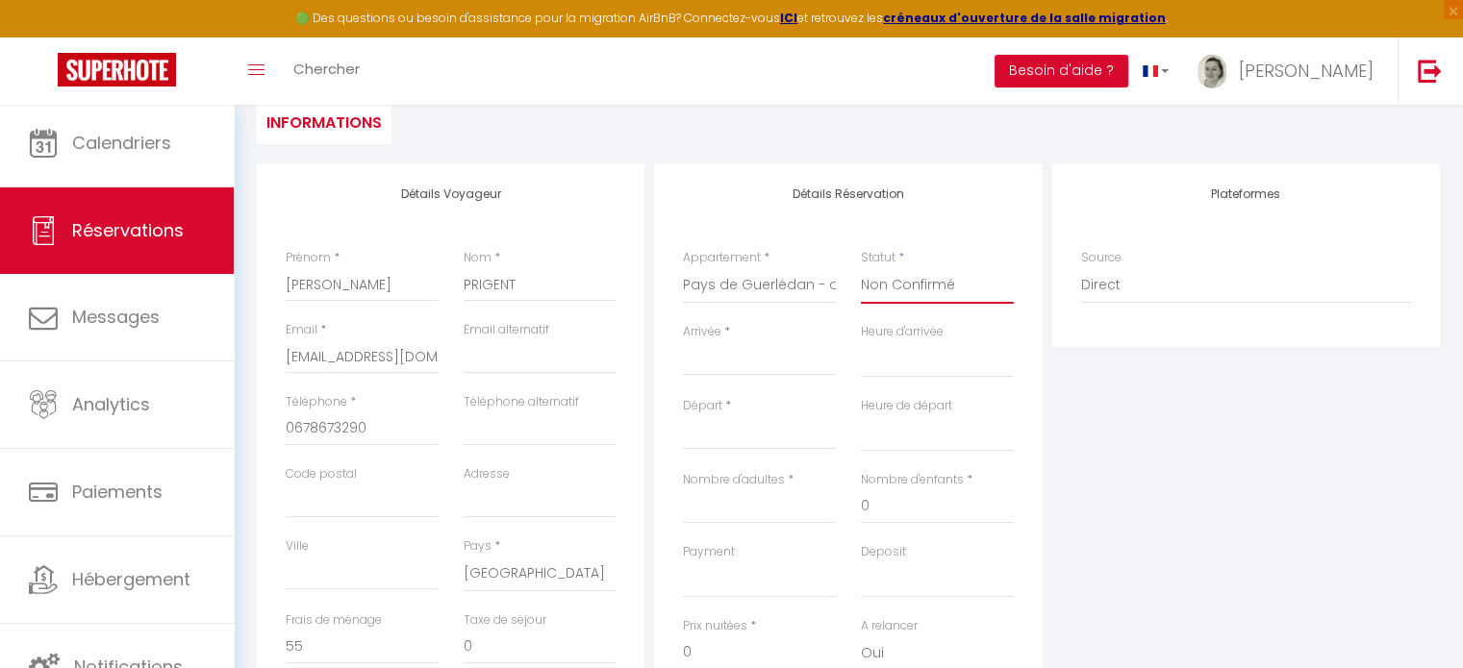
click at [861, 267] on select "Confirmé Non Confirmé [PERSON_NAME] par le voyageur No Show Request" at bounding box center [937, 285] width 153 height 37
click at [723, 358] on input "Arrivée" at bounding box center [759, 360] width 153 height 25
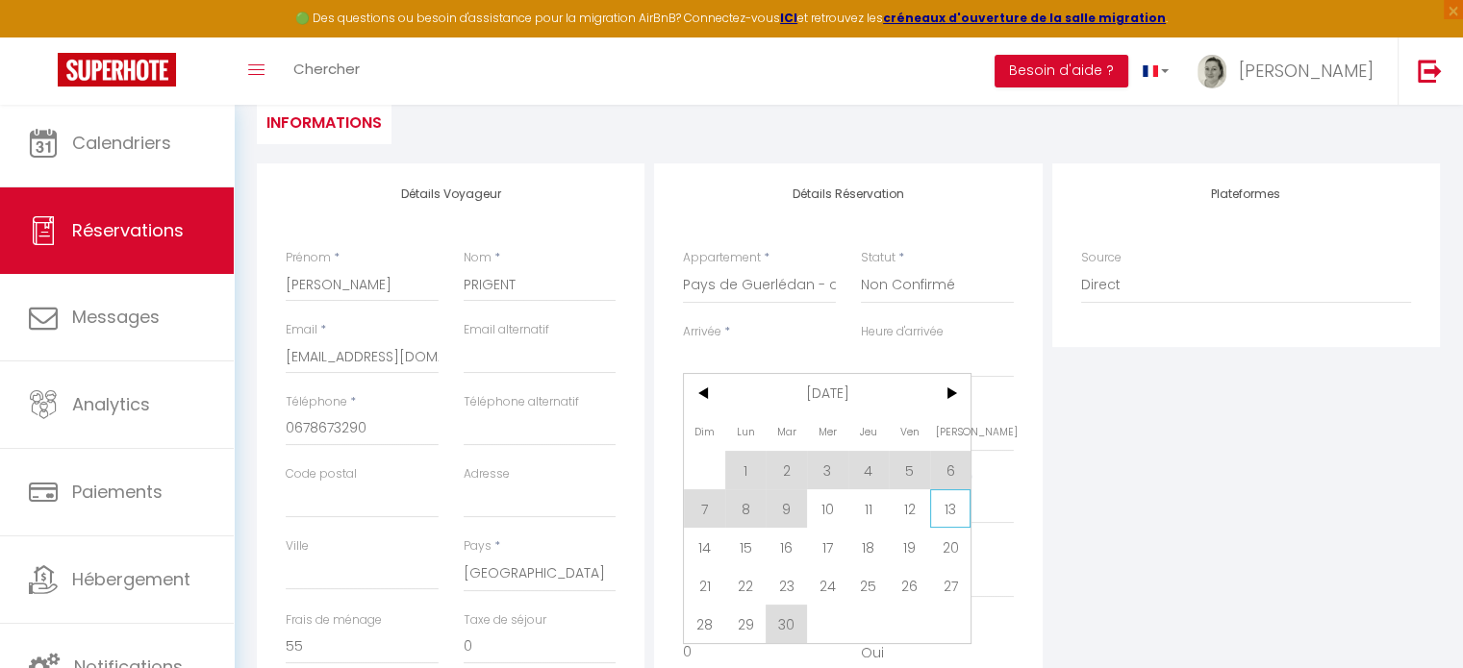
click at [953, 513] on span "13" at bounding box center [950, 508] width 41 height 38
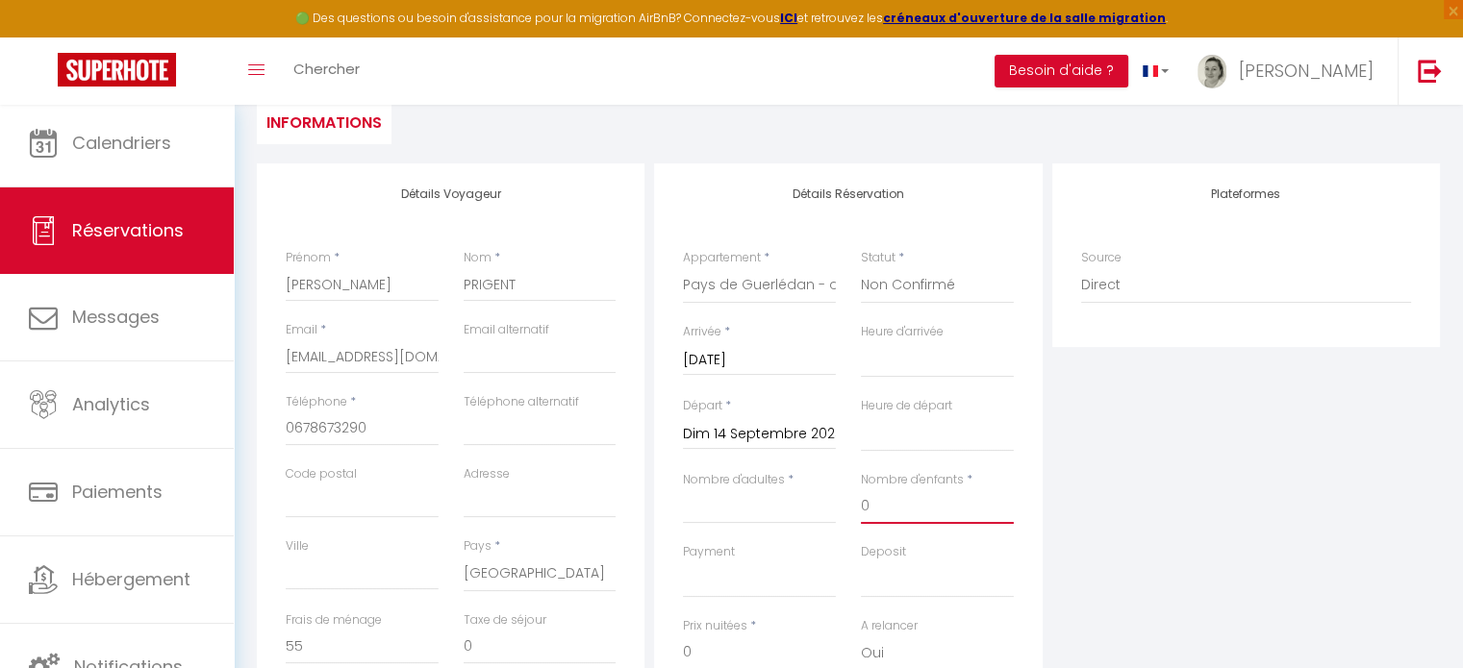
click at [953, 519] on input "0" at bounding box center [937, 506] width 153 height 35
click at [773, 432] on input "Dim 14 Septembre 2025" at bounding box center [759, 434] width 153 height 25
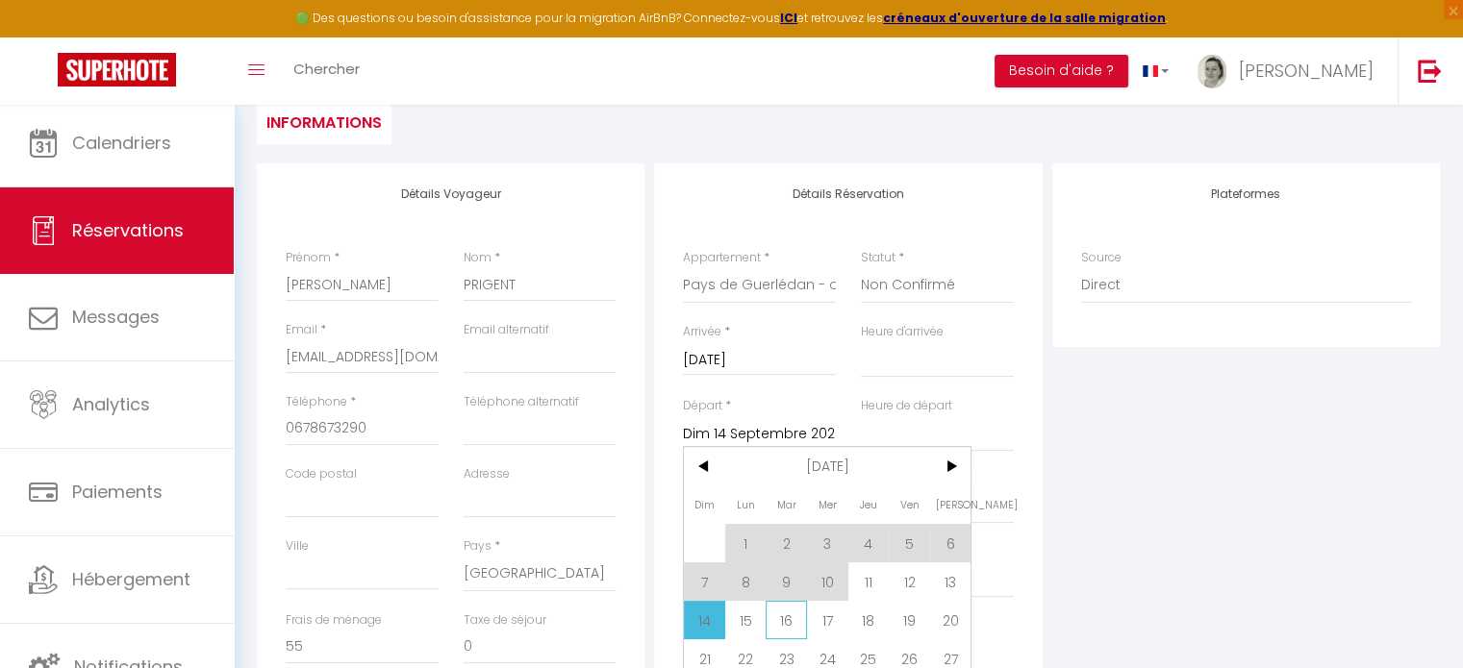
click at [787, 622] on span "16" at bounding box center [785, 620] width 41 height 38
click at [791, 617] on div "Prix nuitées * 0" at bounding box center [759, 643] width 153 height 53
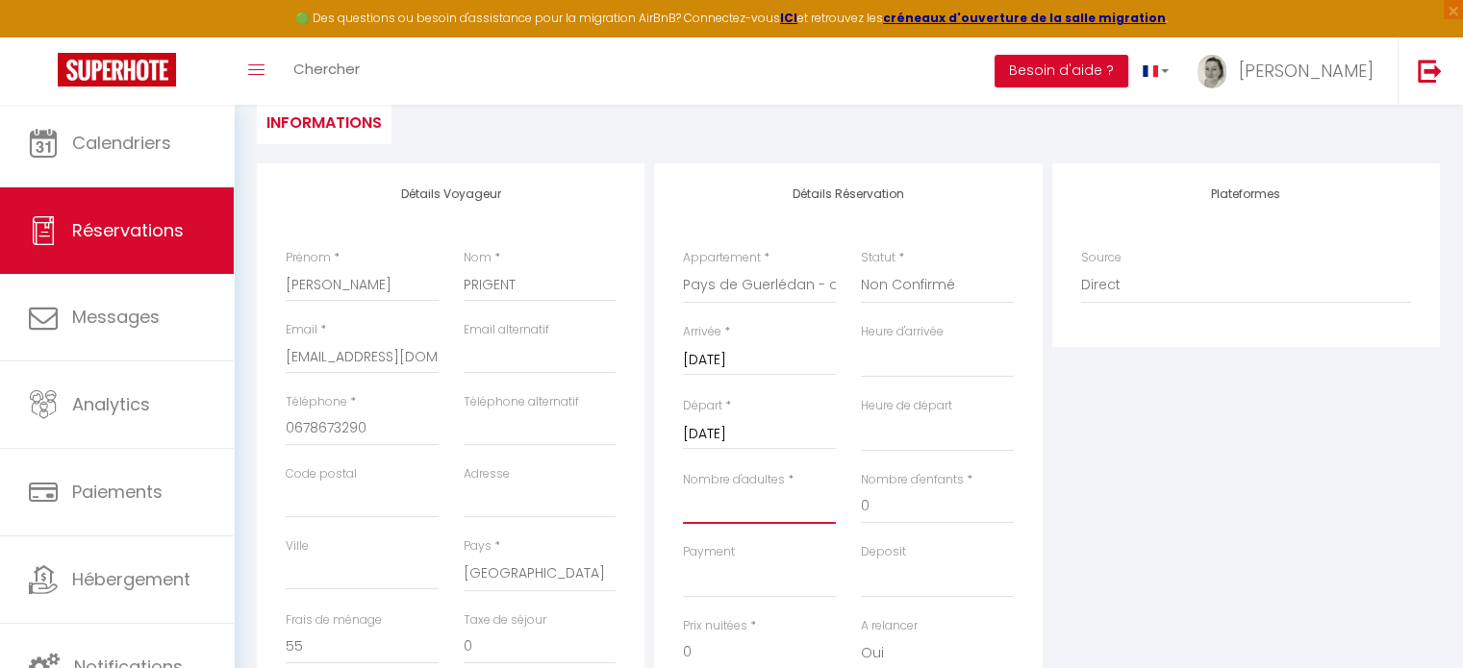
click at [754, 516] on input "Nombre d'adultes" at bounding box center [759, 506] width 153 height 35
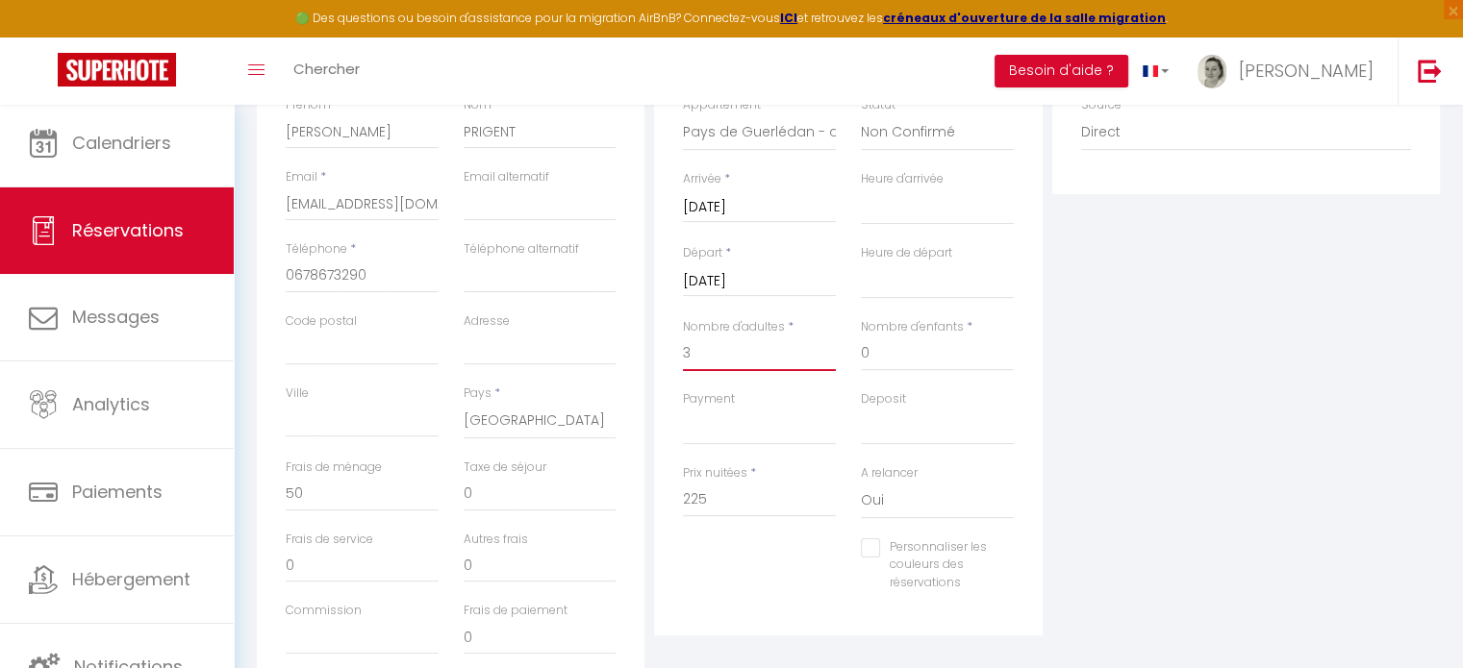
scroll to position [385, 0]
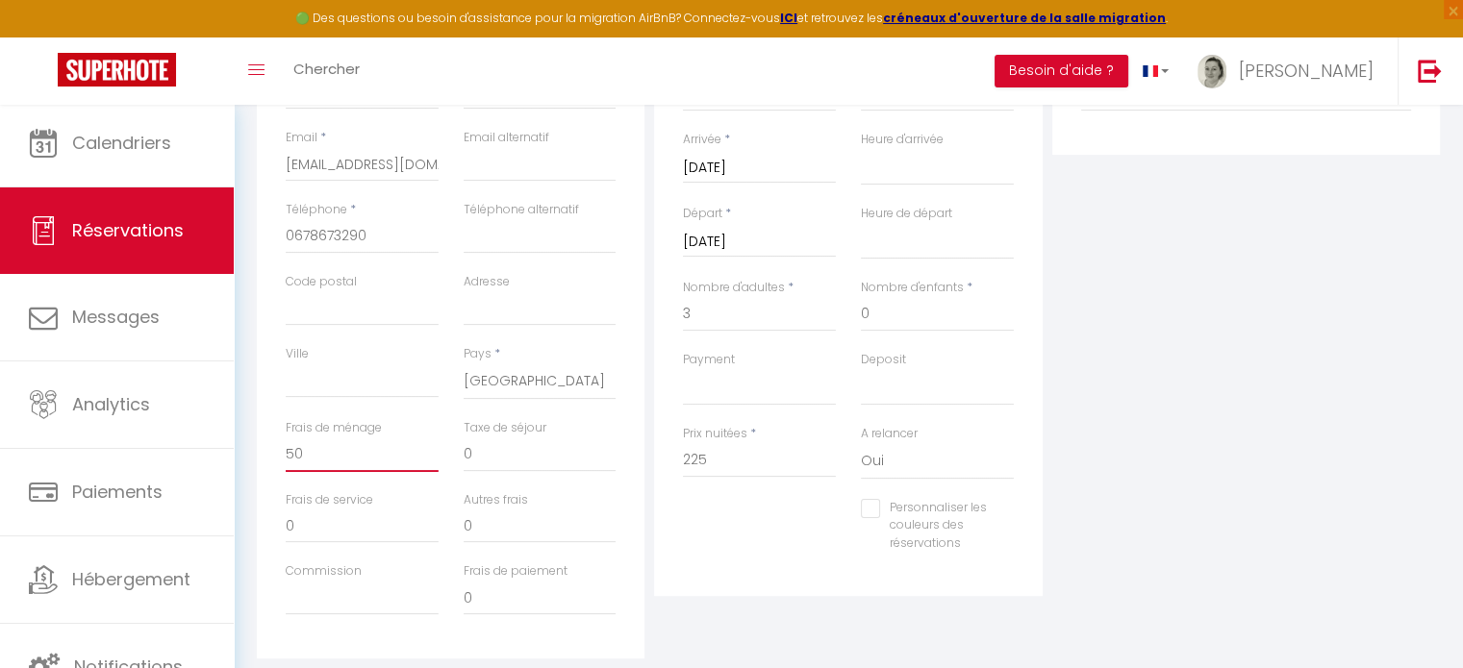
click at [322, 449] on input "50" at bounding box center [362, 455] width 153 height 35
click at [736, 572] on div "Détails Réservation Appartement * [GEOGRAPHIC_DATA] - au Sud des [GEOGRAPHIC_DA…" at bounding box center [848, 283] width 388 height 625
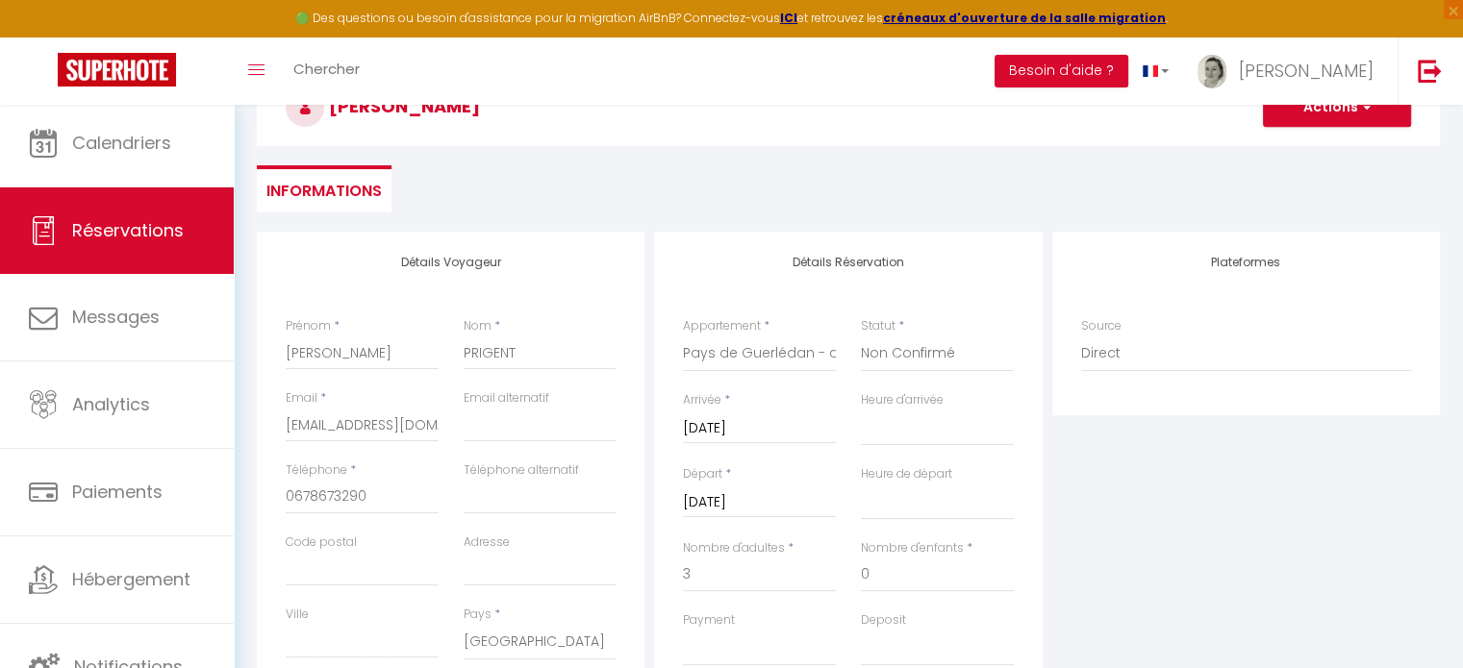
scroll to position [0, 0]
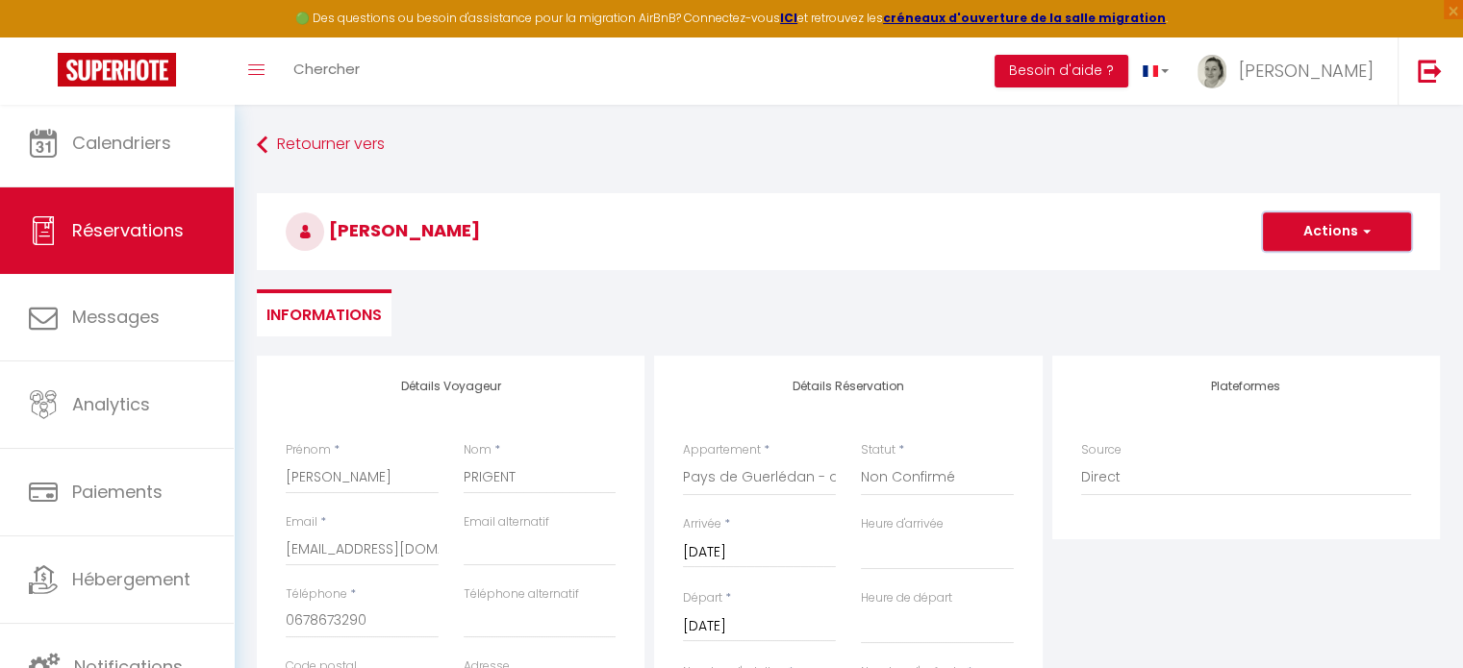
click at [1366, 226] on span "button" at bounding box center [1364, 231] width 12 height 17
click at [1308, 272] on link "Enregistrer" at bounding box center [1318, 274] width 152 height 25
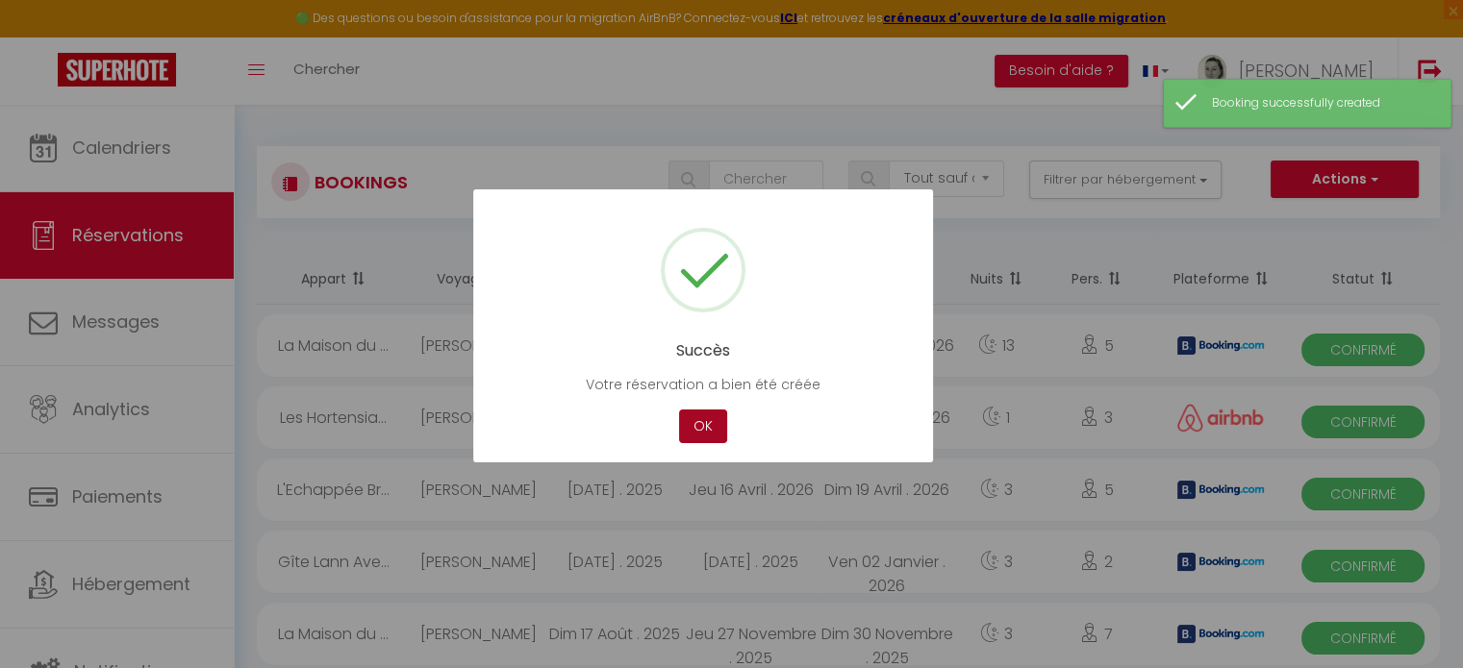
click at [685, 428] on button "OK" at bounding box center [703, 427] width 48 height 34
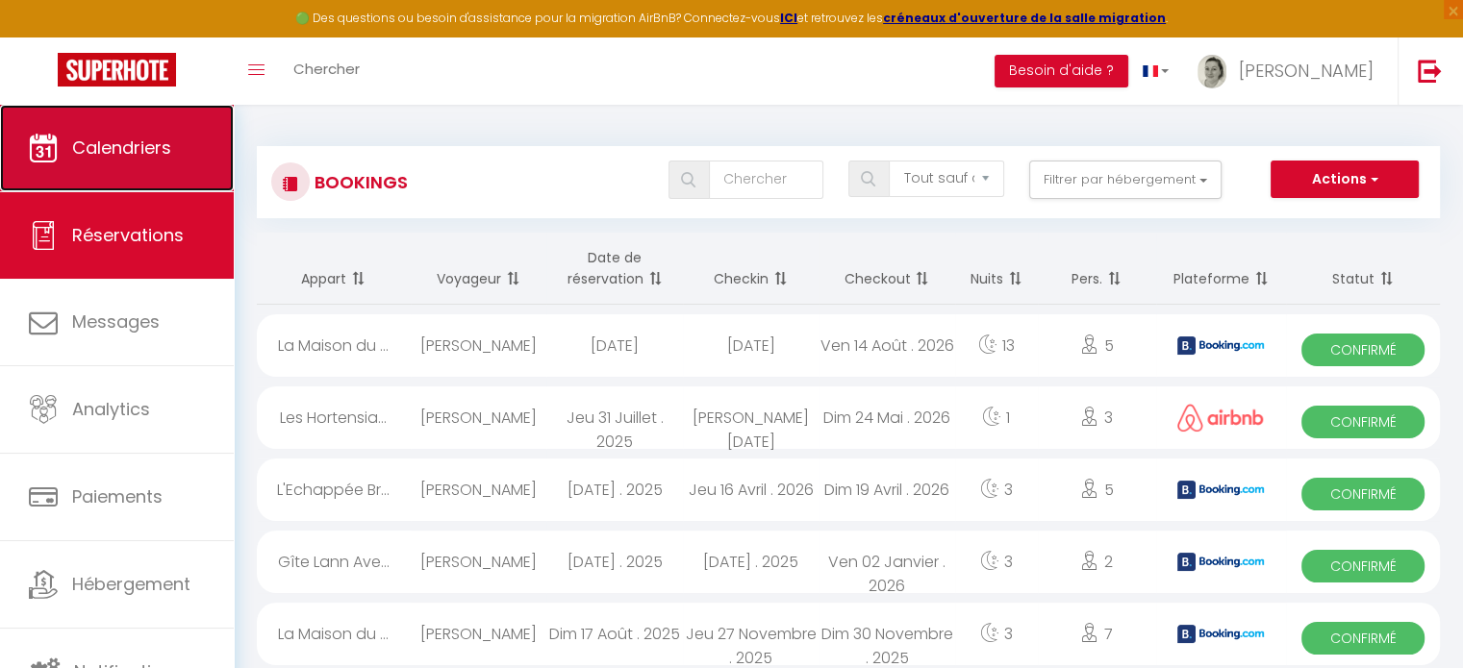
click at [127, 175] on link "Calendriers" at bounding box center [117, 148] width 234 height 87
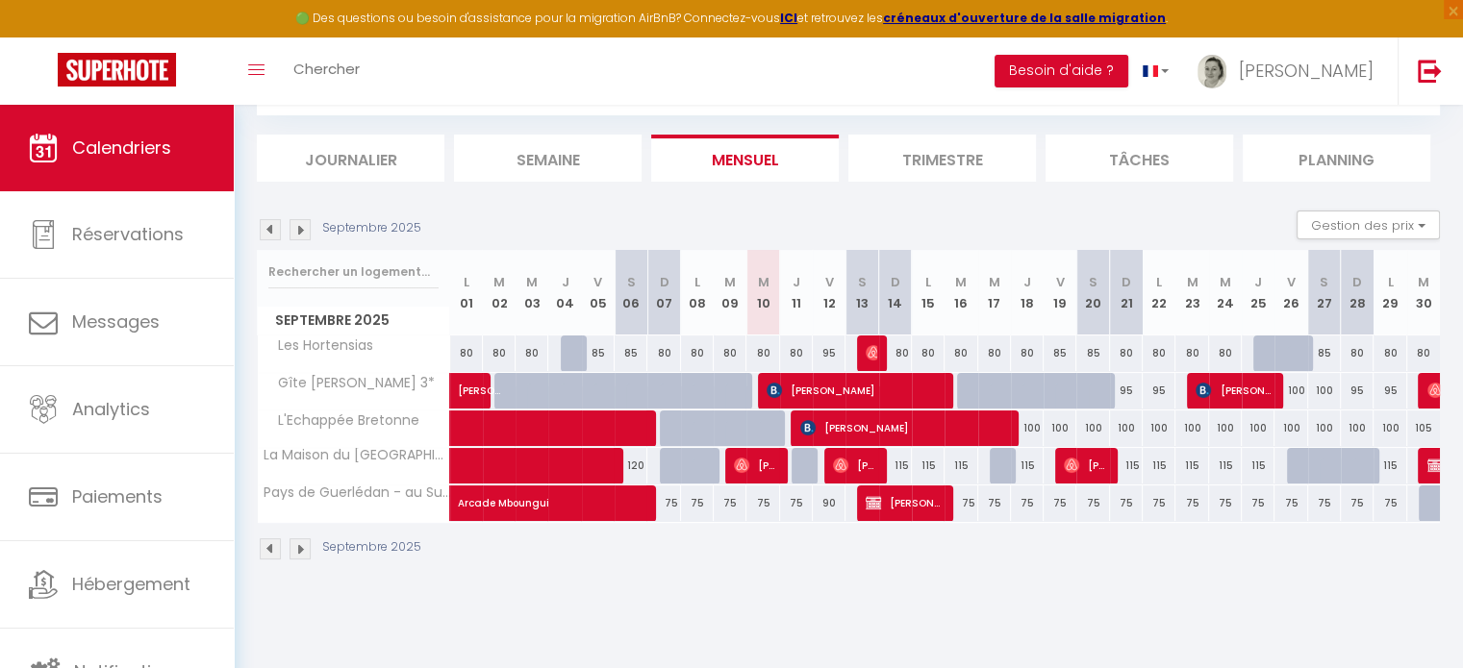
scroll to position [104, 0]
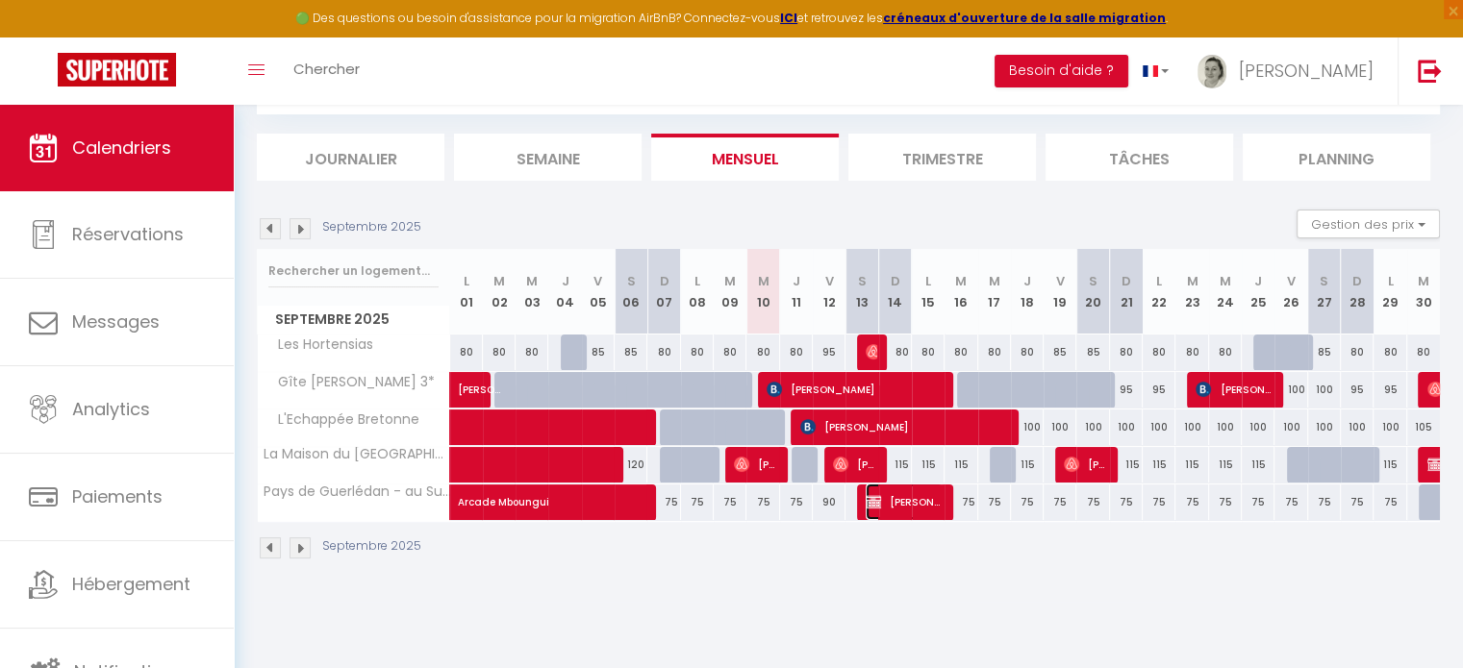
click at [926, 495] on span "[PERSON_NAME]" at bounding box center [904, 502] width 76 height 37
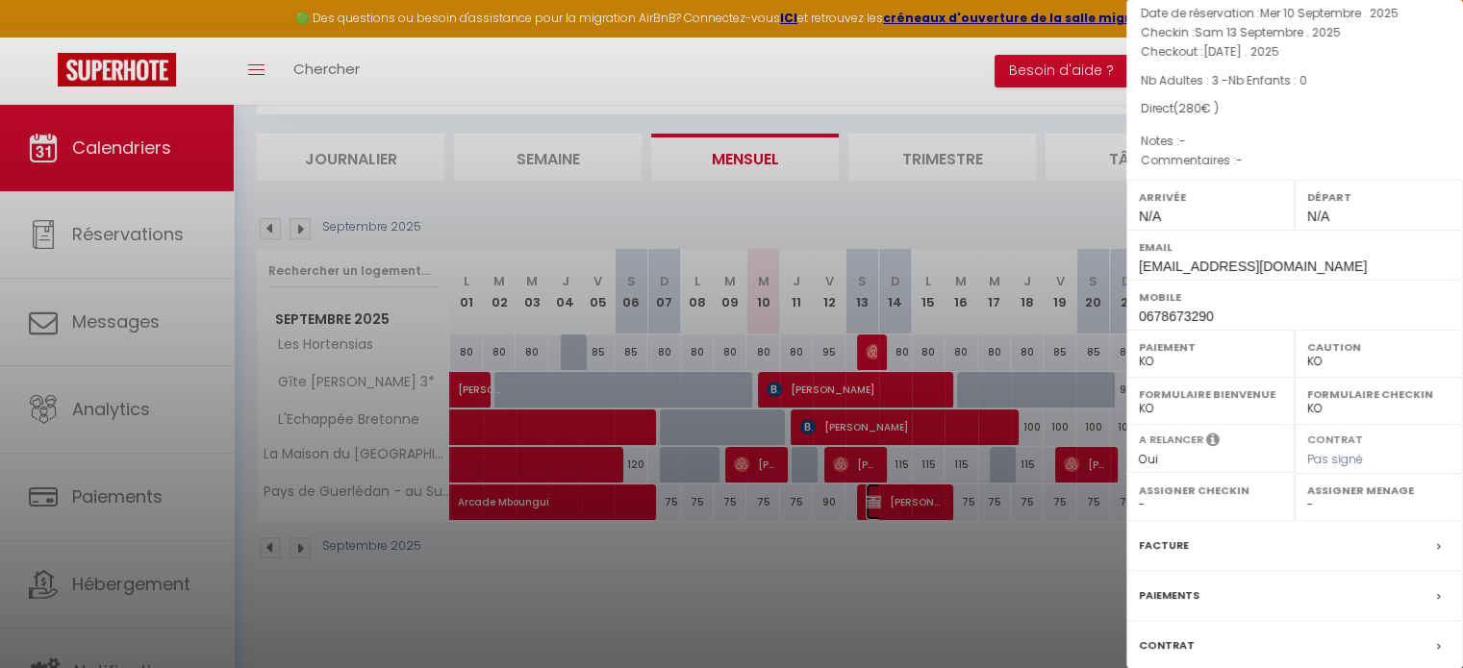
scroll to position [0, 0]
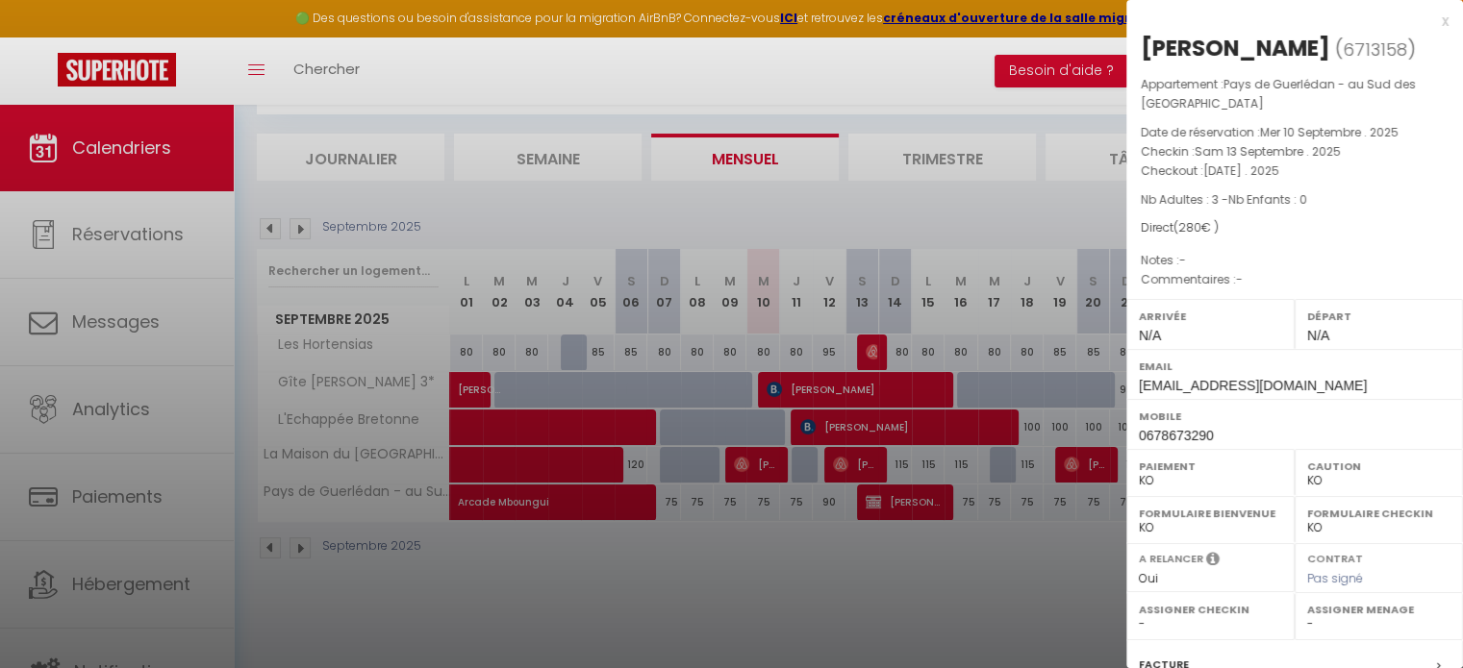
click at [1431, 18] on div "x" at bounding box center [1287, 21] width 322 height 23
